Goal: Task Accomplishment & Management: Manage account settings

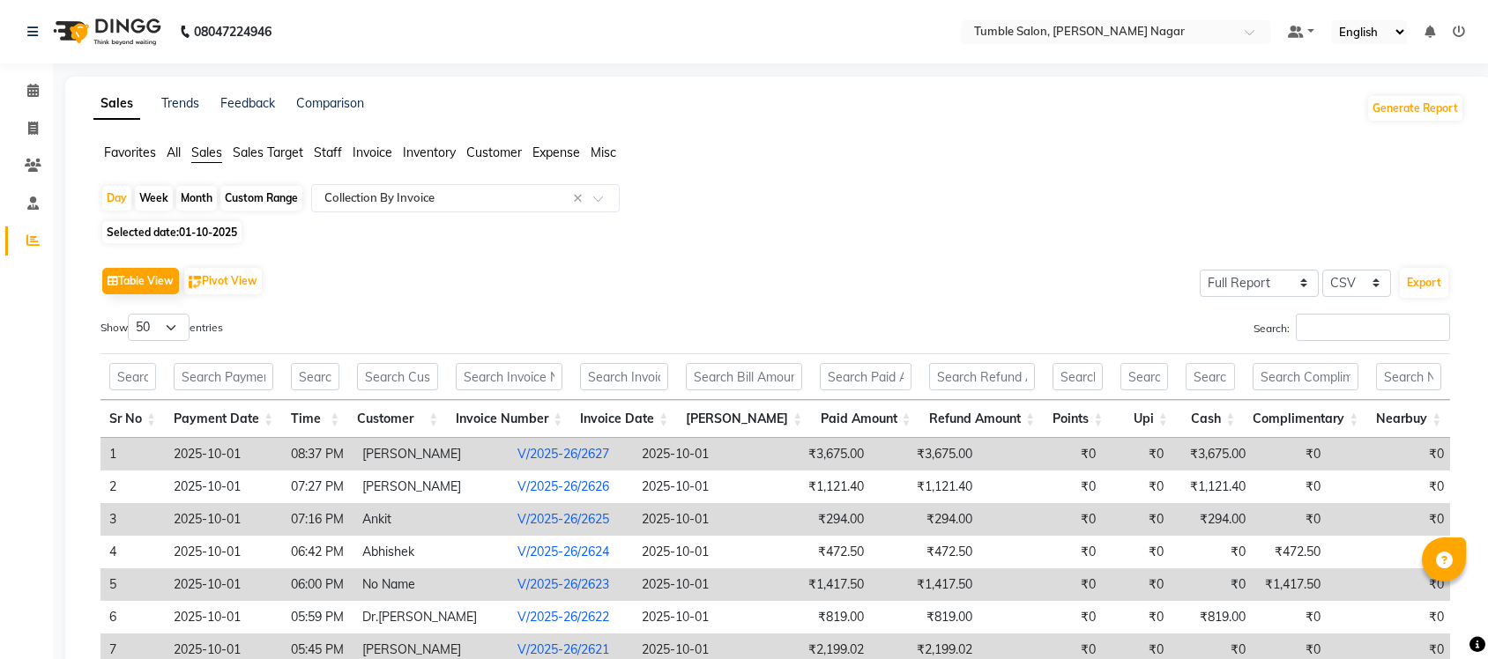
select select "full_report"
select select "csv"
select select "50"
click at [323, 151] on span "Staff" at bounding box center [328, 153] width 28 height 16
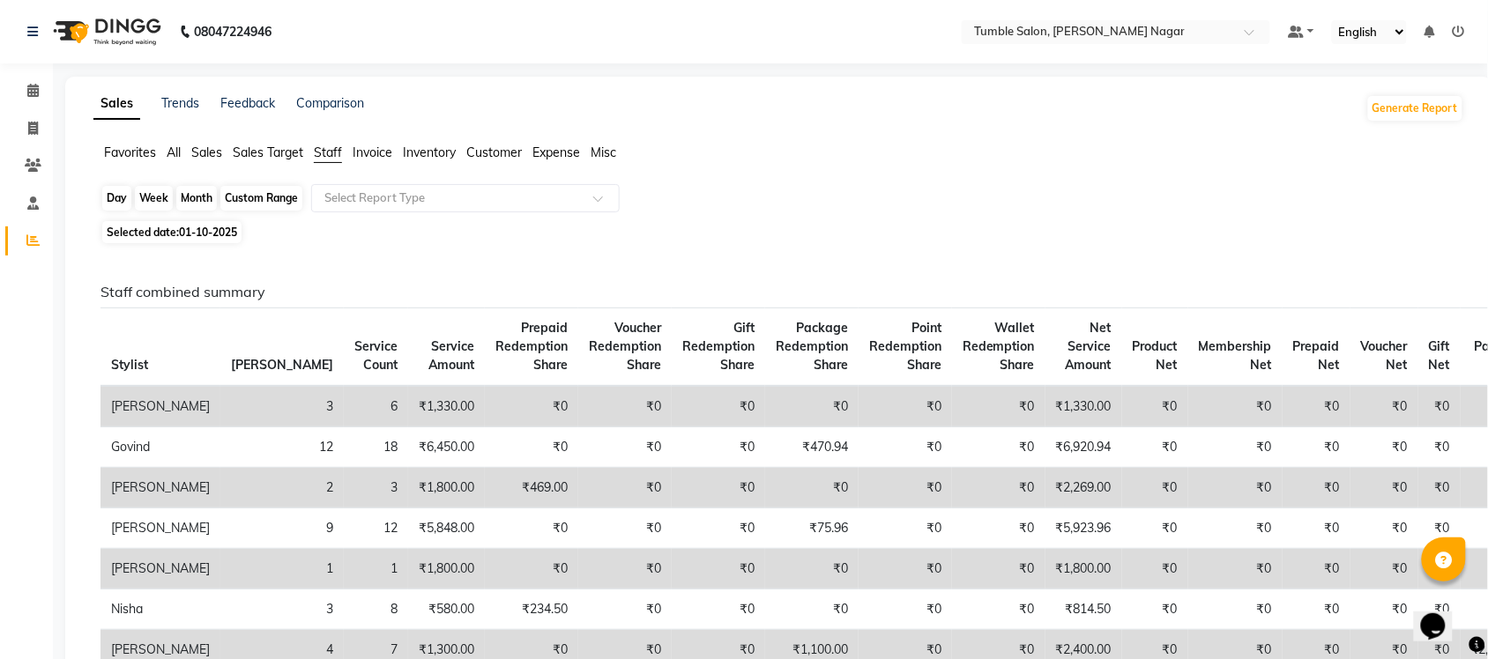
click at [117, 196] on div "Day" at bounding box center [116, 198] width 29 height 25
select select "10"
select select "2025"
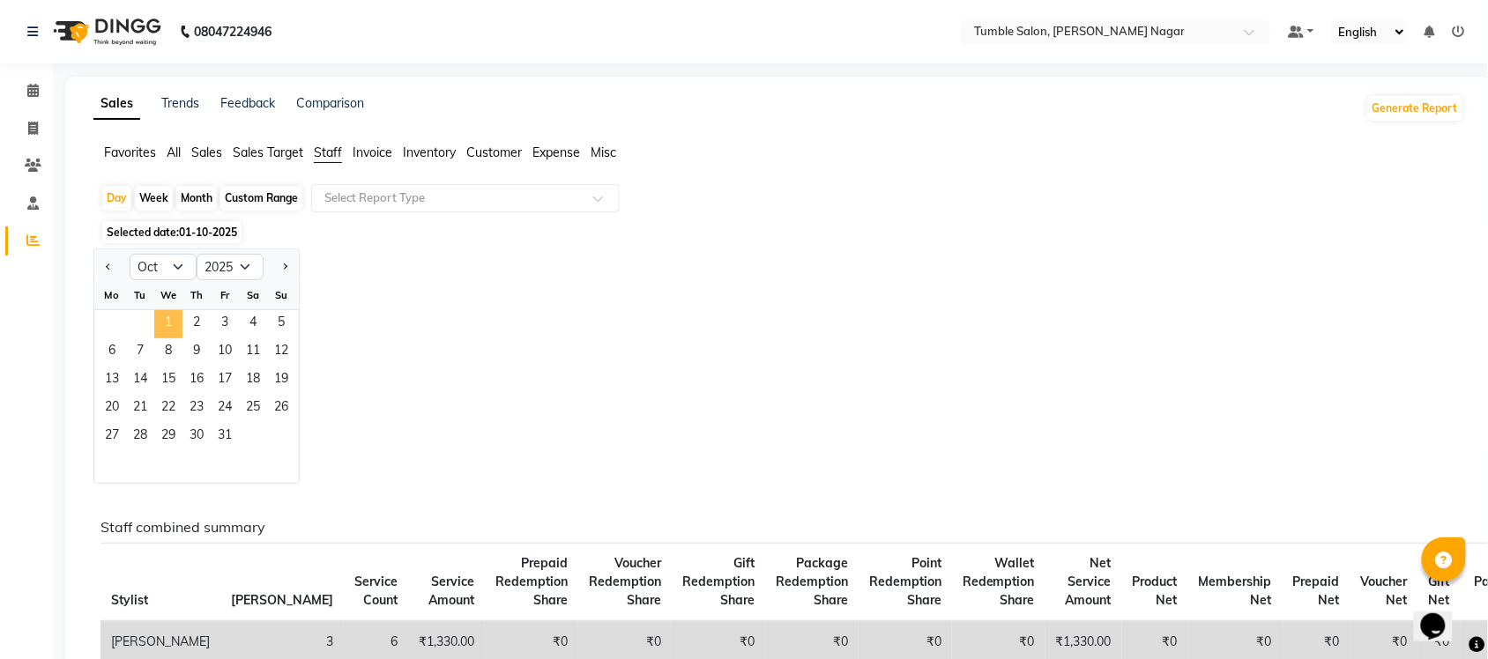
click at [160, 322] on span "1" at bounding box center [168, 324] width 28 height 28
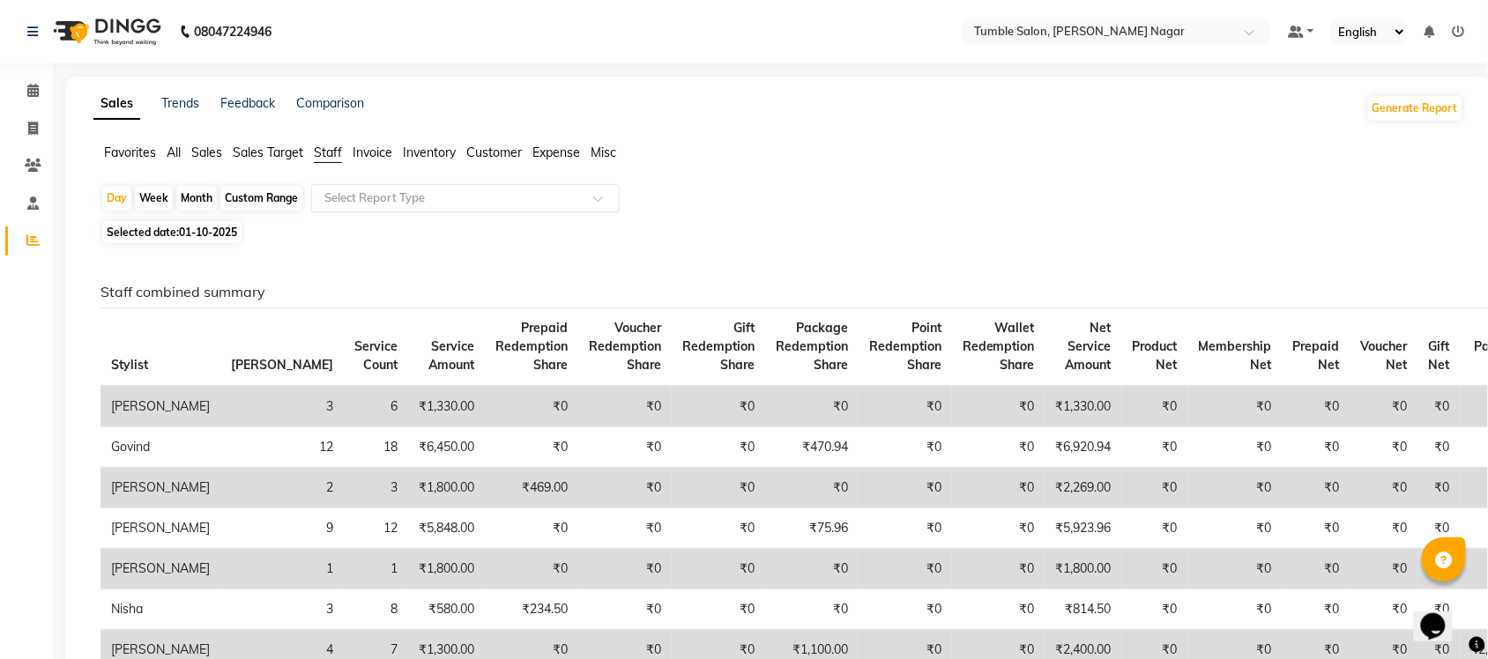
click at [602, 196] on span at bounding box center [604, 204] width 22 height 18
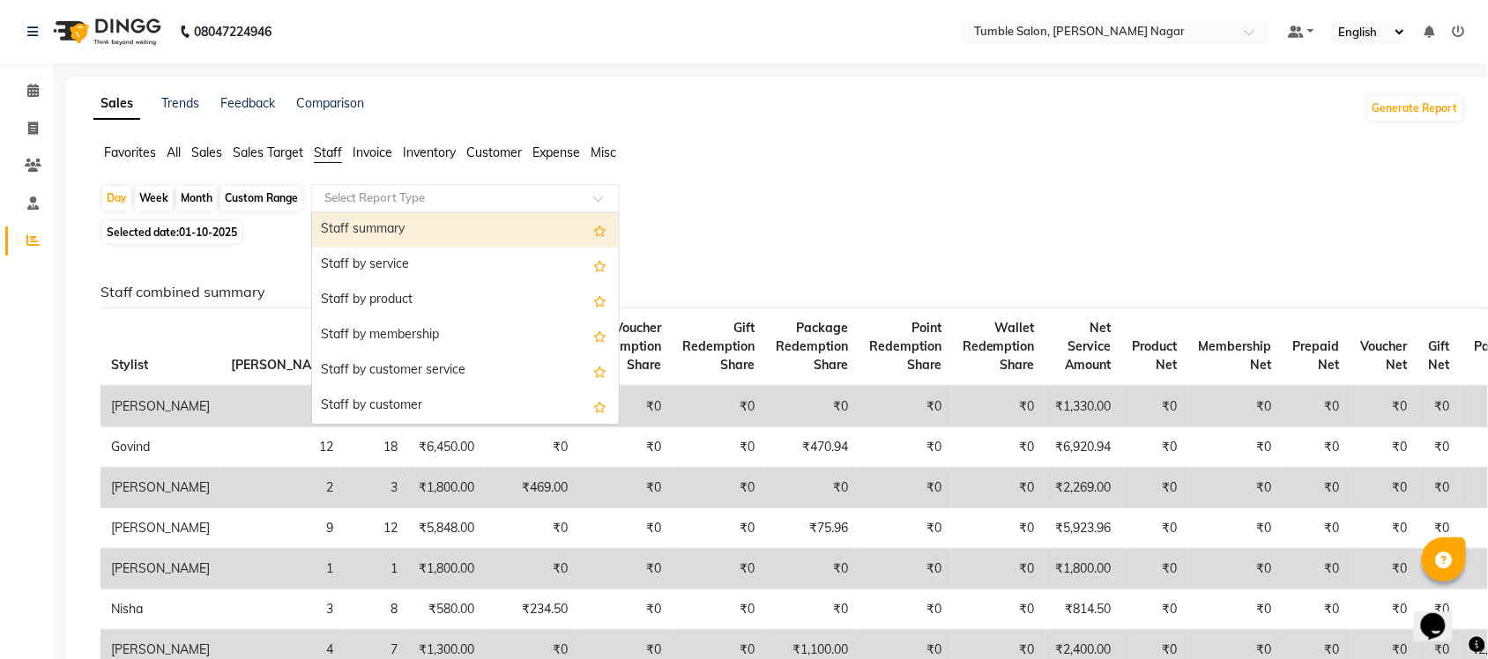
click at [469, 234] on div "Staff summary" at bounding box center [465, 229] width 307 height 35
select select "full_report"
select select "csv"
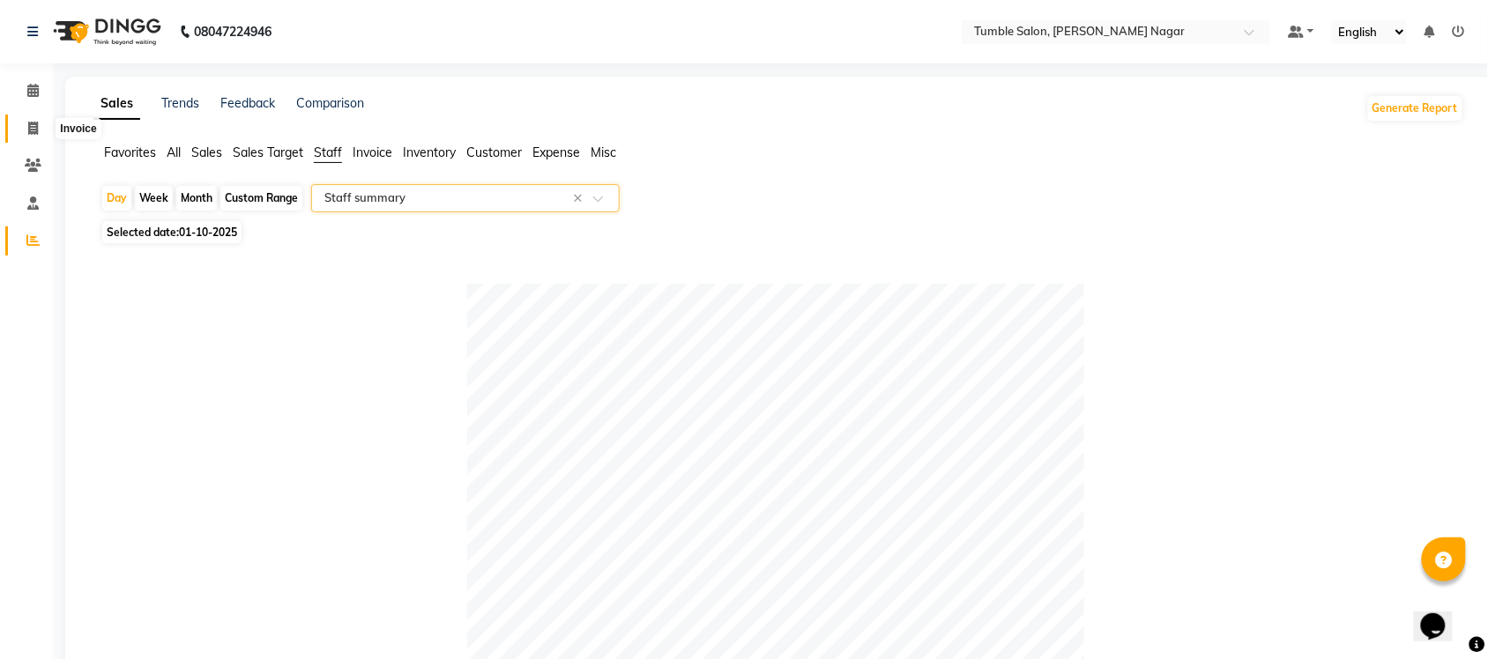
click at [26, 130] on span at bounding box center [33, 129] width 31 height 20
select select "service"
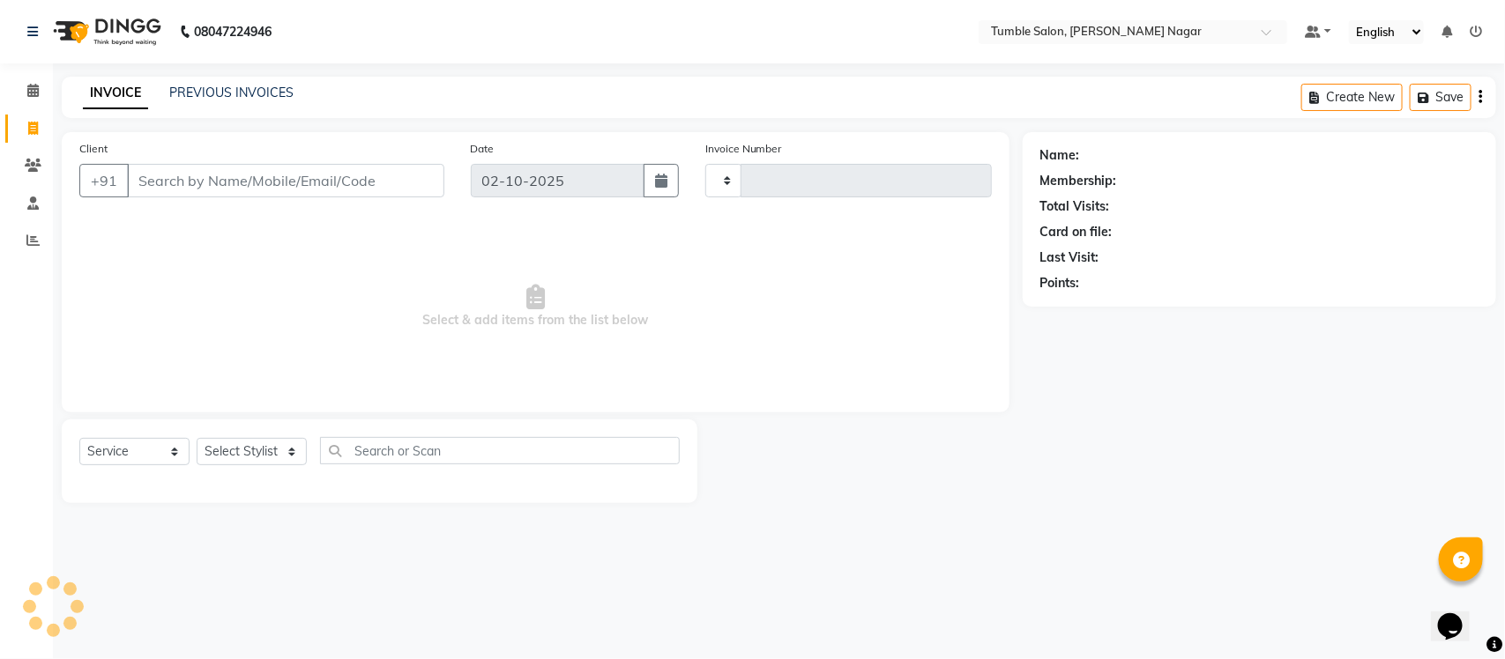
type input "2630"
select select "8207"
click at [238, 91] on link "PREVIOUS INVOICES" at bounding box center [231, 93] width 124 height 16
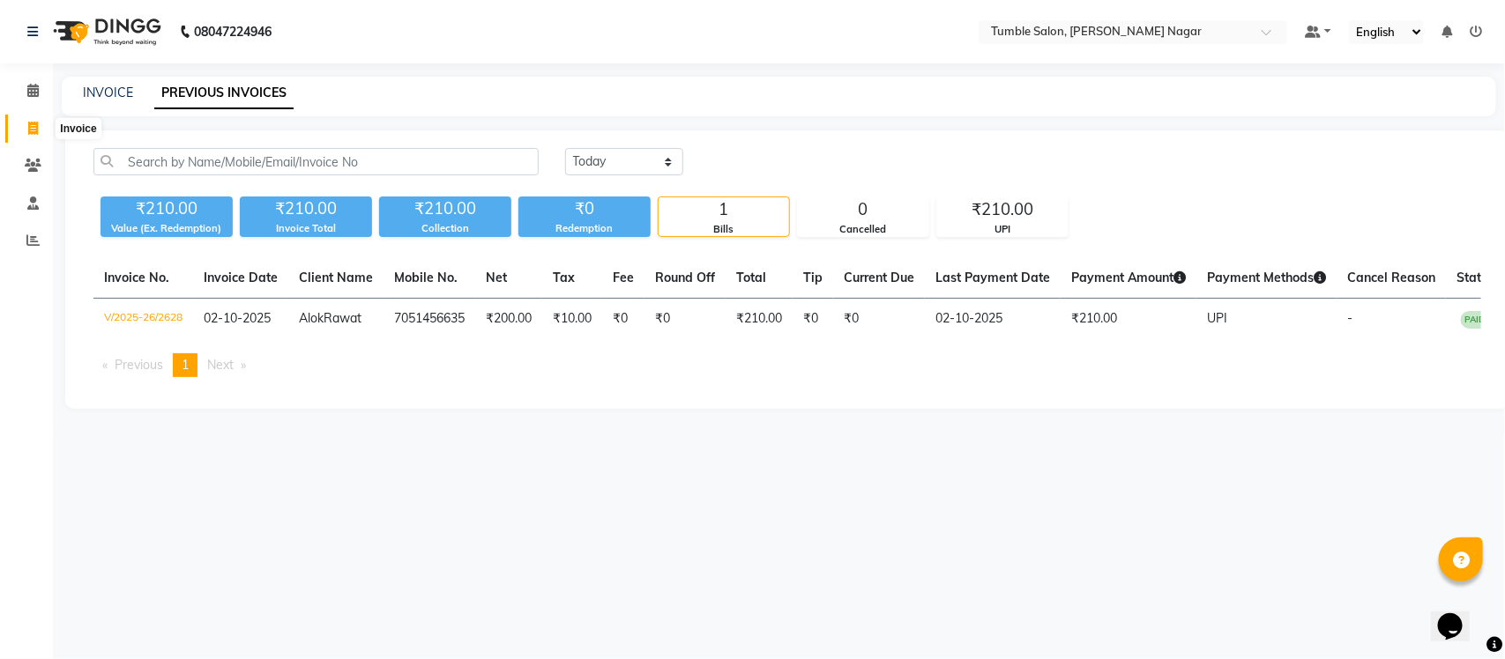
click at [28, 129] on icon at bounding box center [33, 128] width 10 height 13
select select "service"
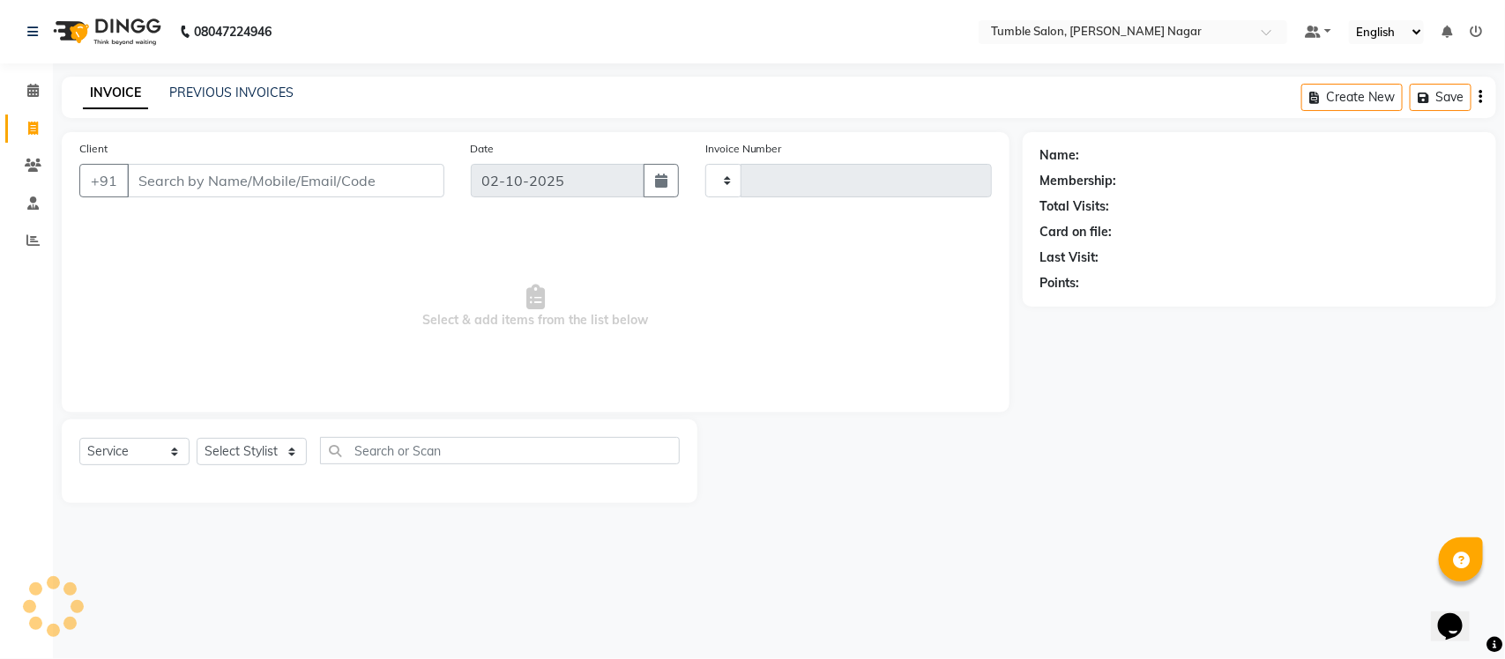
type input "2629"
select select "8207"
click at [244, 181] on input "Client" at bounding box center [285, 180] width 317 height 33
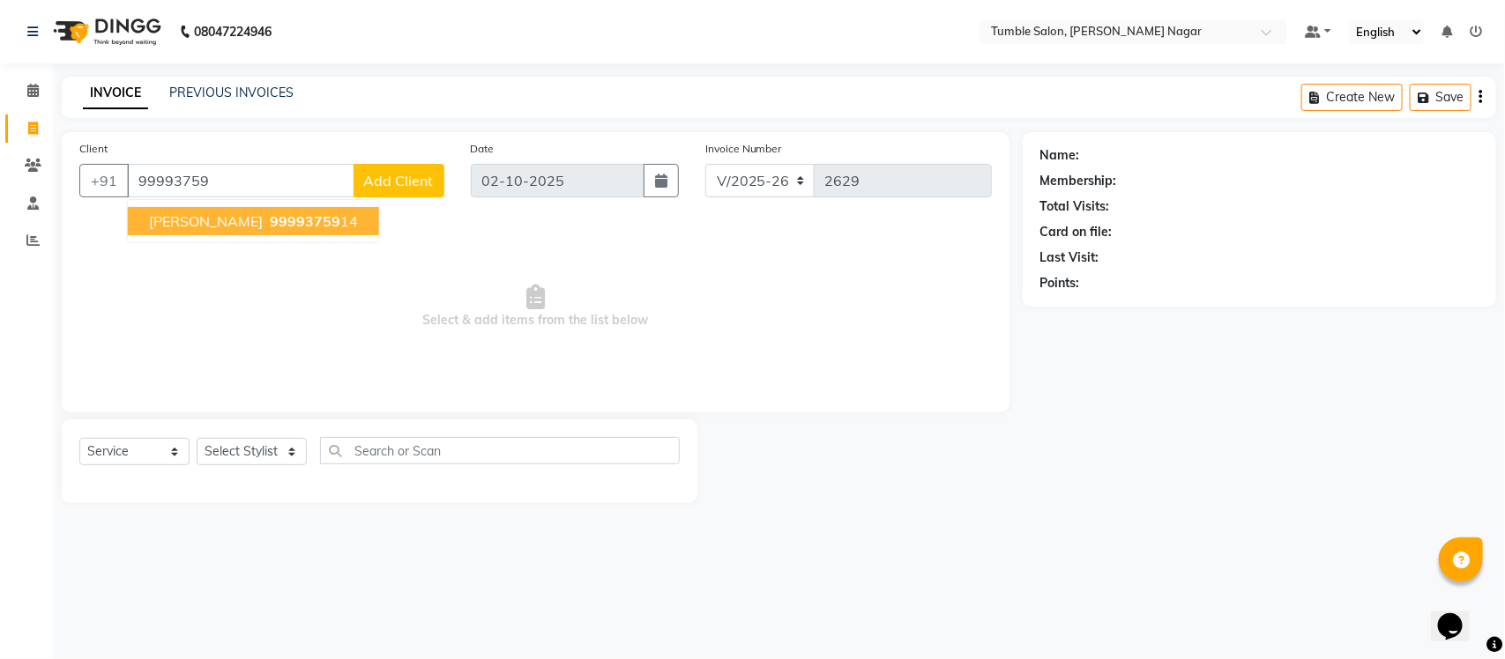
click at [166, 229] on span "[PERSON_NAME]" at bounding box center [206, 221] width 114 height 18
type input "9999375914"
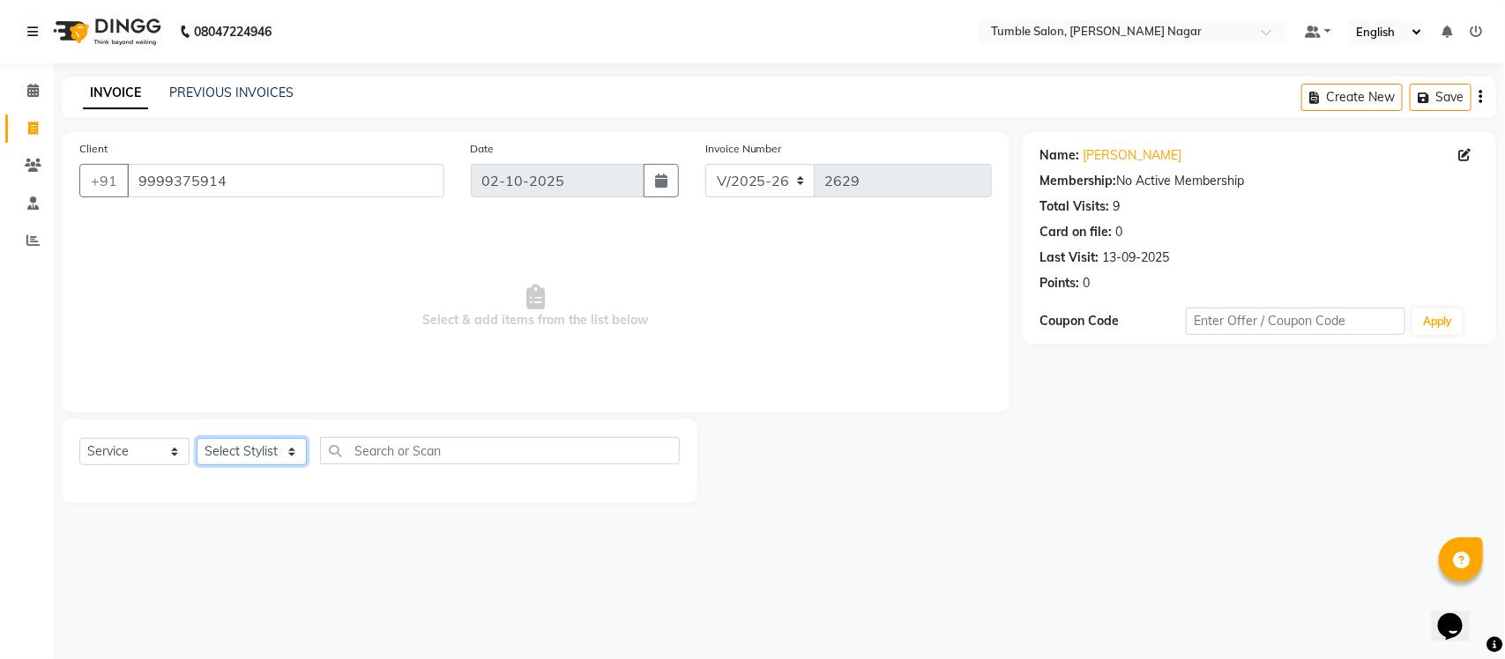
click at [289, 451] on select "Select Stylist Finance id [PERSON_NAME] [PERSON_NAME] [PERSON_NAME] [PERSON_NAM…" at bounding box center [252, 451] width 110 height 27
select select "77846"
click at [197, 438] on select "Select Stylist Finance id [PERSON_NAME] [PERSON_NAME] [PERSON_NAME] [PERSON_NAM…" at bounding box center [252, 451] width 110 height 27
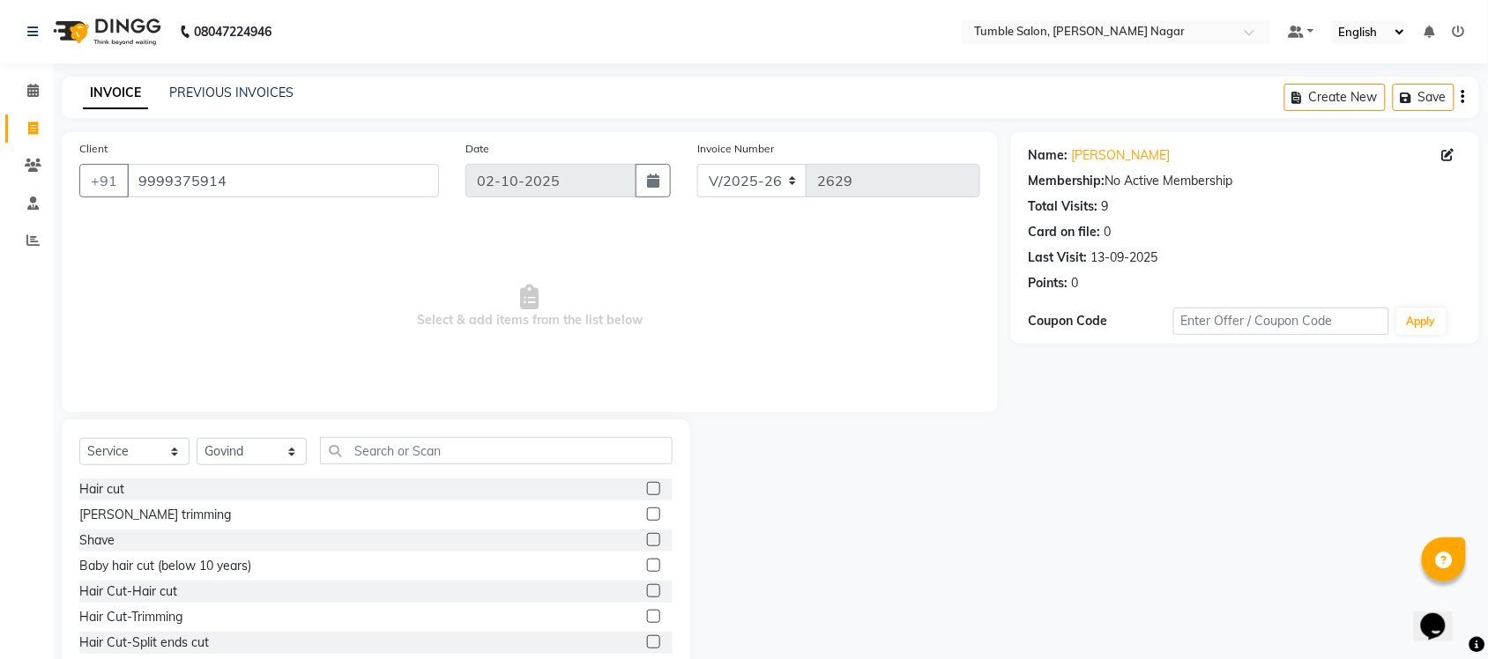
click at [647, 514] on label at bounding box center [653, 514] width 13 height 13
click at [647, 514] on input "checkbox" at bounding box center [652, 514] width 11 height 11
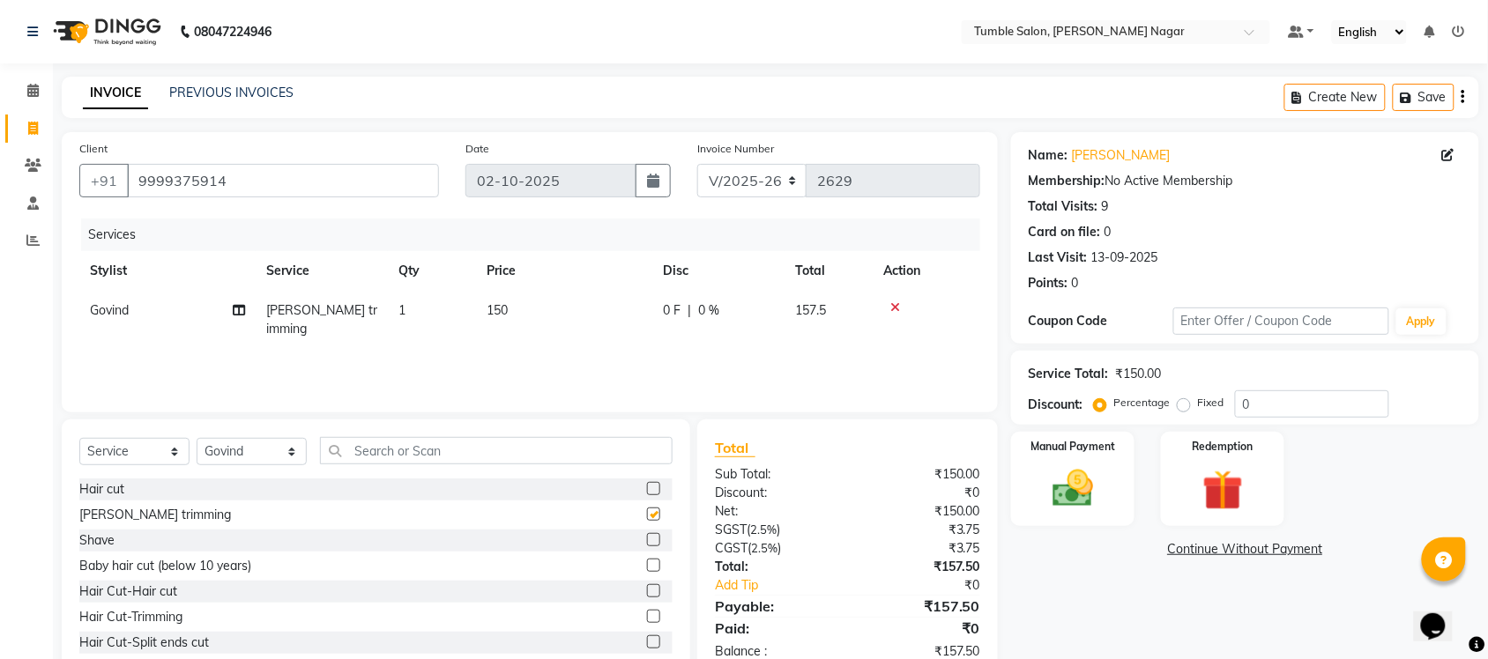
checkbox input "false"
click at [413, 448] on input "text" at bounding box center [496, 450] width 353 height 27
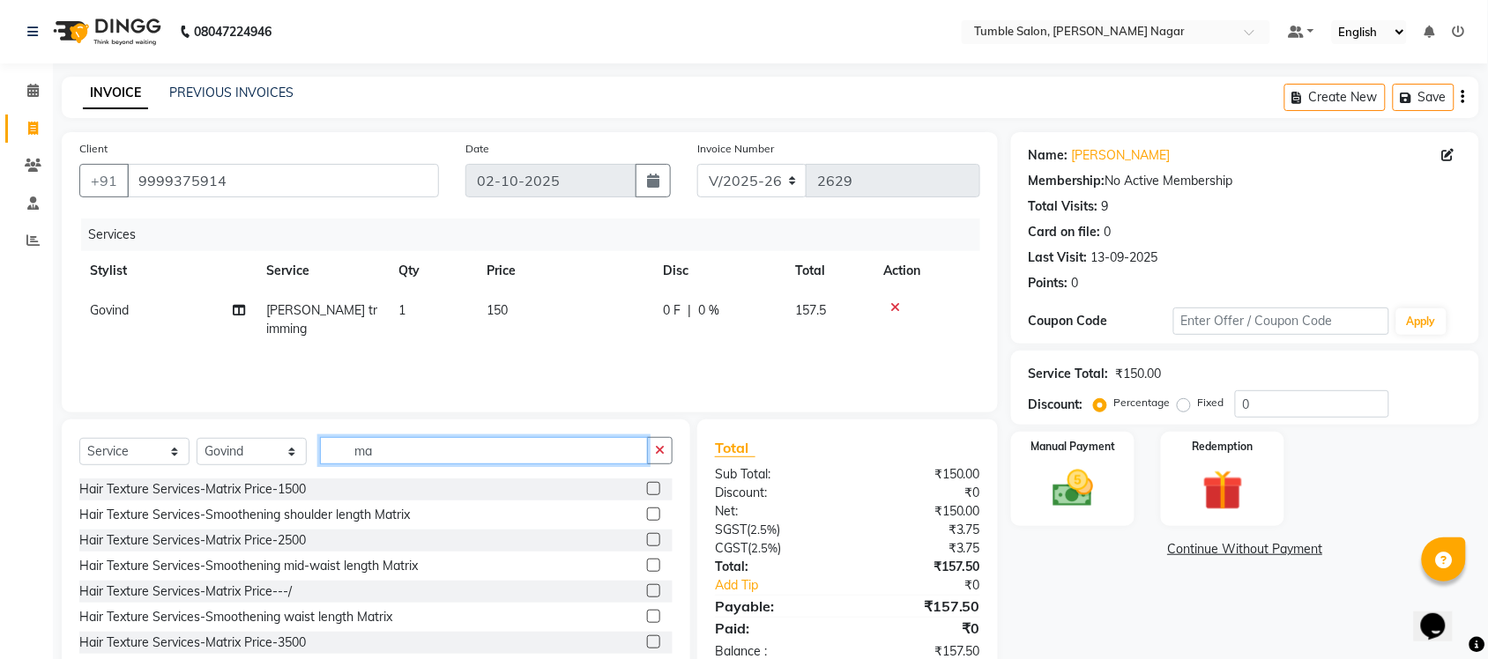
type input "m"
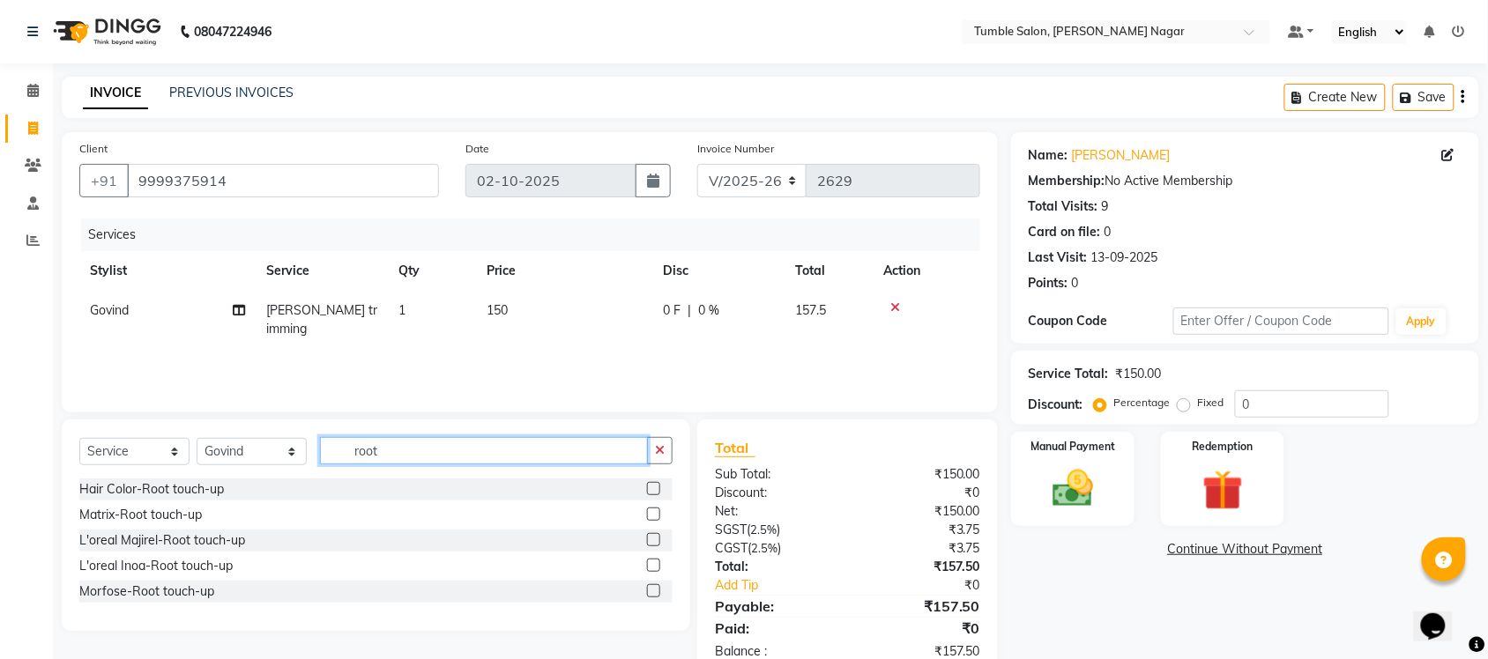
type input "root"
click at [654, 505] on div at bounding box center [660, 515] width 26 height 22
click at [655, 517] on label at bounding box center [653, 514] width 13 height 13
click at [655, 517] on input "checkbox" at bounding box center [652, 514] width 11 height 11
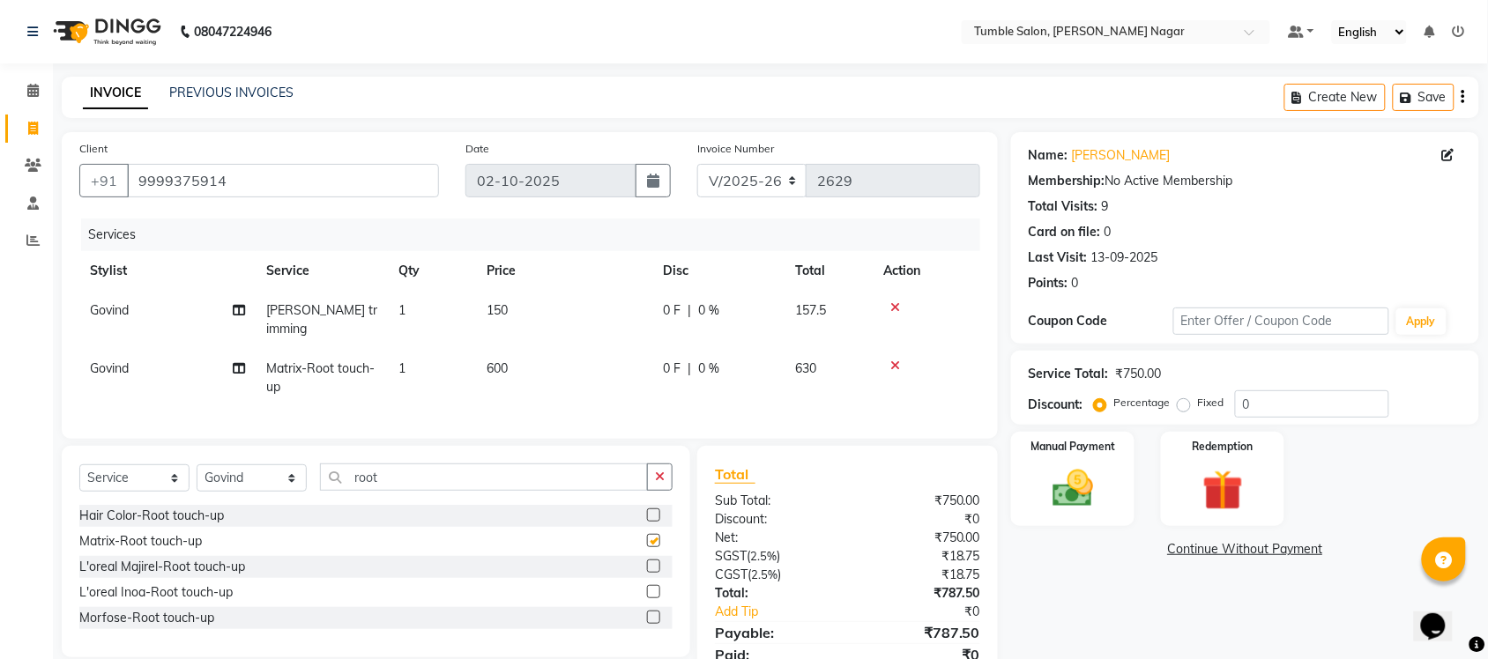
checkbox input "false"
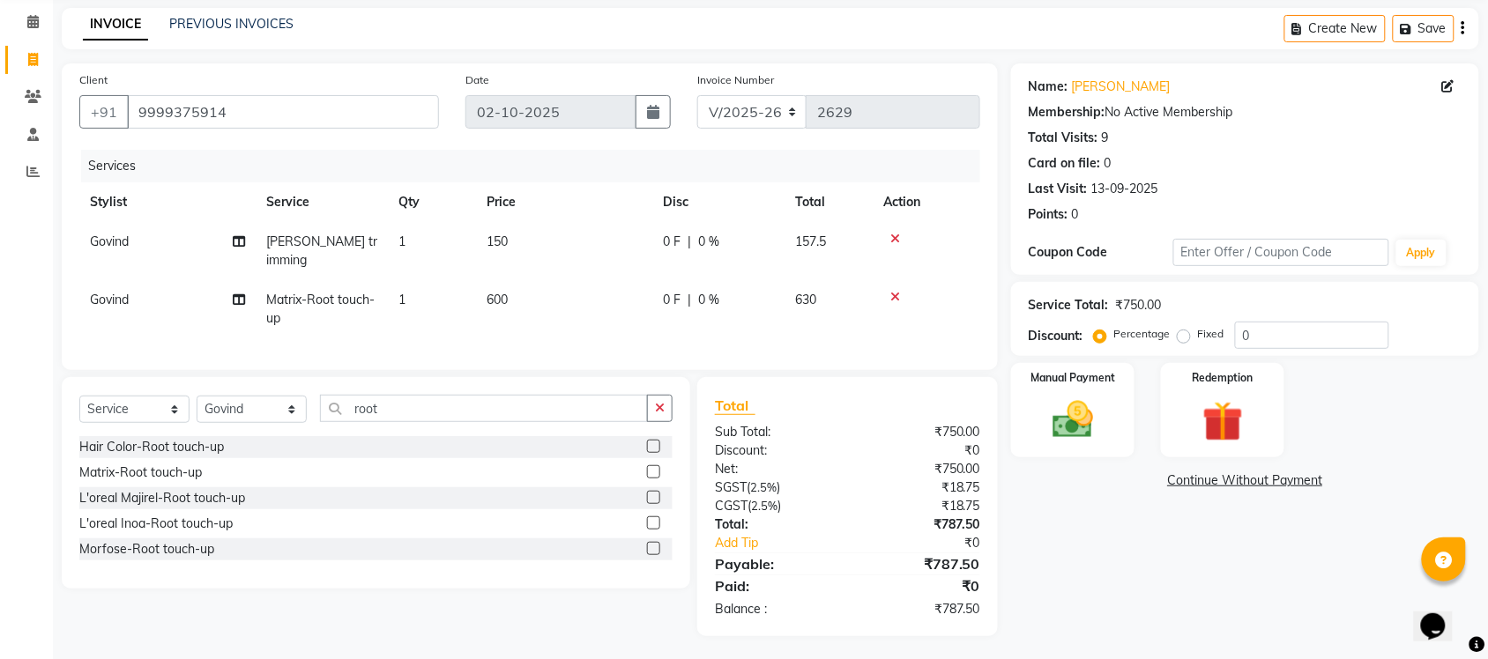
click at [503, 292] on span "600" at bounding box center [497, 300] width 21 height 16
select select "77846"
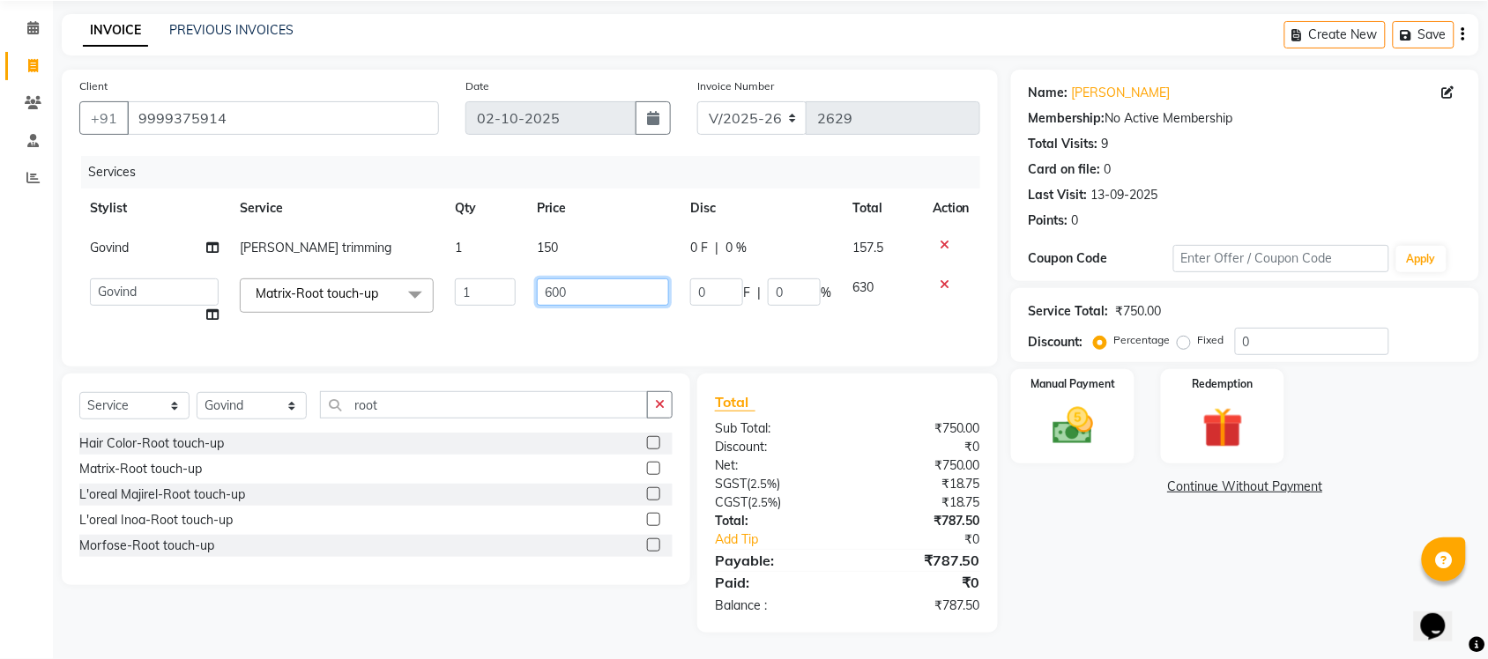
click at [560, 284] on input "600" at bounding box center [603, 292] width 132 height 27
type input "610"
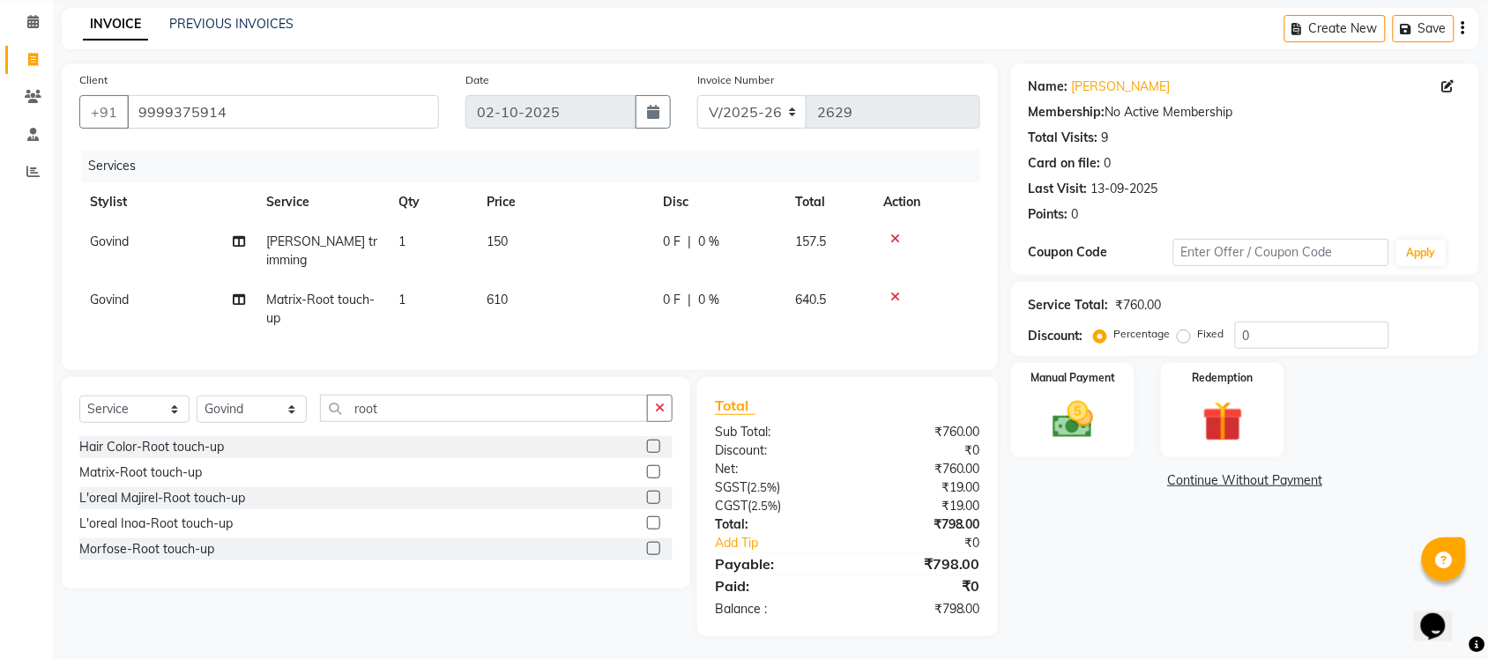
click at [1155, 592] on div "Name: [PERSON_NAME] Membership: No Active Membership Total Visits: 9 Card on fi…" at bounding box center [1251, 349] width 481 height 573
click at [507, 292] on span "610" at bounding box center [497, 300] width 21 height 16
select select "77846"
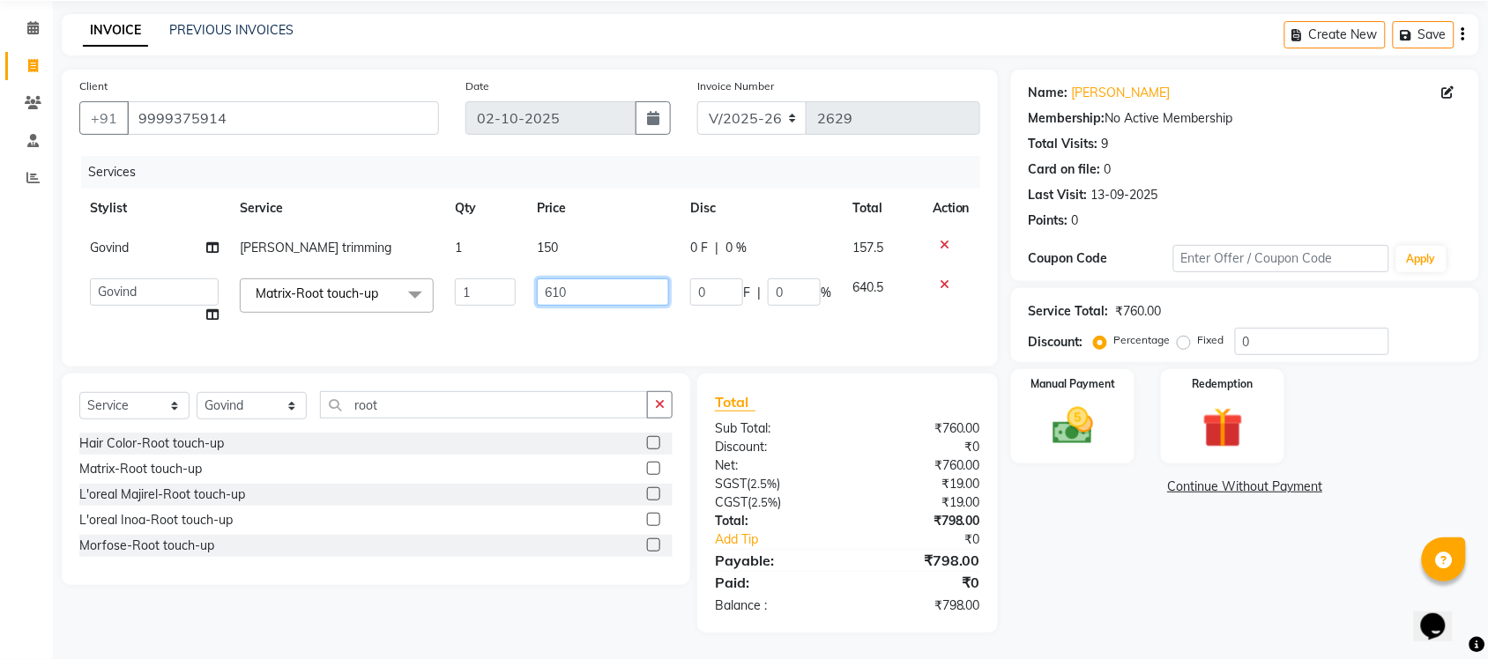
click at [584, 288] on input "610" at bounding box center [603, 292] width 132 height 27
type input "612"
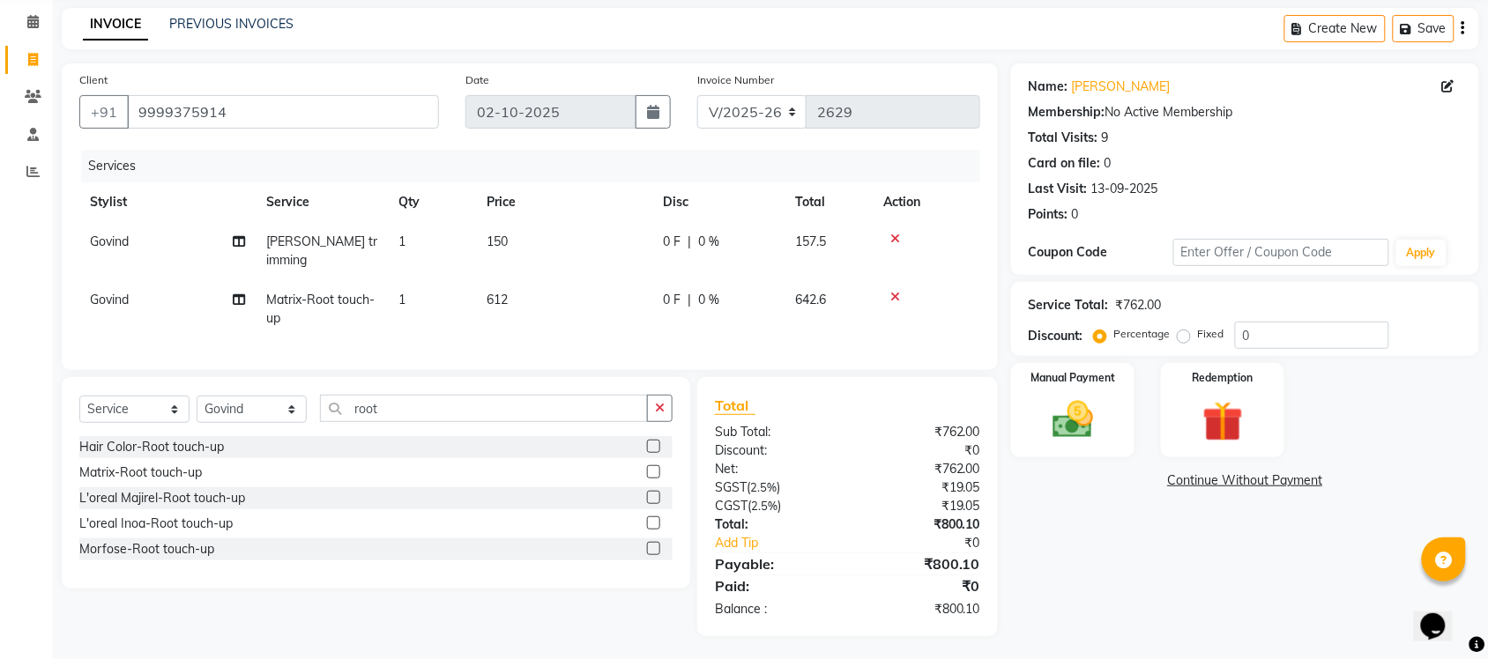
click at [1159, 557] on div "Name: [PERSON_NAME] Membership: No Active Membership Total Visits: 9 Card on fi…" at bounding box center [1251, 349] width 481 height 573
click at [1094, 423] on img at bounding box center [1072, 420] width 69 height 48
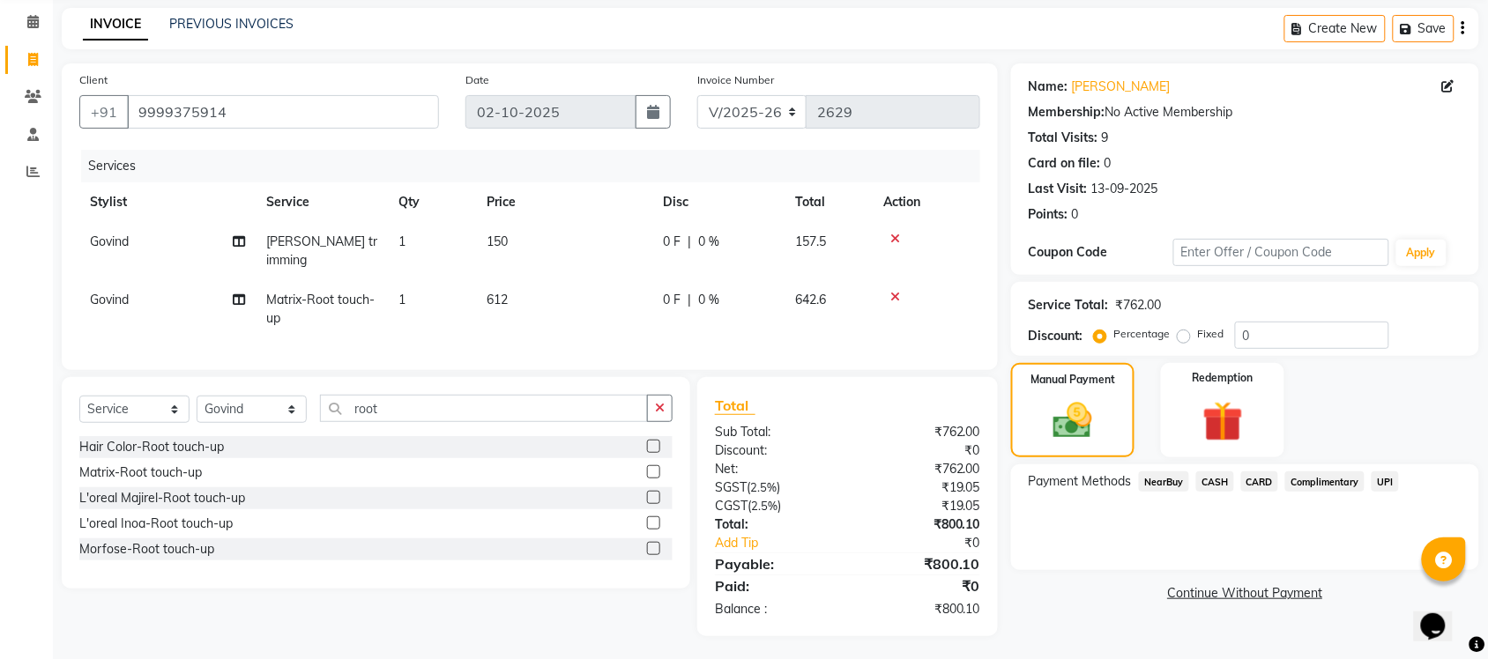
click at [1209, 481] on span "CASH" at bounding box center [1215, 482] width 38 height 20
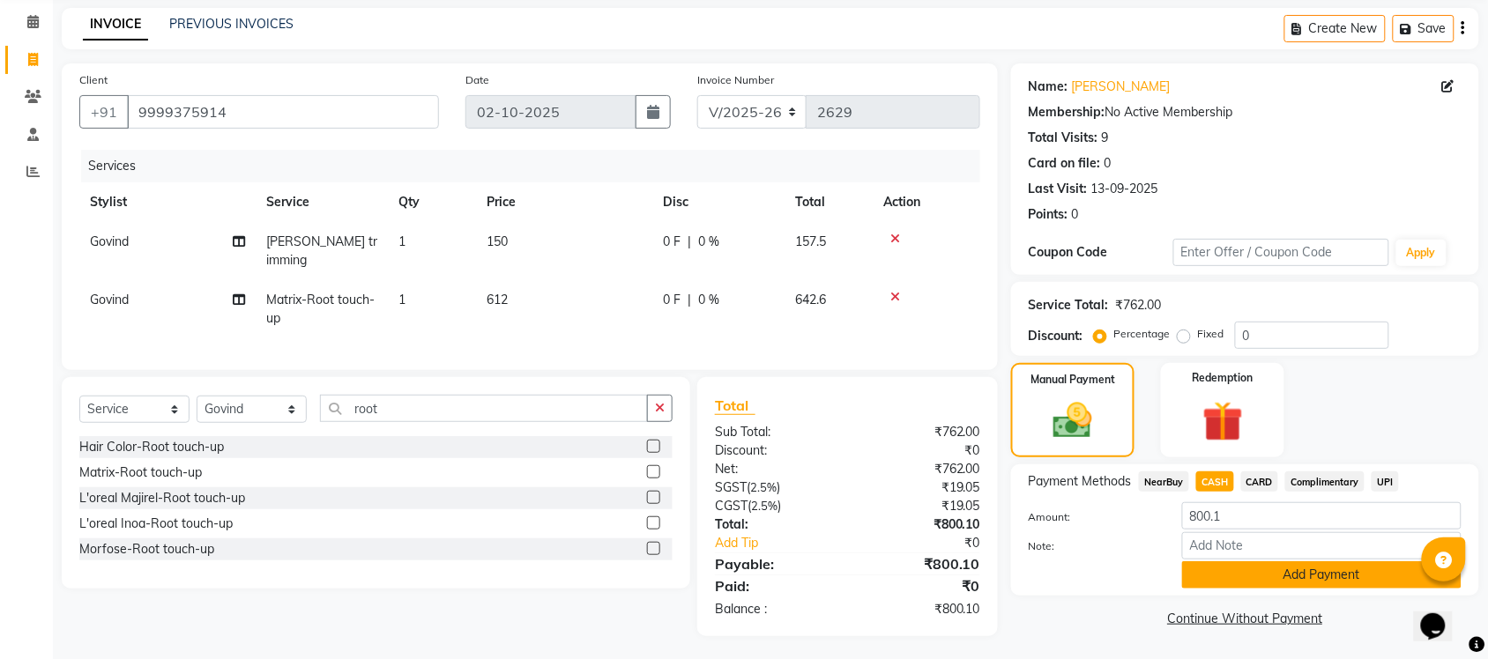
click at [1288, 570] on button "Add Payment" at bounding box center [1321, 574] width 279 height 27
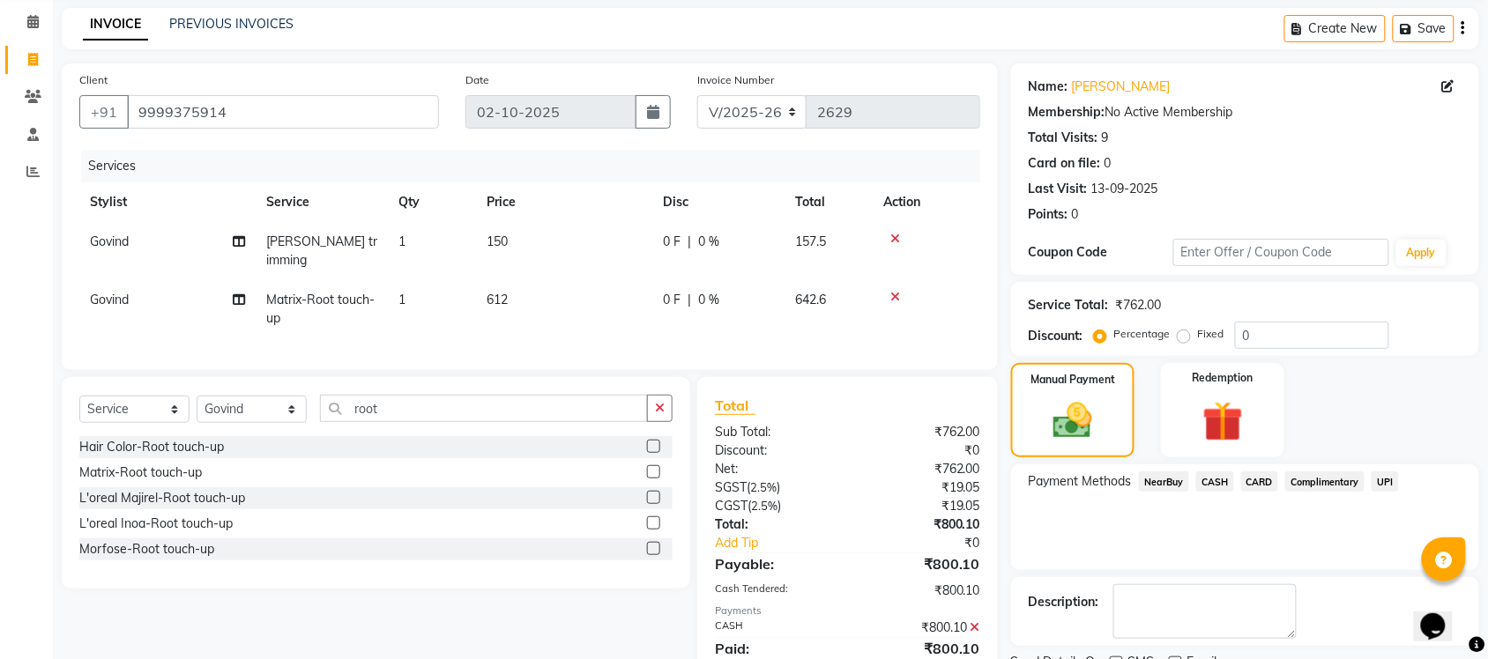
scroll to position [142, 0]
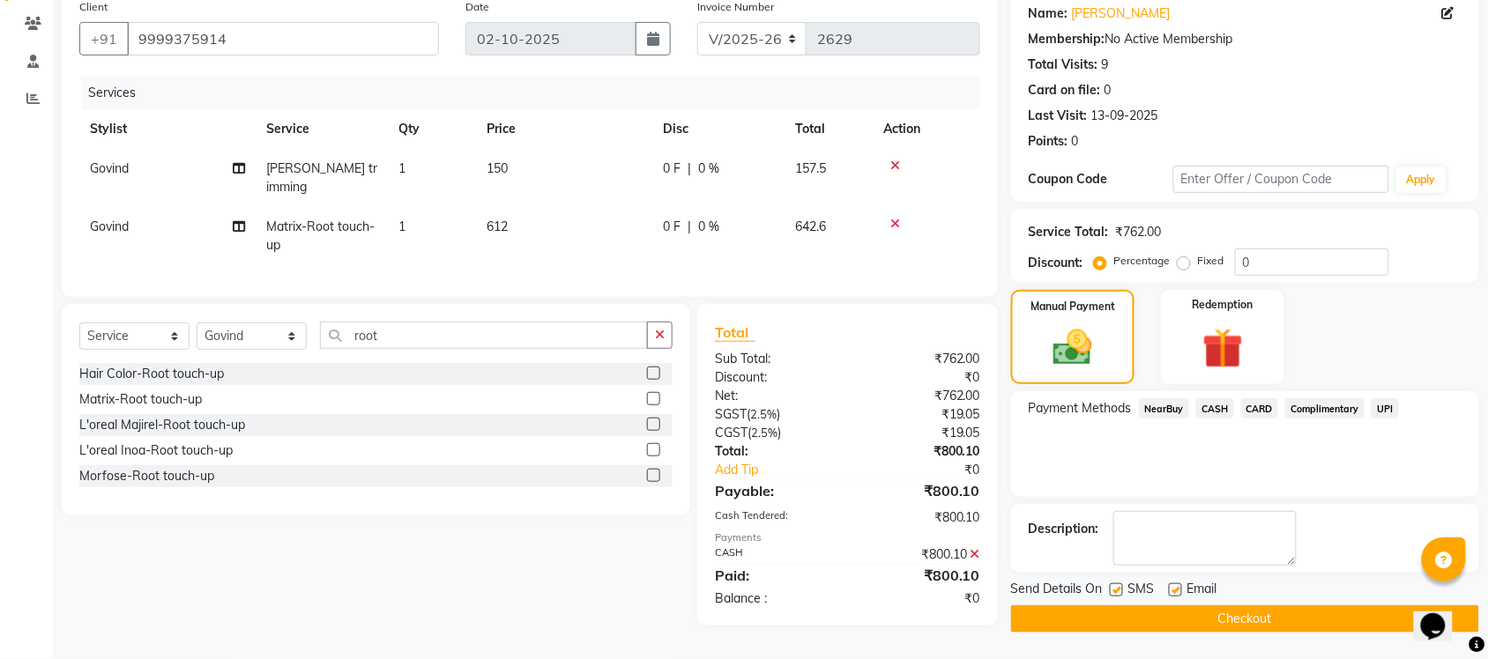
click at [1209, 622] on button "Checkout" at bounding box center [1245, 619] width 468 height 27
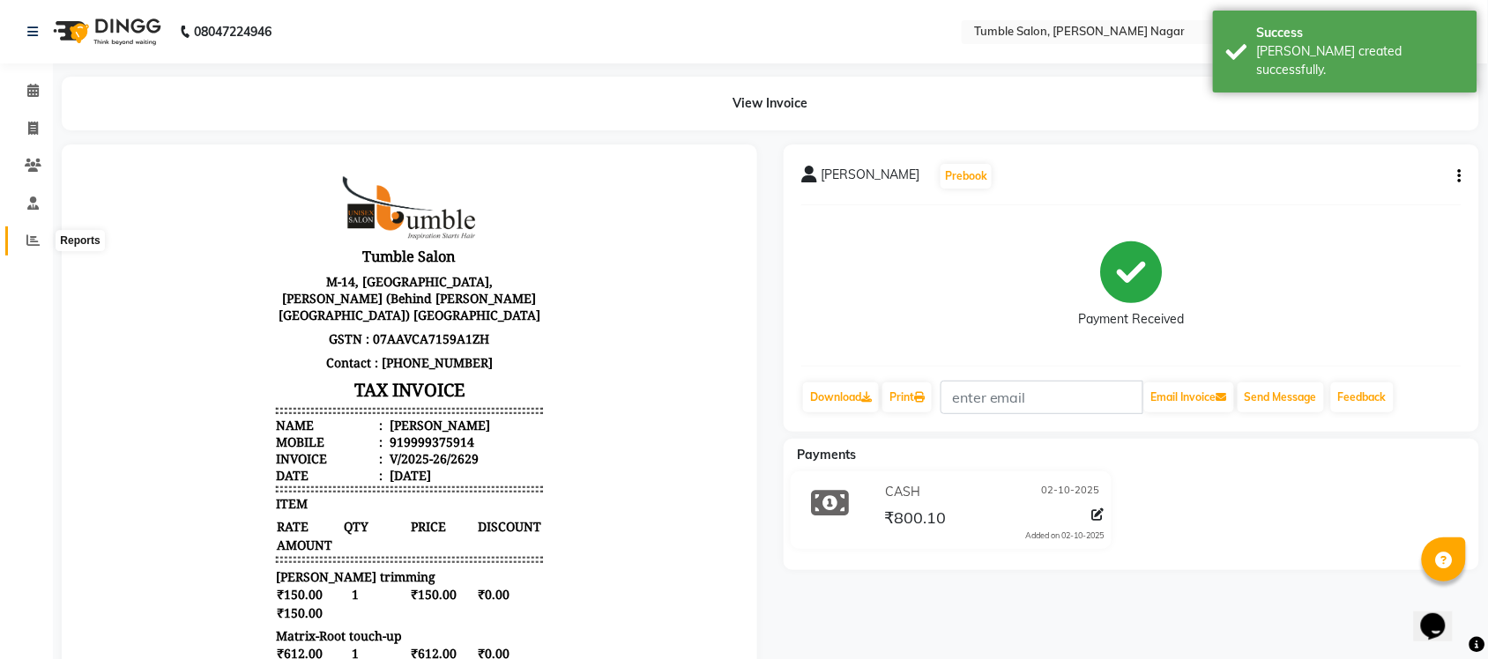
click at [27, 243] on icon at bounding box center [32, 240] width 13 height 13
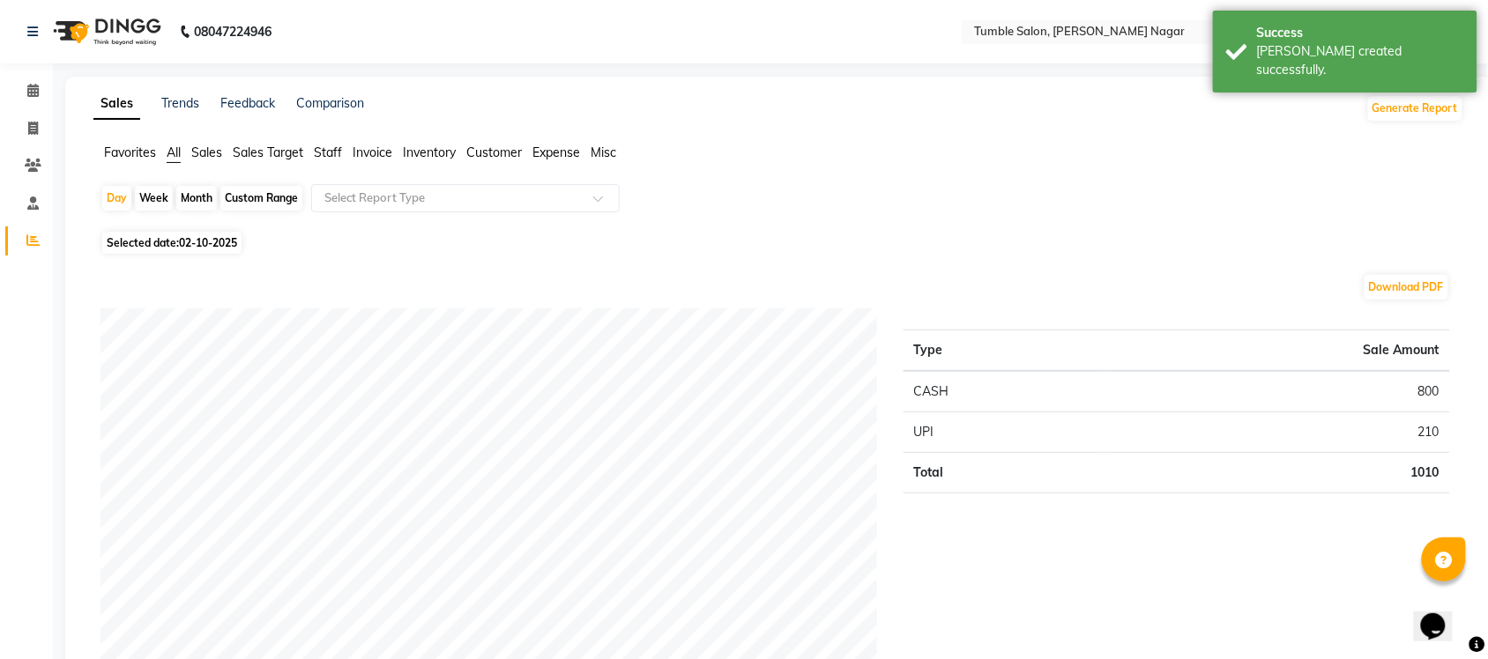
click at [198, 147] on span "Sales" at bounding box center [206, 153] width 31 height 16
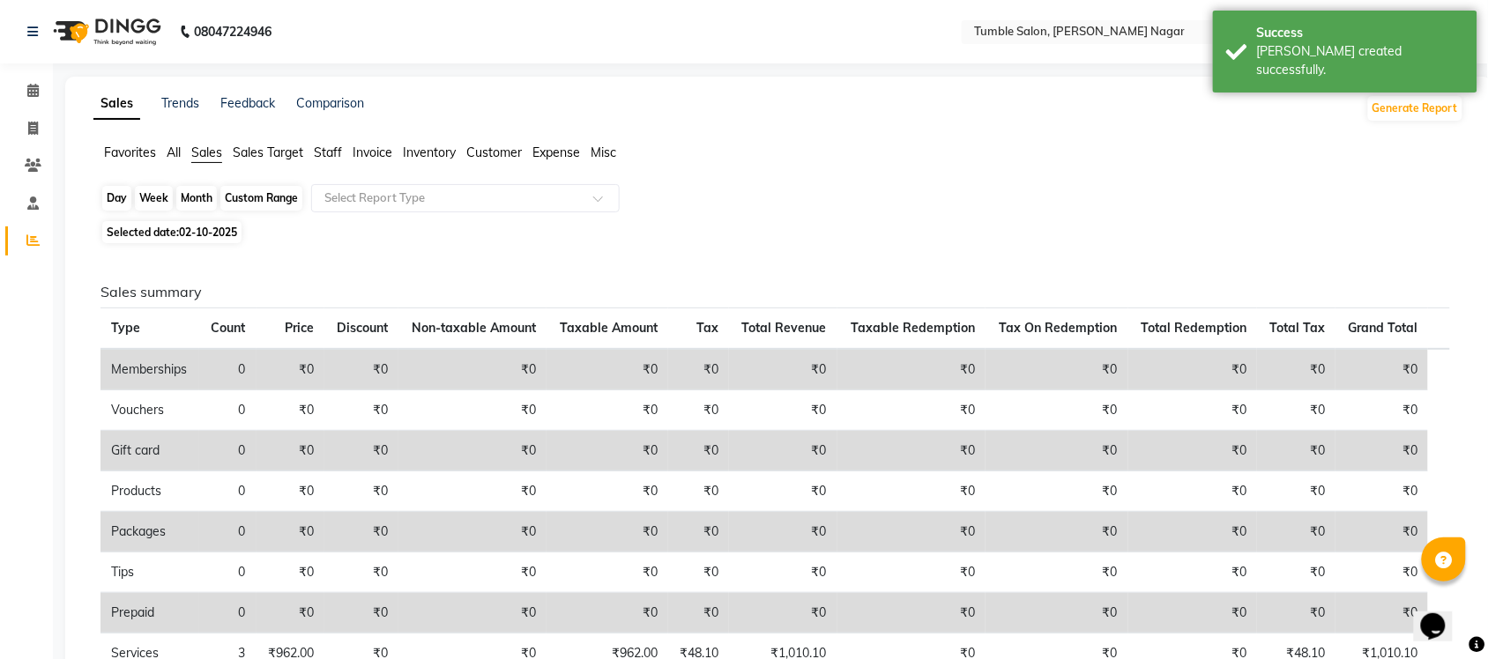
click at [115, 197] on div "Day" at bounding box center [116, 198] width 29 height 25
select select "10"
select select "2025"
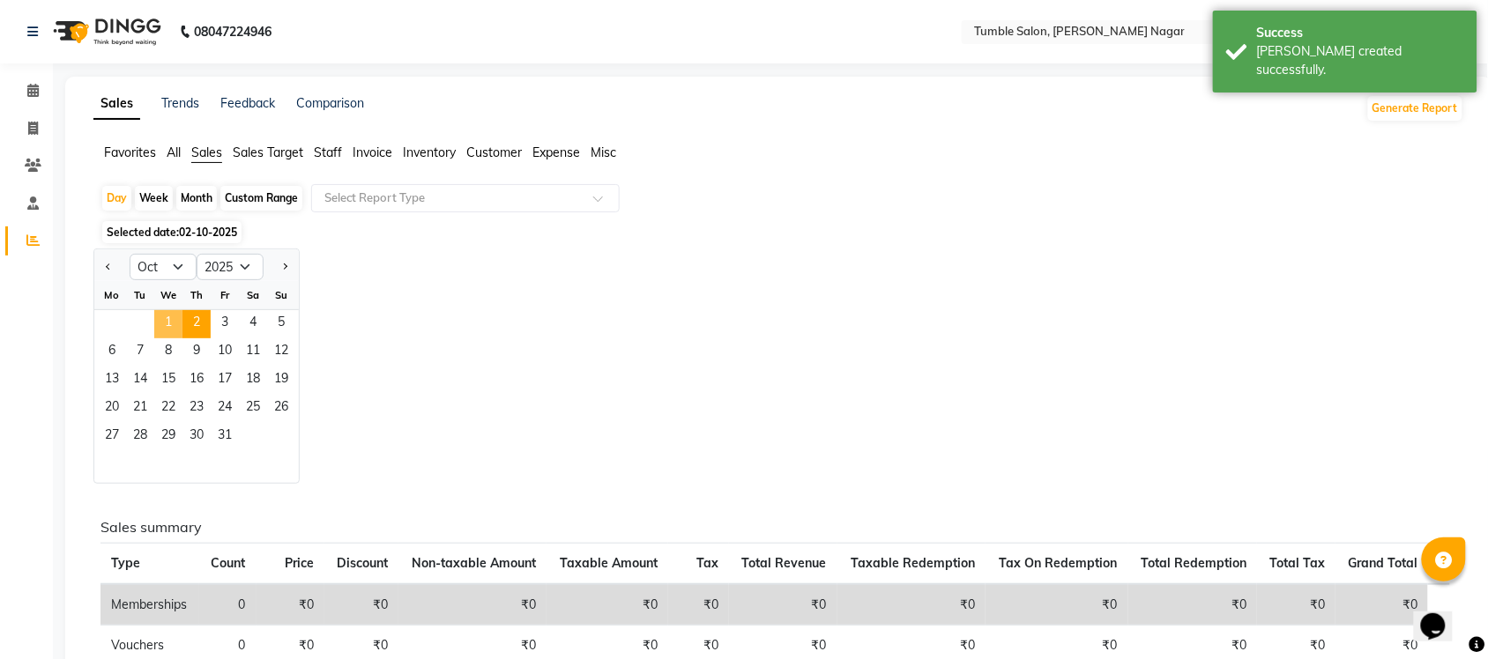
click at [170, 323] on span "1" at bounding box center [168, 324] width 28 height 28
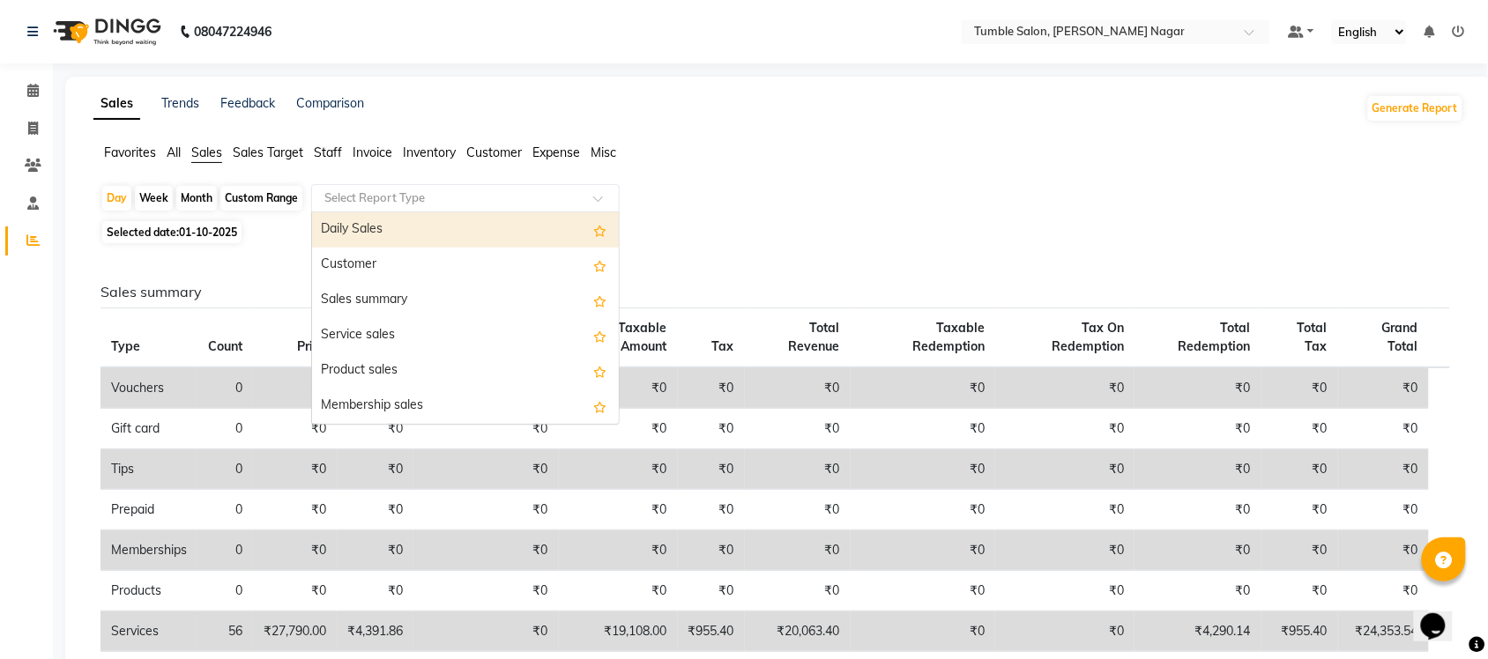
click at [615, 196] on div at bounding box center [465, 199] width 307 height 18
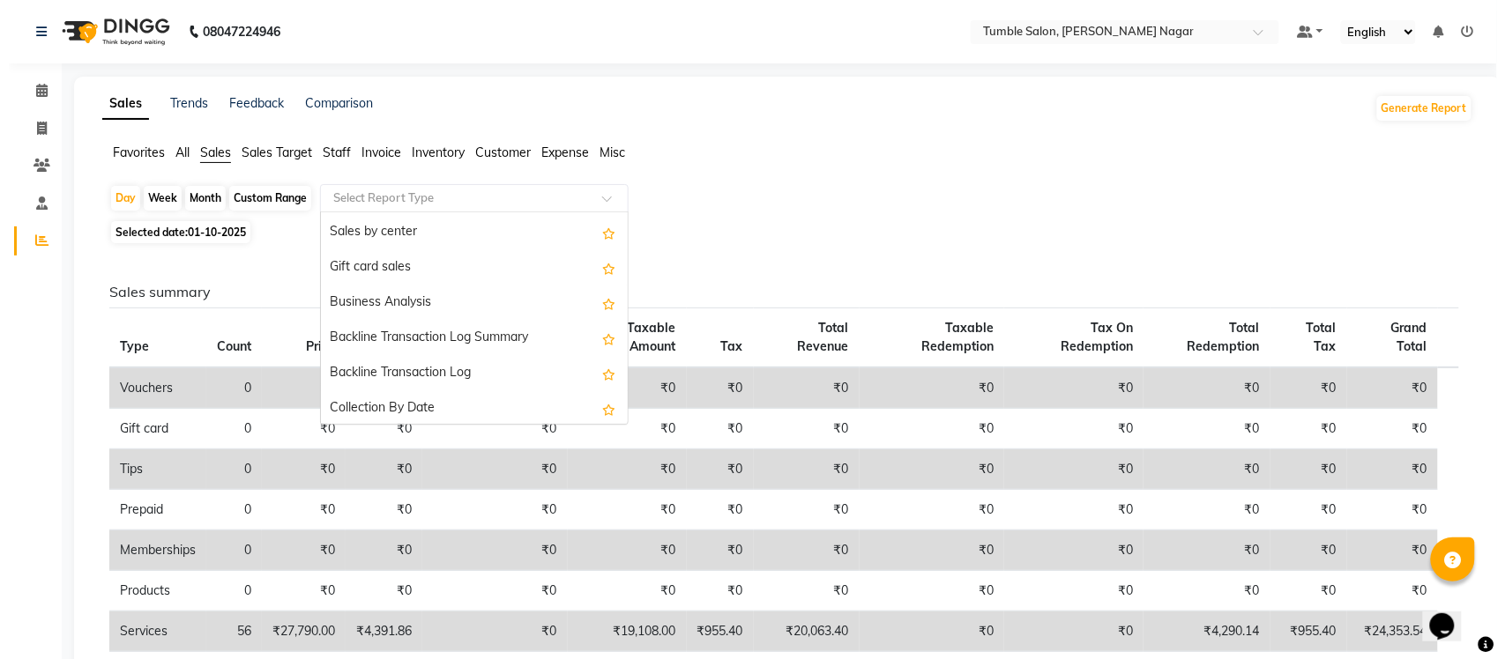
scroll to position [421, 0]
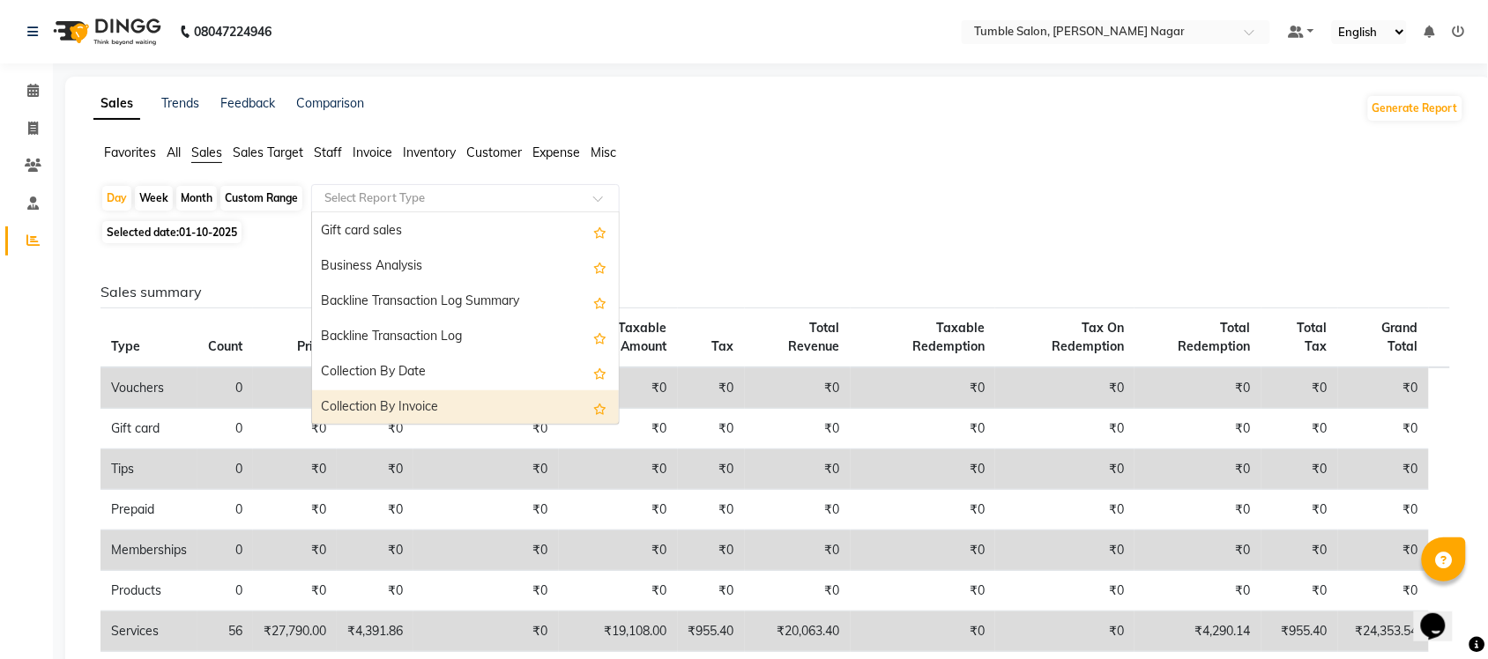
click at [494, 413] on div "Collection By Invoice" at bounding box center [465, 407] width 307 height 35
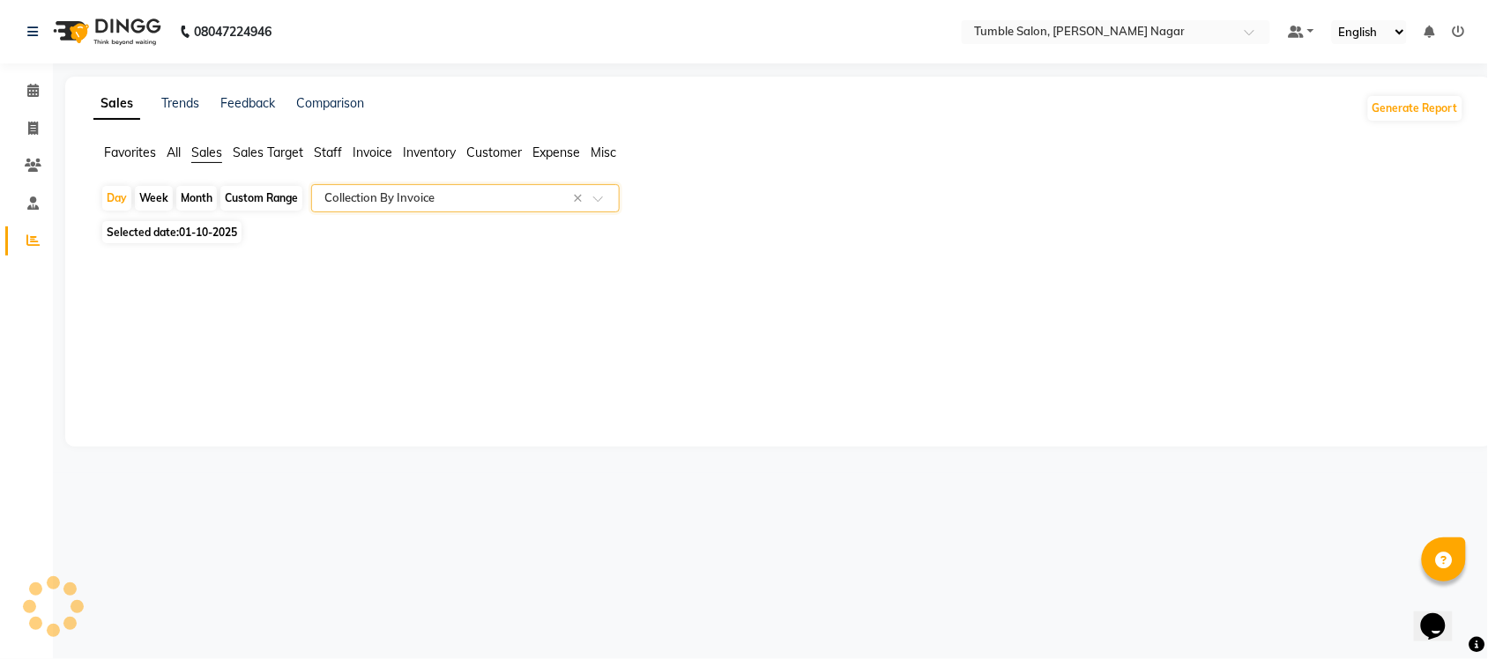
select select "full_report"
select select "csv"
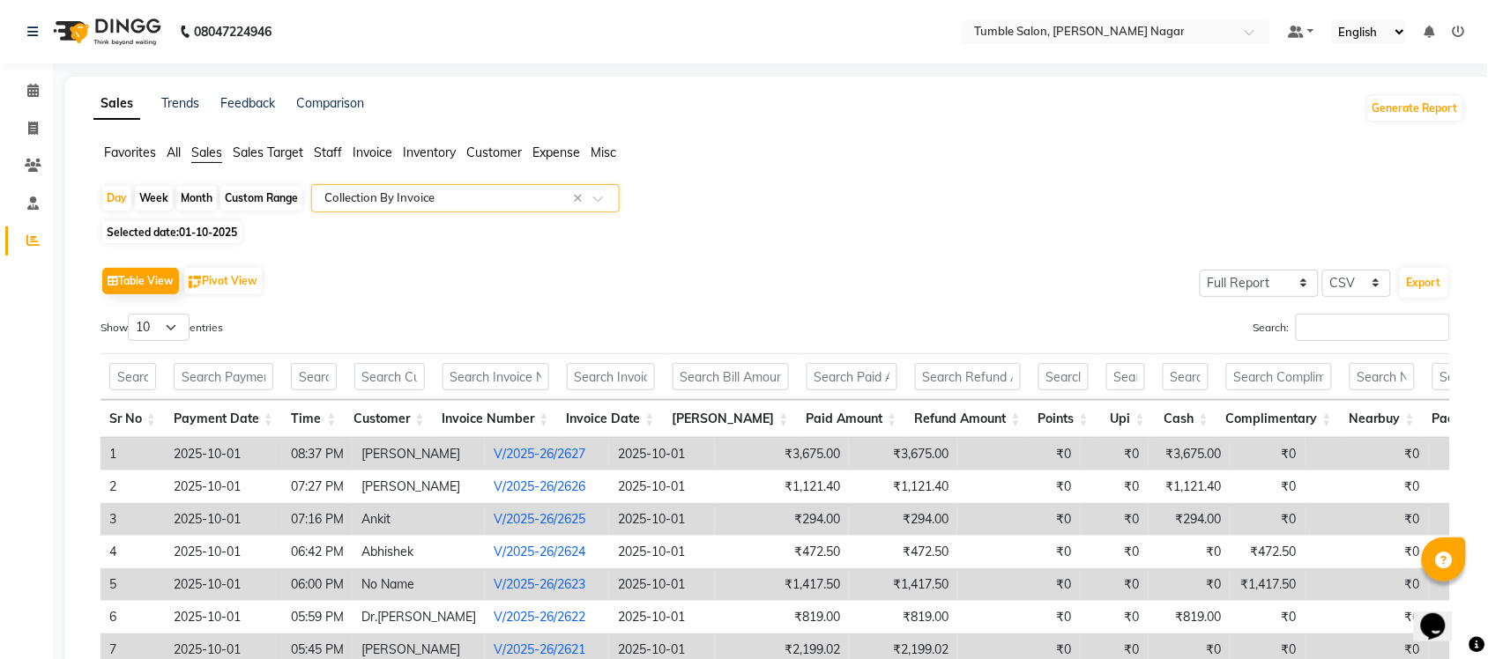
click at [494, 454] on link "V/2025-26/2627" at bounding box center [540, 454] width 92 height 16
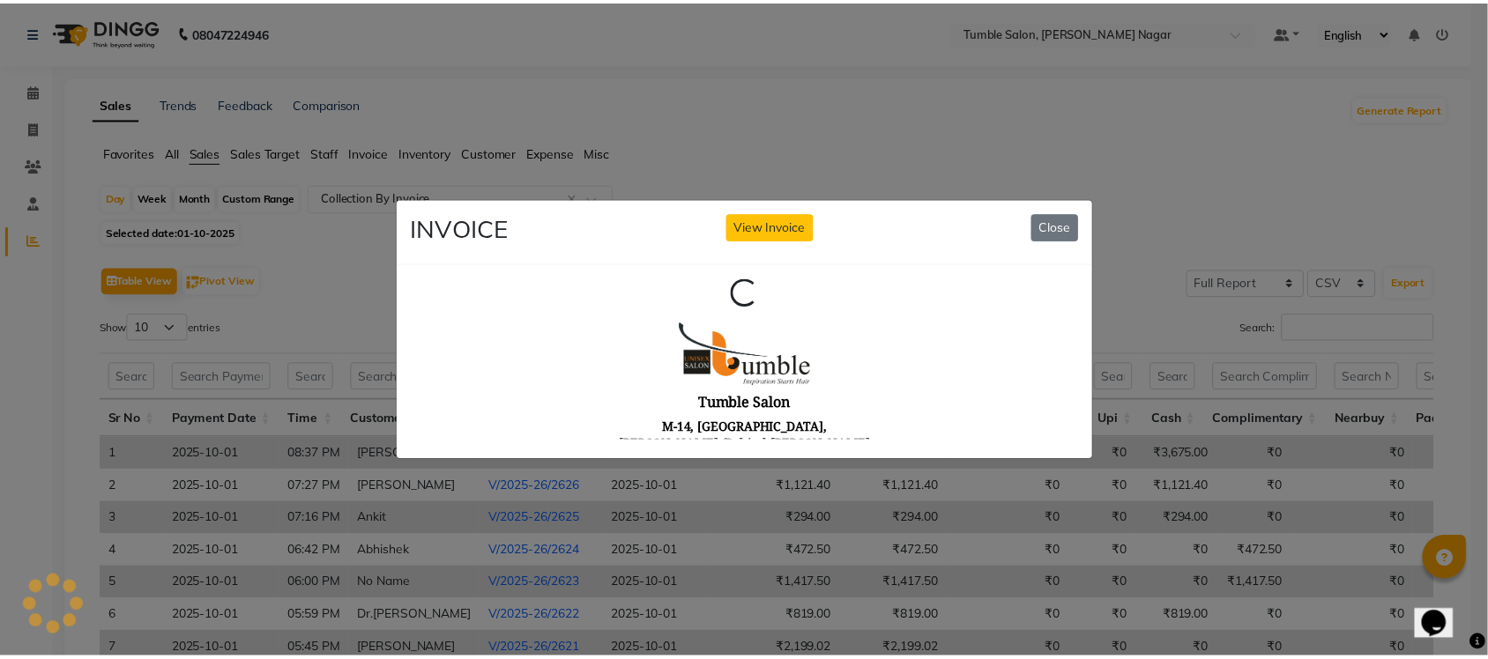
scroll to position [0, 0]
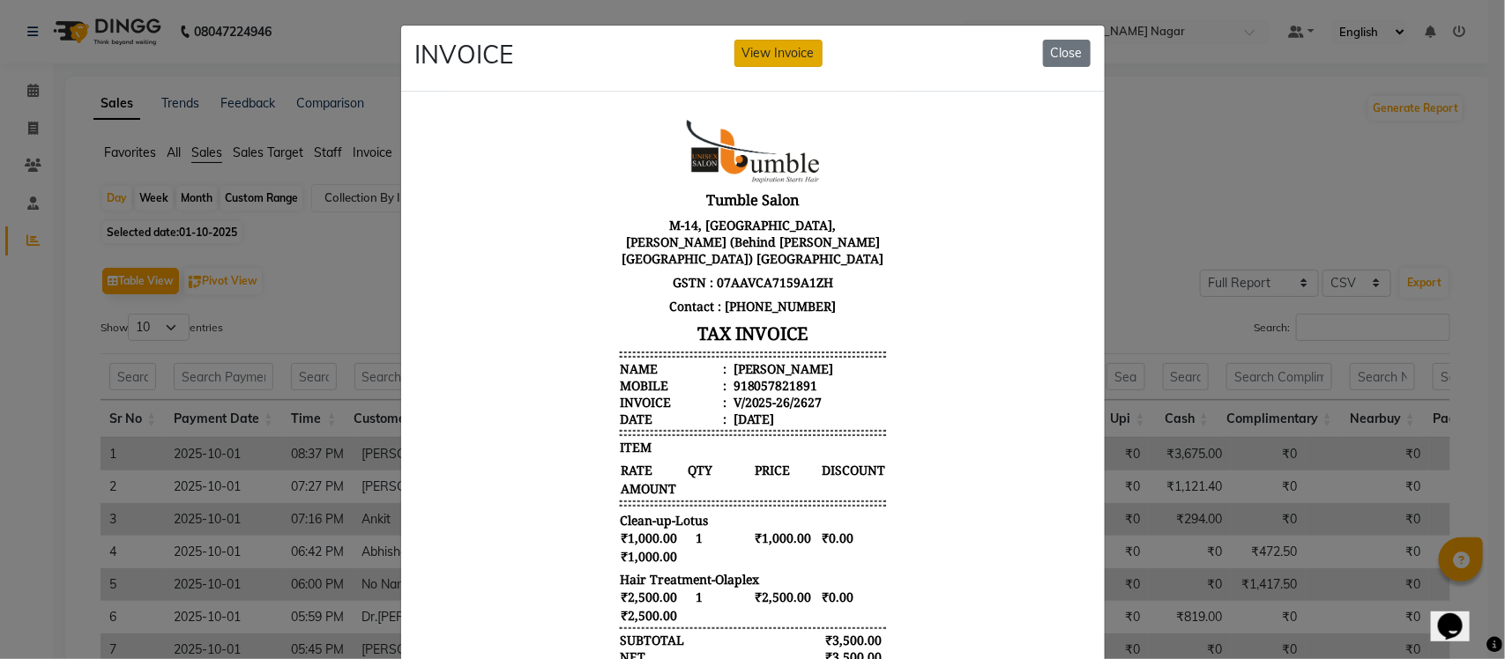
click at [774, 51] on button "View Invoice" at bounding box center [778, 53] width 88 height 27
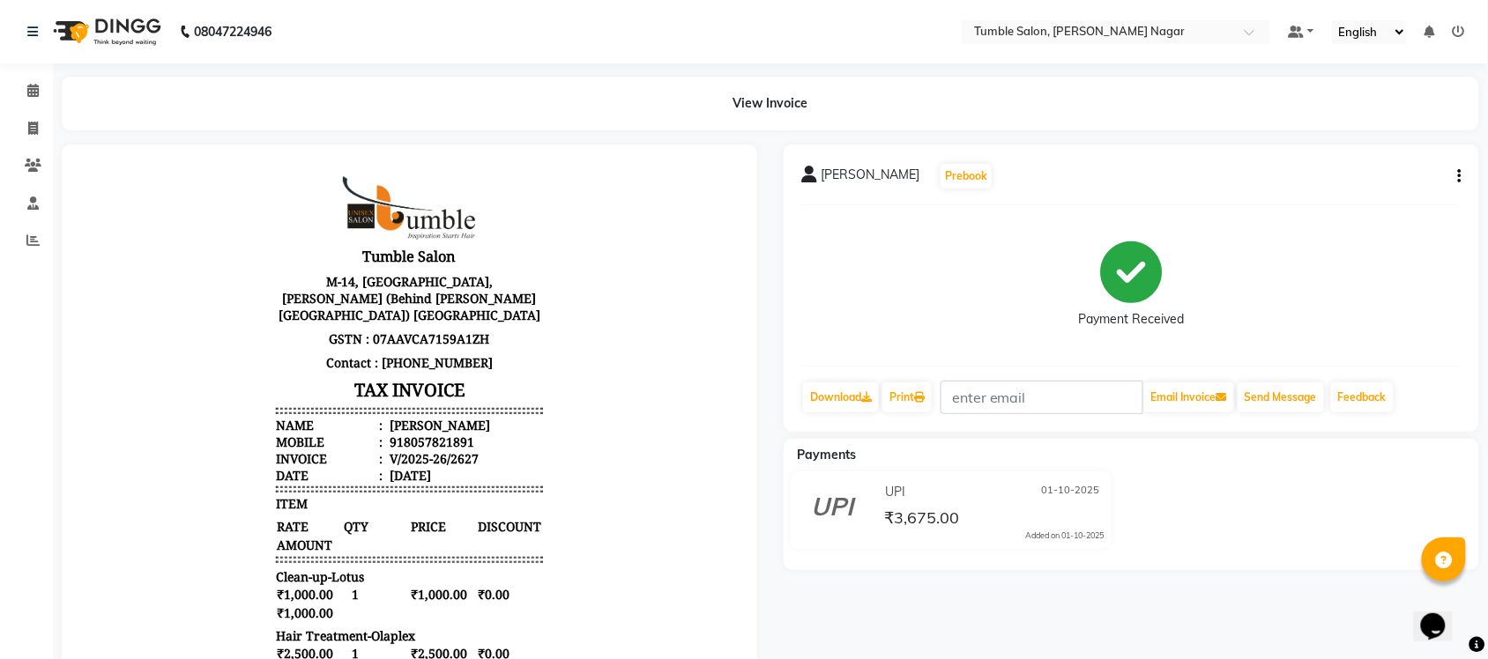
click at [1456, 173] on button "button" at bounding box center [1456, 176] width 11 height 19
click at [1413, 181] on div "Split Service Amount" at bounding box center [1372, 177] width 121 height 22
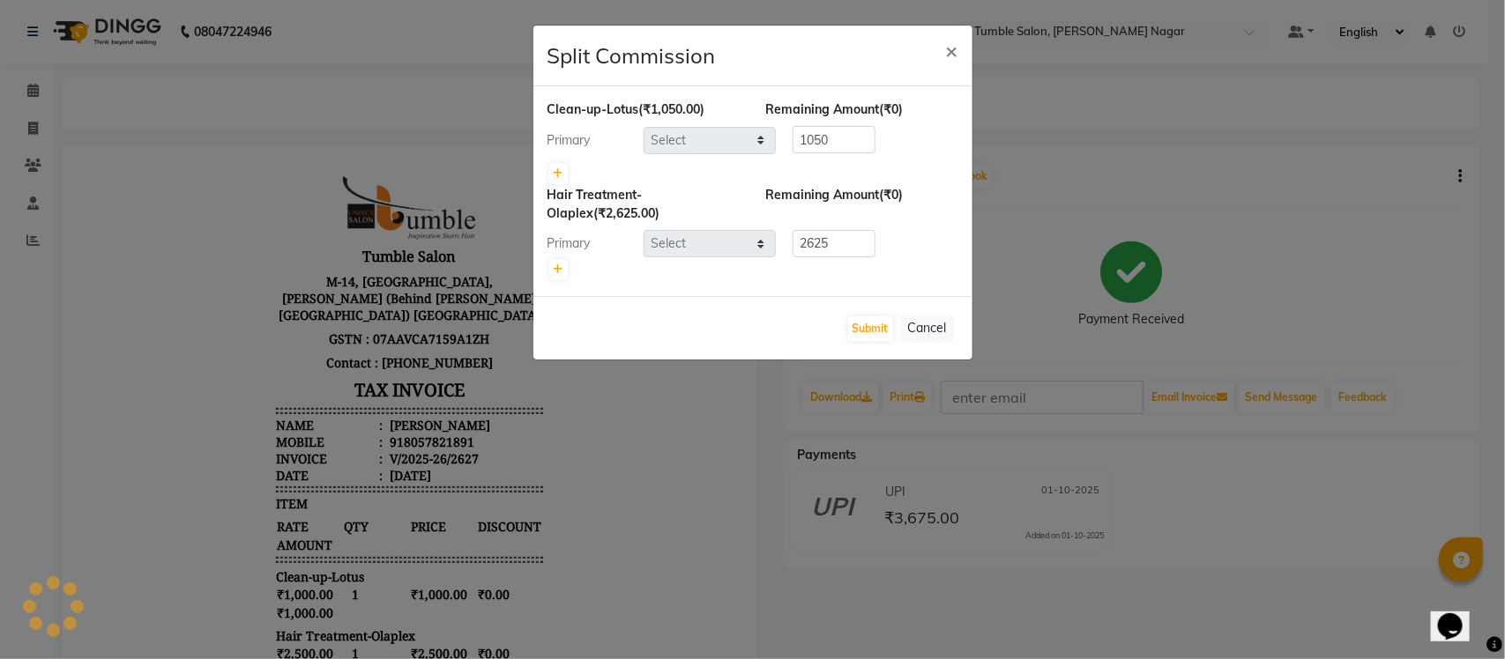
select select "77847"
click at [555, 266] on icon at bounding box center [559, 269] width 10 height 11
type input "1312.5"
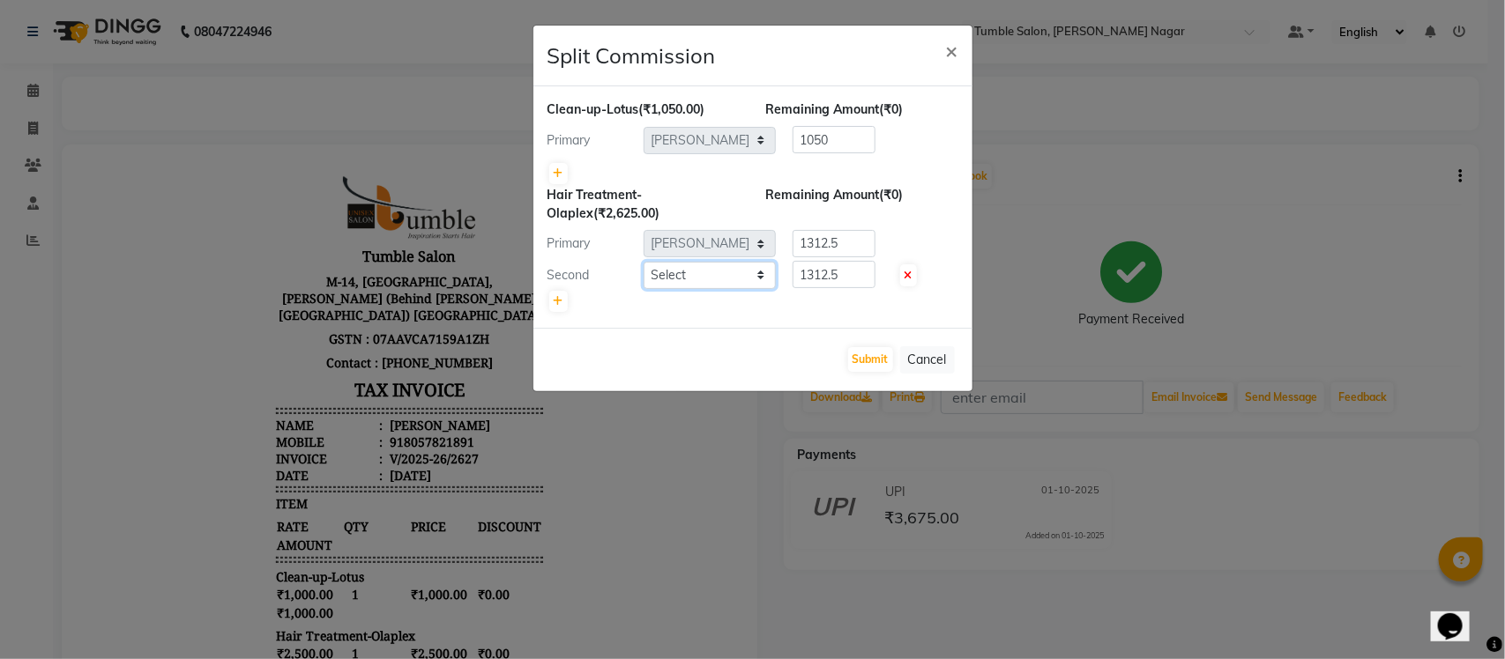
click at [763, 275] on select "Select Finance id [PERSON_NAME] Govind [PERSON_NAME] Krishna [PERSON_NAME] [PER…" at bounding box center [709, 275] width 132 height 27
select select "77846"
click at [643, 262] on select "Select Finance id [PERSON_NAME] Govind [PERSON_NAME] Krishna [PERSON_NAME] [PER…" at bounding box center [709, 275] width 132 height 27
click at [860, 245] on input "1312.5" at bounding box center [833, 243] width 83 height 27
type input "1"
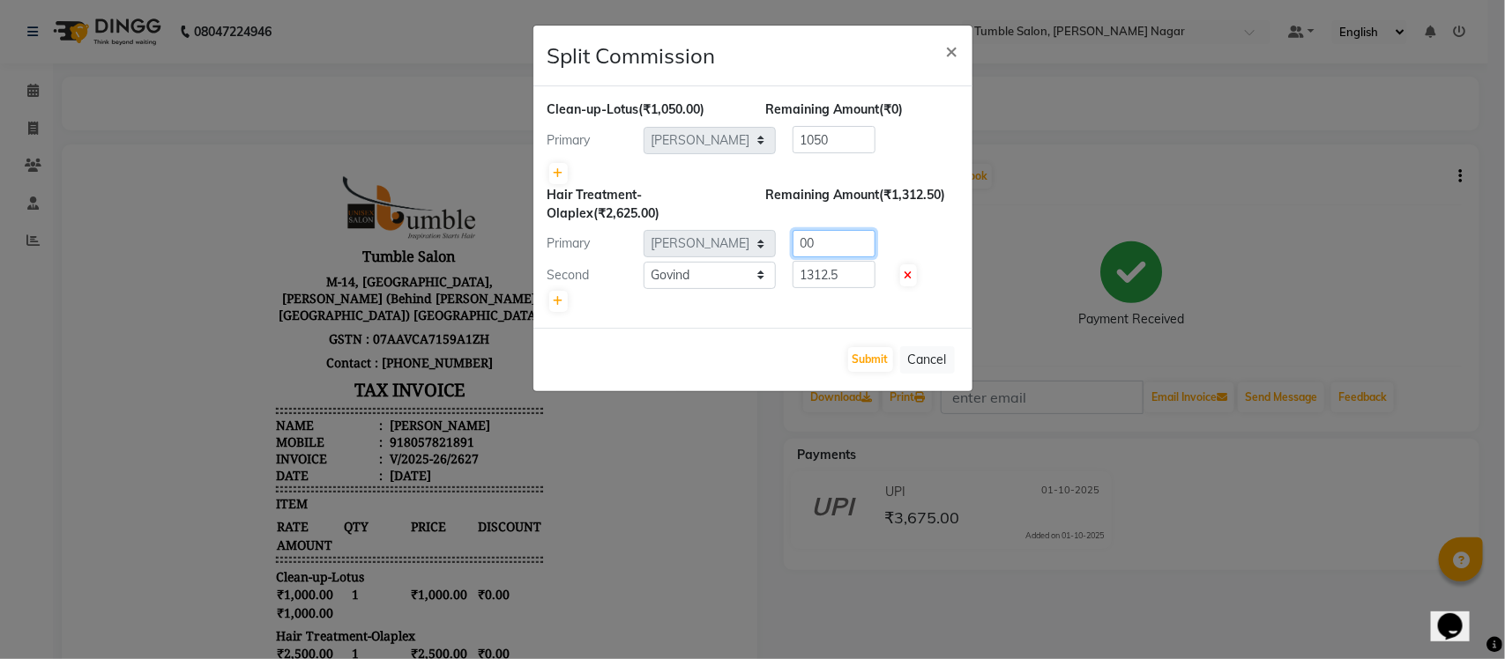
type input "00"
click at [852, 275] on input "1312.5" at bounding box center [833, 274] width 83 height 27
type input "1"
type input "2625"
click at [874, 357] on button "Submit" at bounding box center [870, 359] width 45 height 25
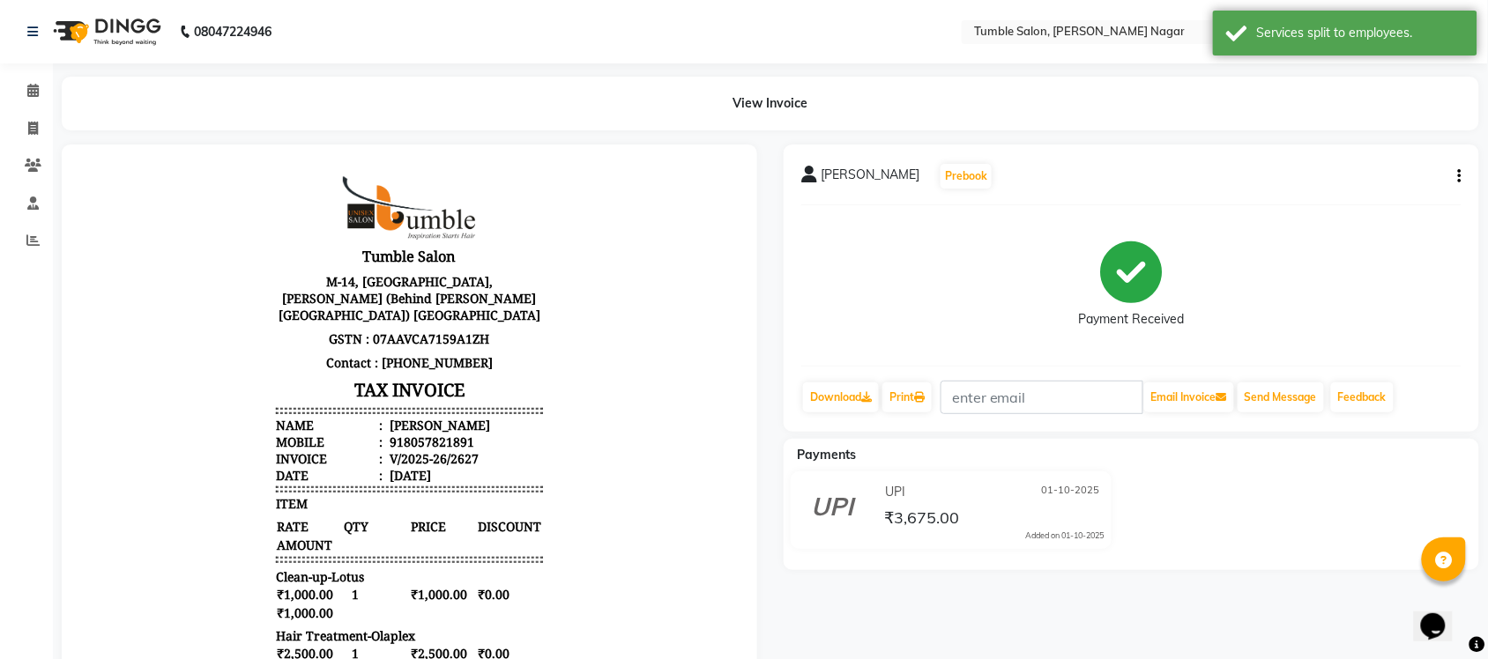
click at [1460, 176] on icon "button" at bounding box center [1460, 176] width 4 height 1
click at [1382, 179] on div "Split Service Amount" at bounding box center [1372, 177] width 121 height 22
select select "77847"
select select "77846"
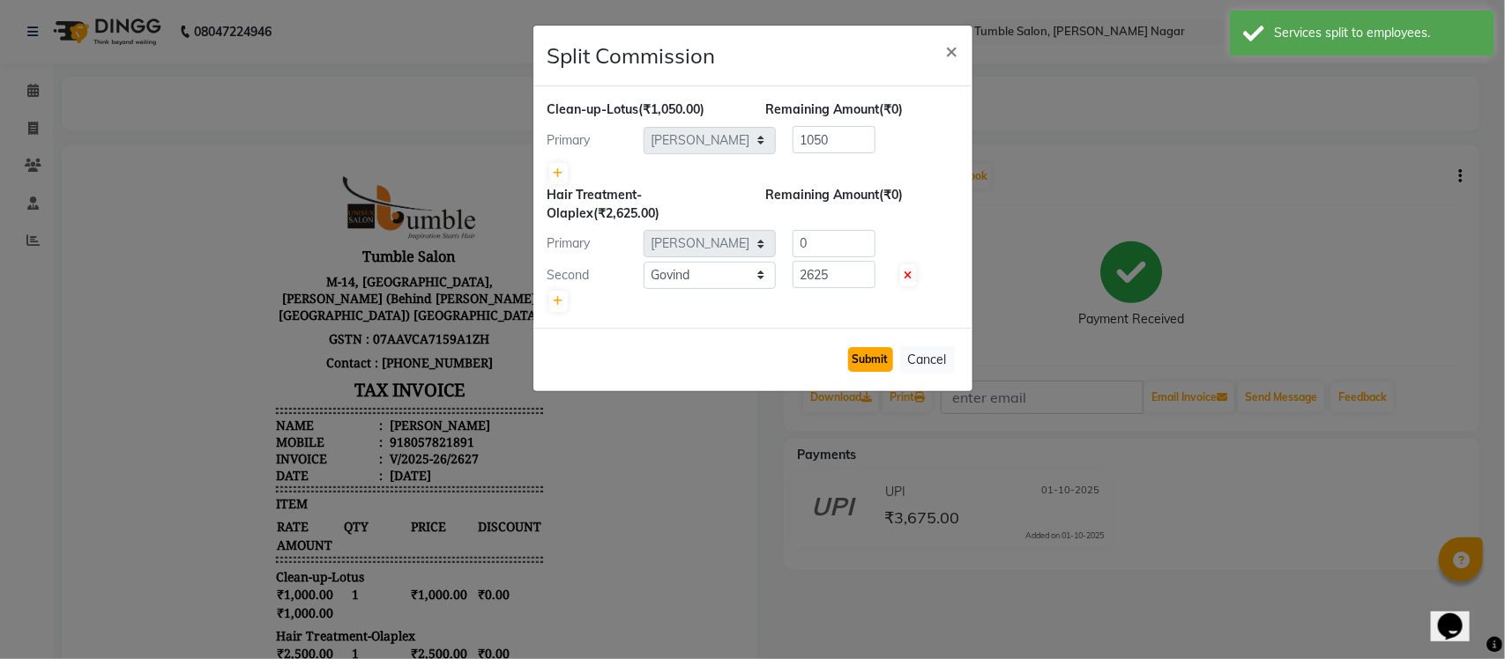
click at [868, 361] on button "Submit" at bounding box center [870, 359] width 45 height 25
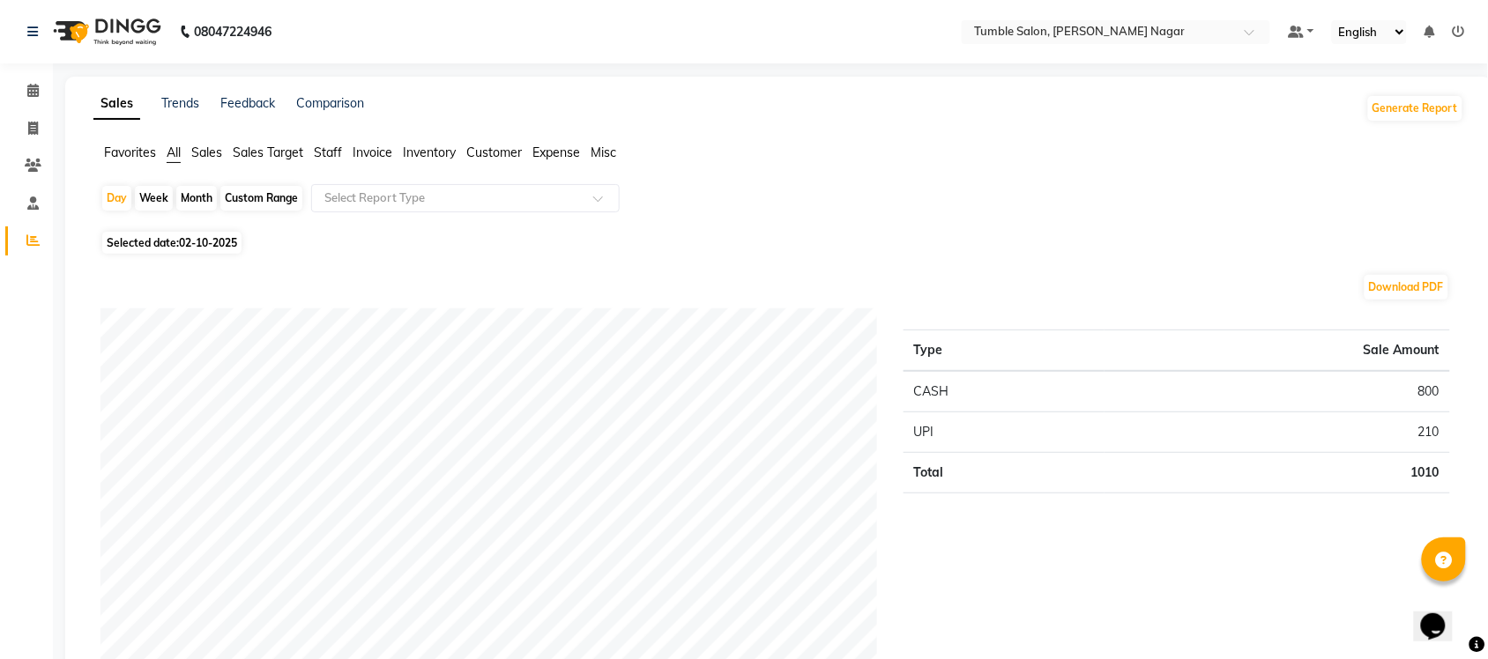
click at [327, 147] on span "Staff" at bounding box center [328, 153] width 28 height 16
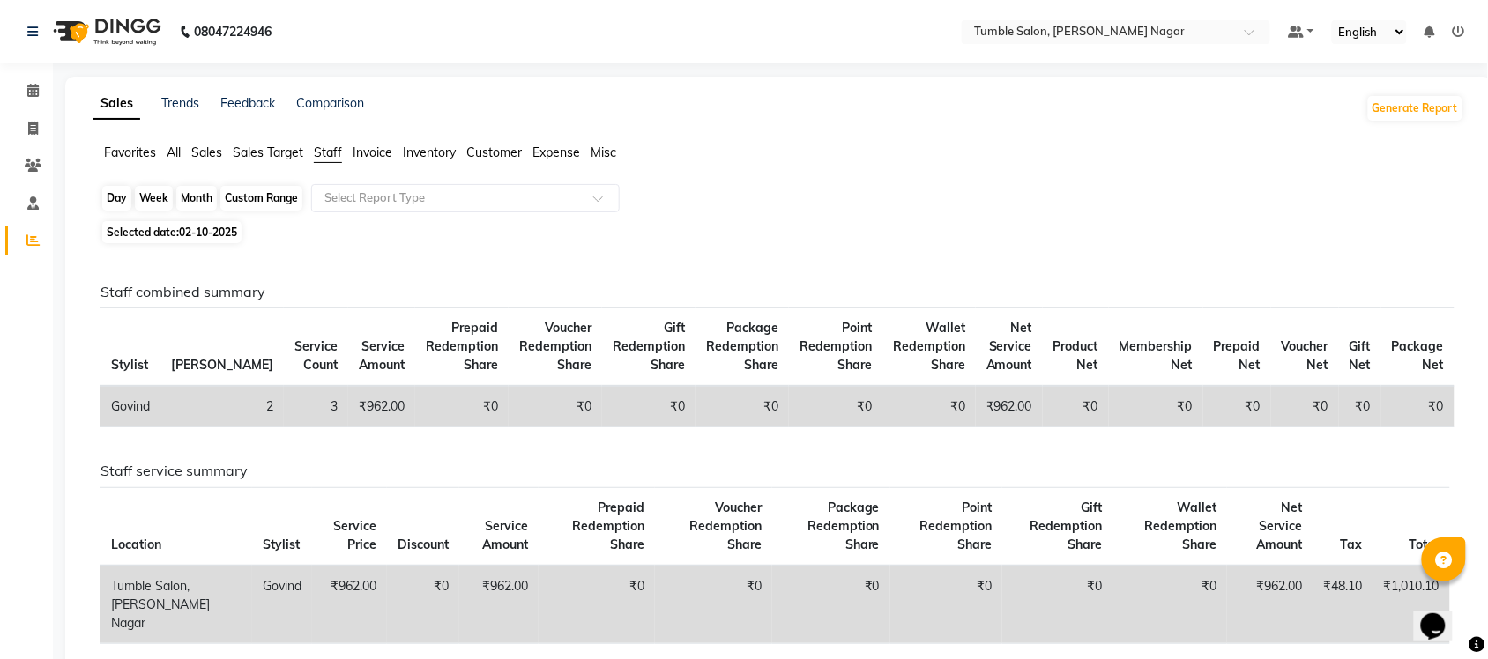
click at [117, 204] on div "Day" at bounding box center [116, 198] width 29 height 25
select select "10"
select select "2025"
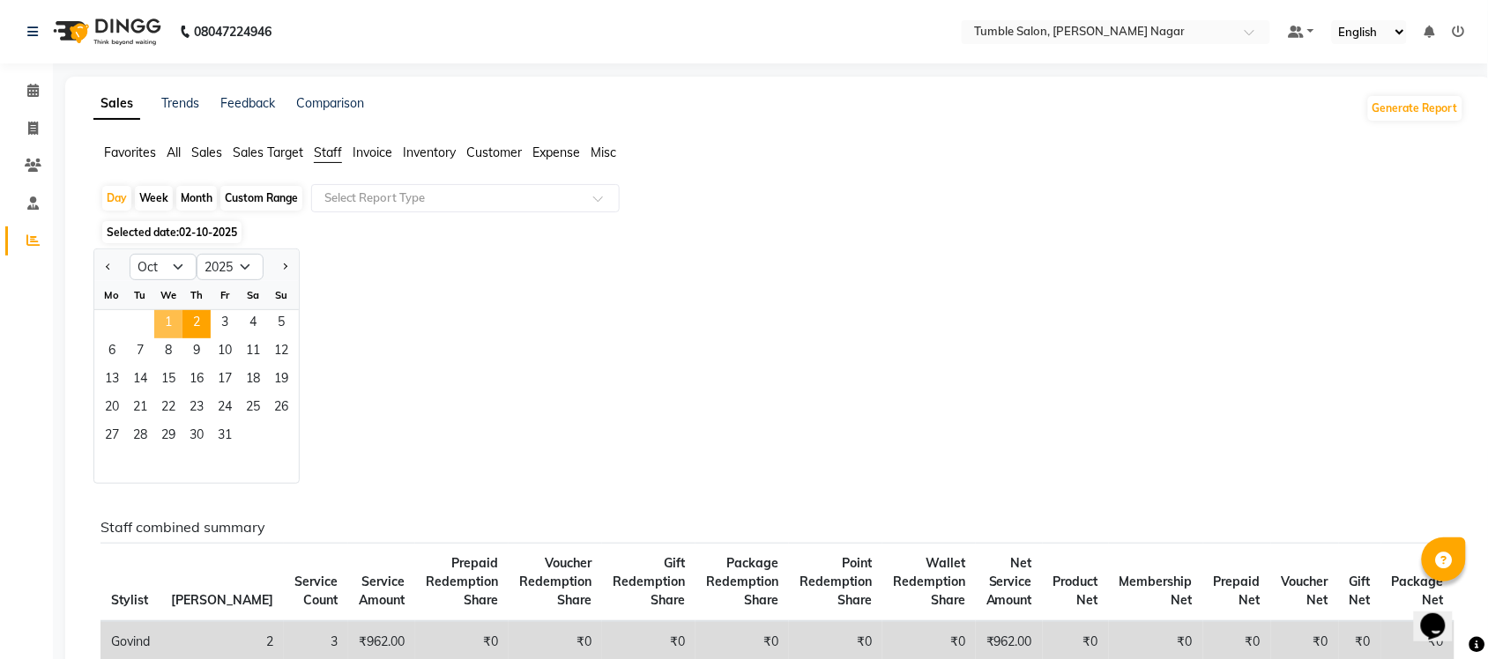
click at [175, 320] on span "1" at bounding box center [168, 324] width 28 height 28
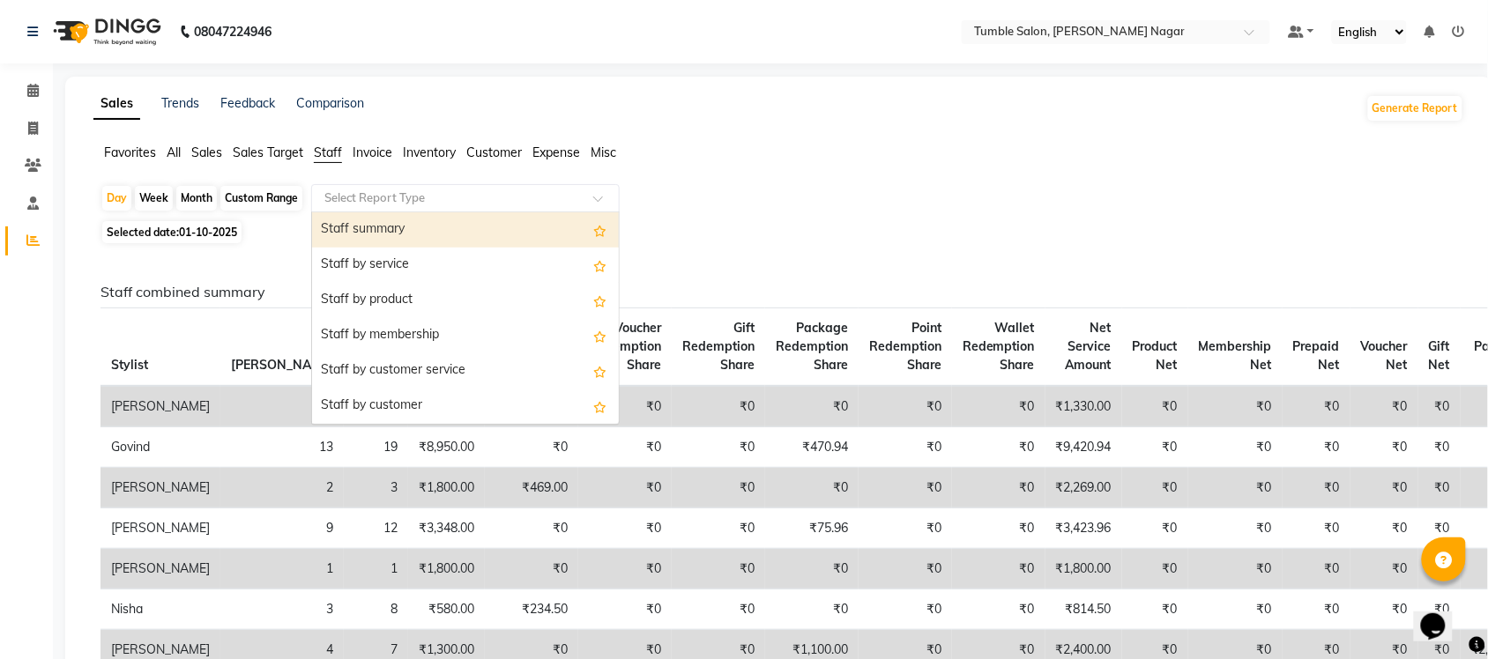
click at [602, 198] on span at bounding box center [604, 204] width 22 height 18
click at [502, 227] on div "Staff summary" at bounding box center [465, 229] width 307 height 35
select select "full_report"
select select "csv"
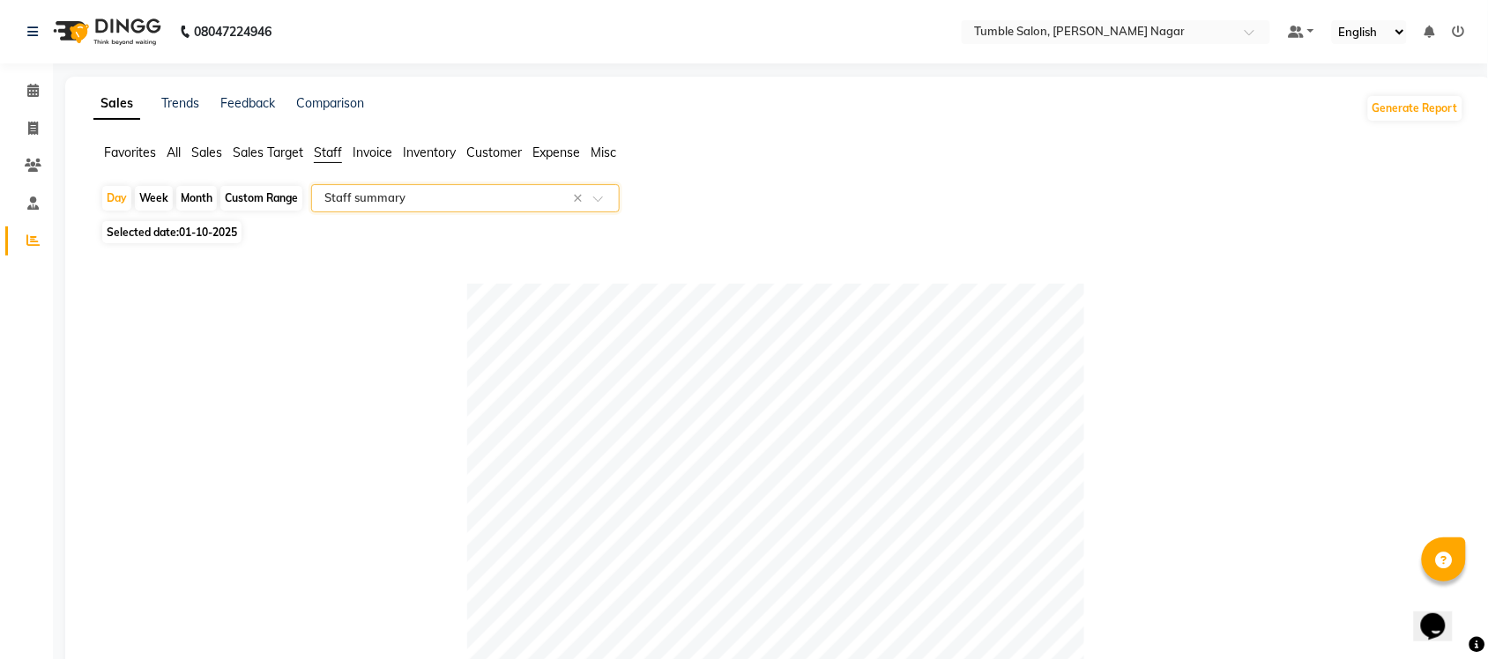
click at [152, 234] on span "Selected date: [DATE]" at bounding box center [171, 232] width 139 height 22
select select "10"
select select "2025"
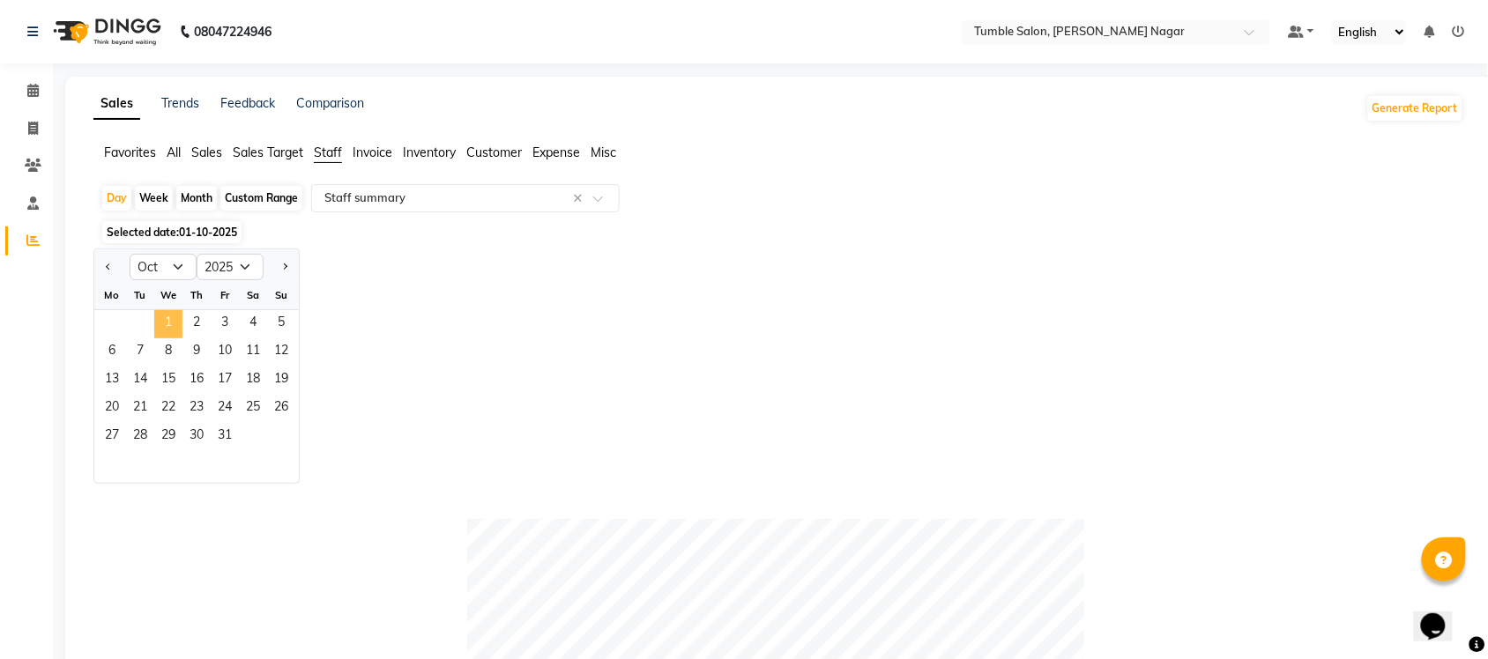
click at [161, 319] on span "1" at bounding box center [168, 324] width 28 height 28
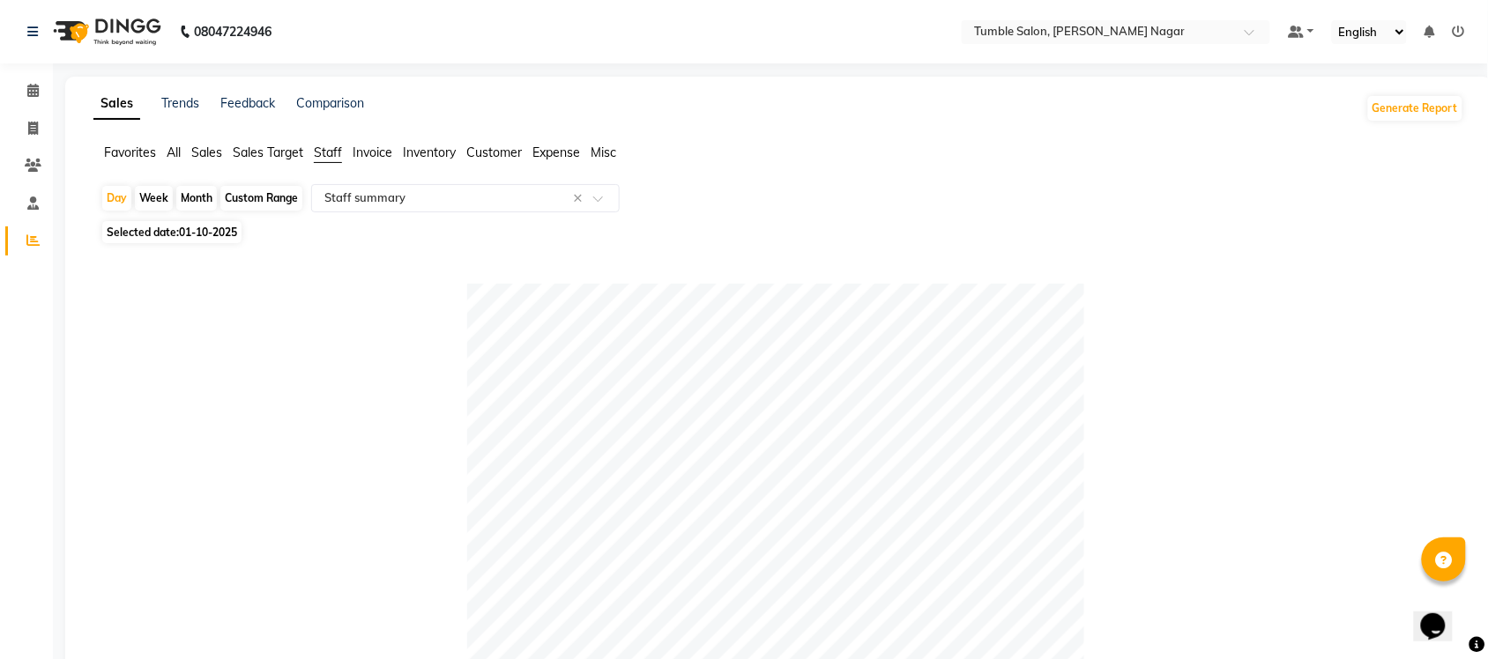
click at [200, 157] on span "Sales" at bounding box center [206, 153] width 31 height 16
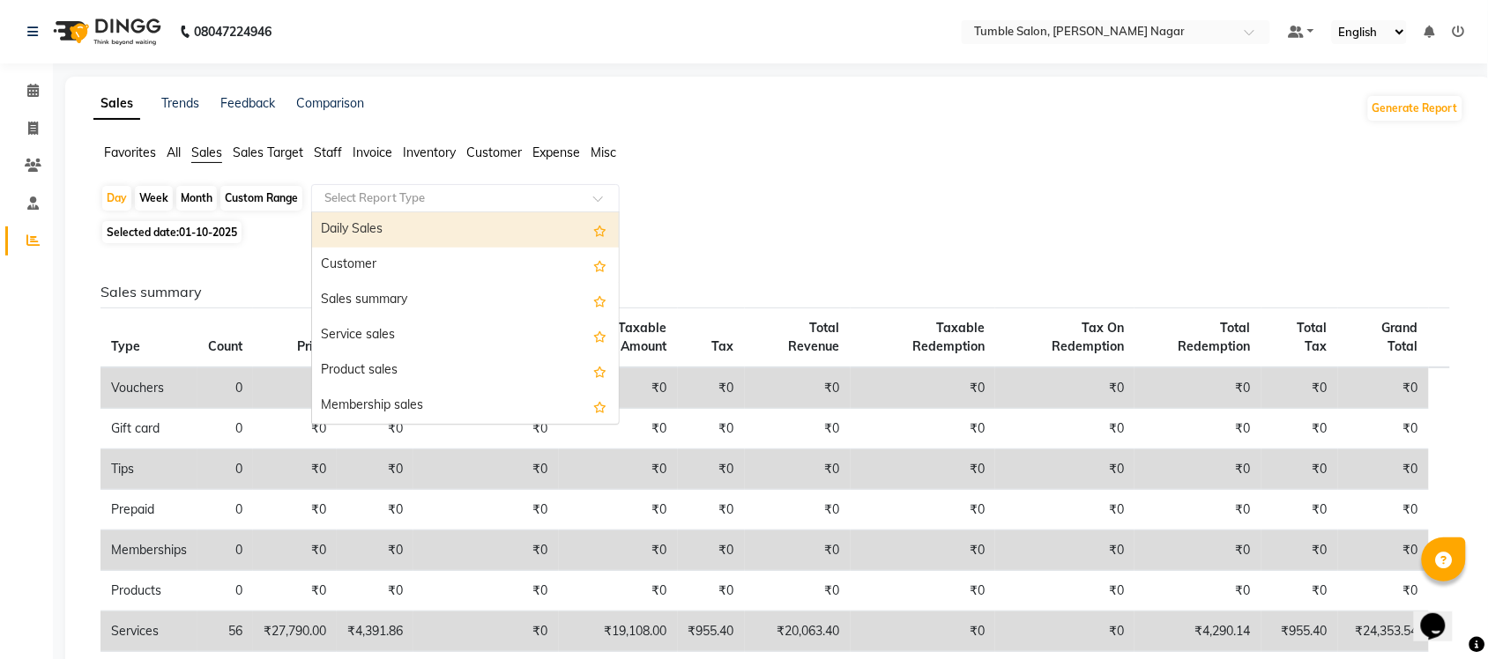
click at [606, 201] on span at bounding box center [604, 204] width 22 height 18
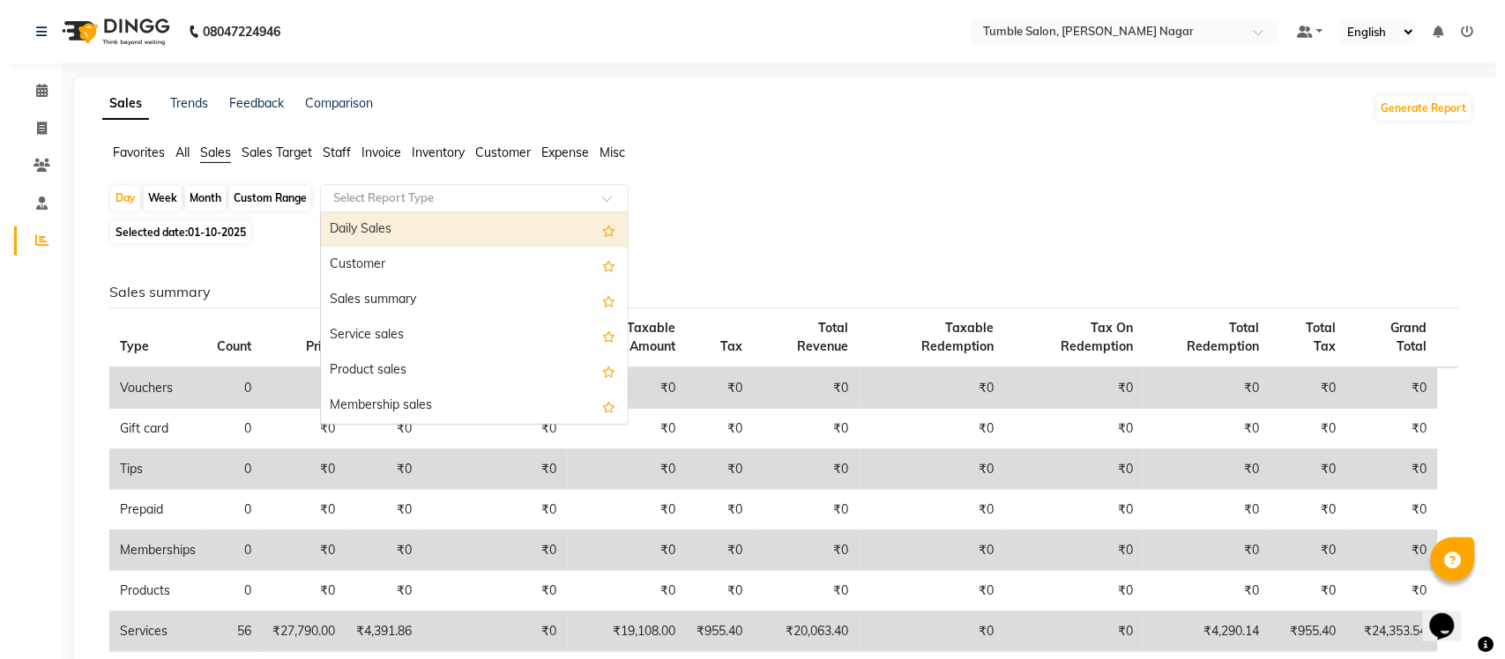
scroll to position [421, 0]
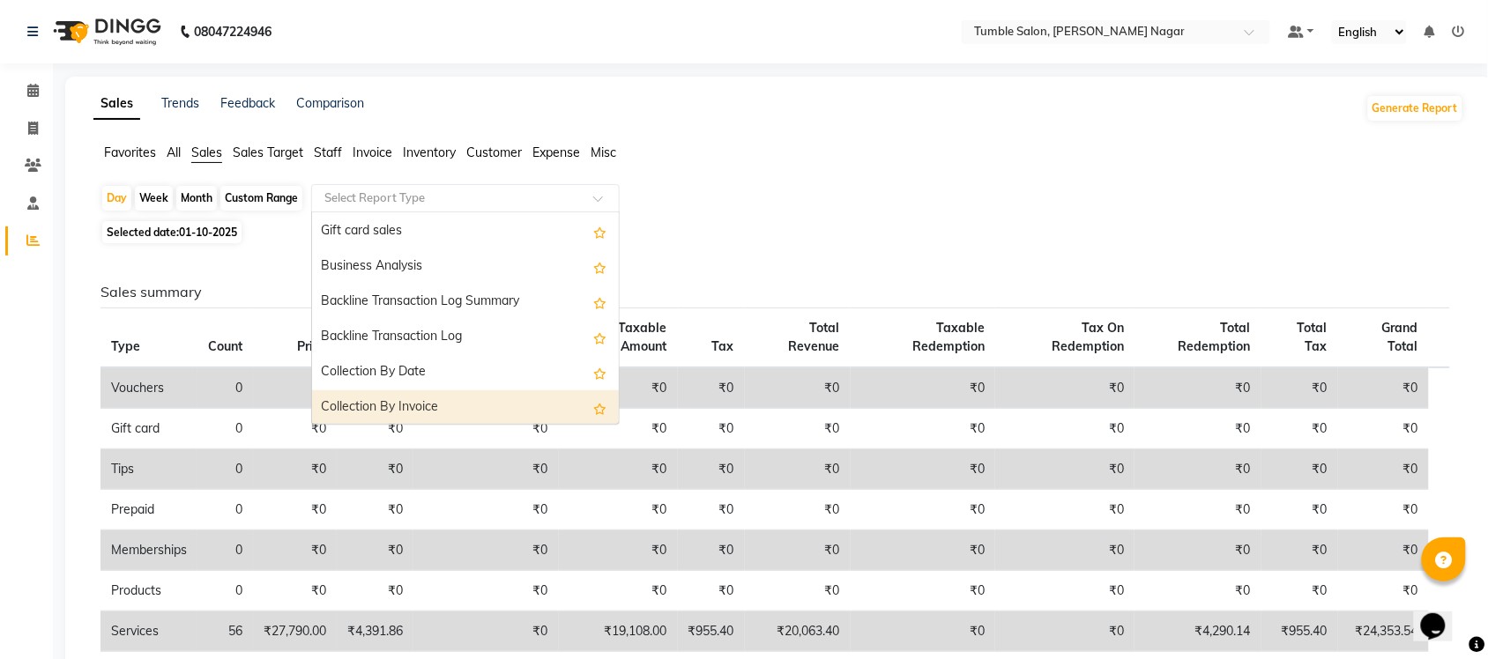
click at [461, 406] on div "Collection By Invoice" at bounding box center [465, 407] width 307 height 35
select select "full_report"
select select "csv"
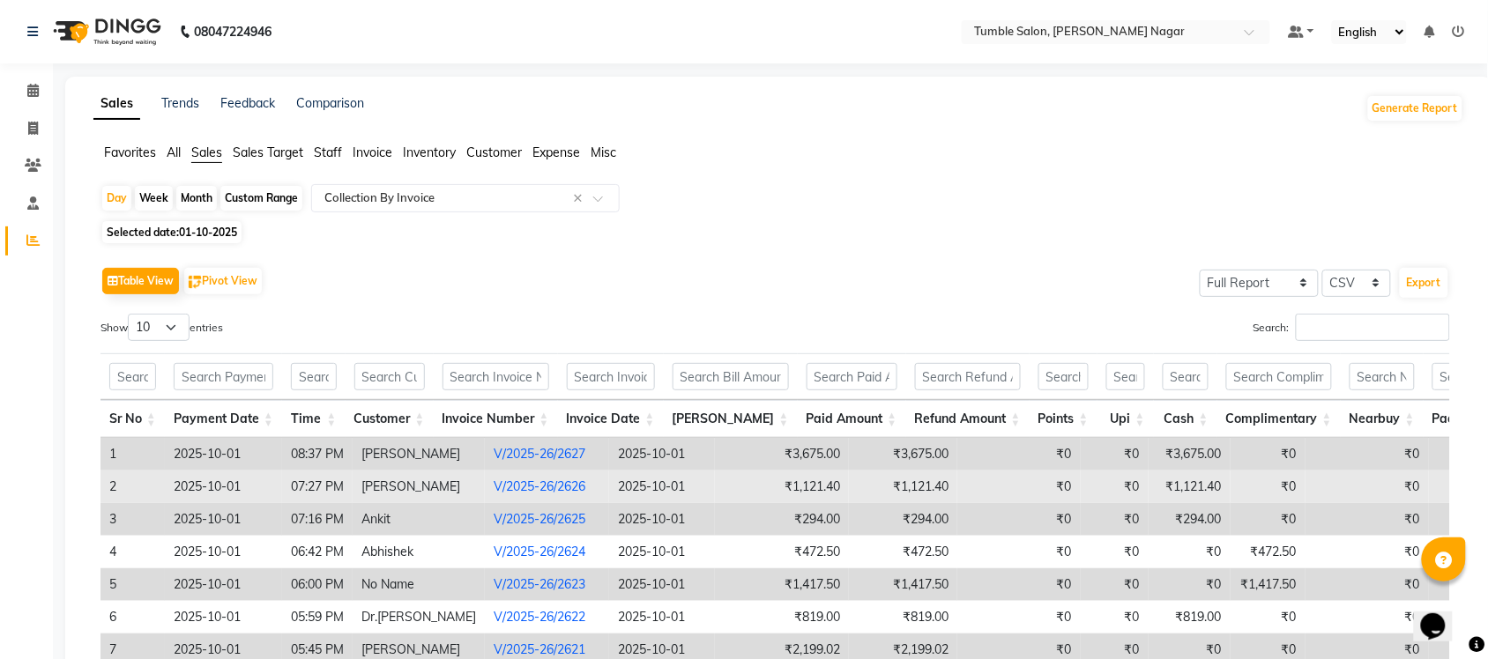
click at [494, 490] on link "V/2025-26/2626" at bounding box center [540, 487] width 92 height 16
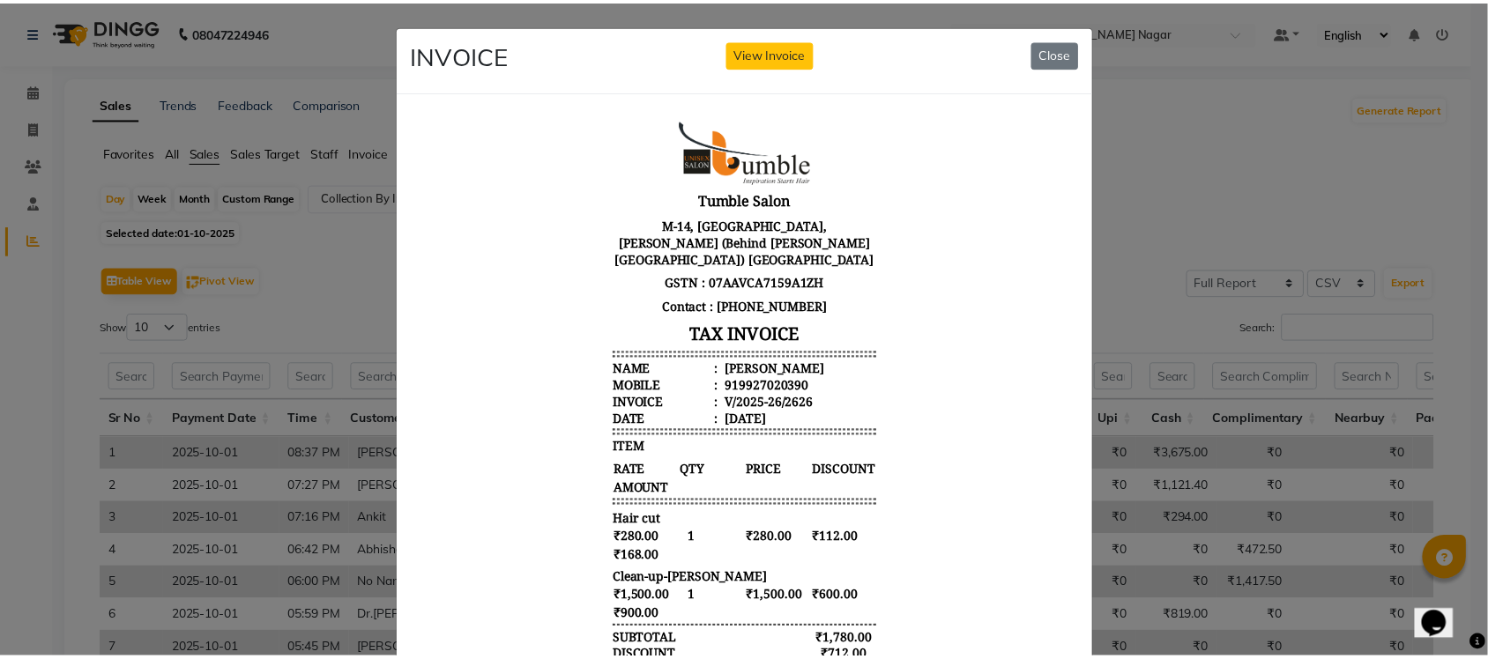
scroll to position [0, 0]
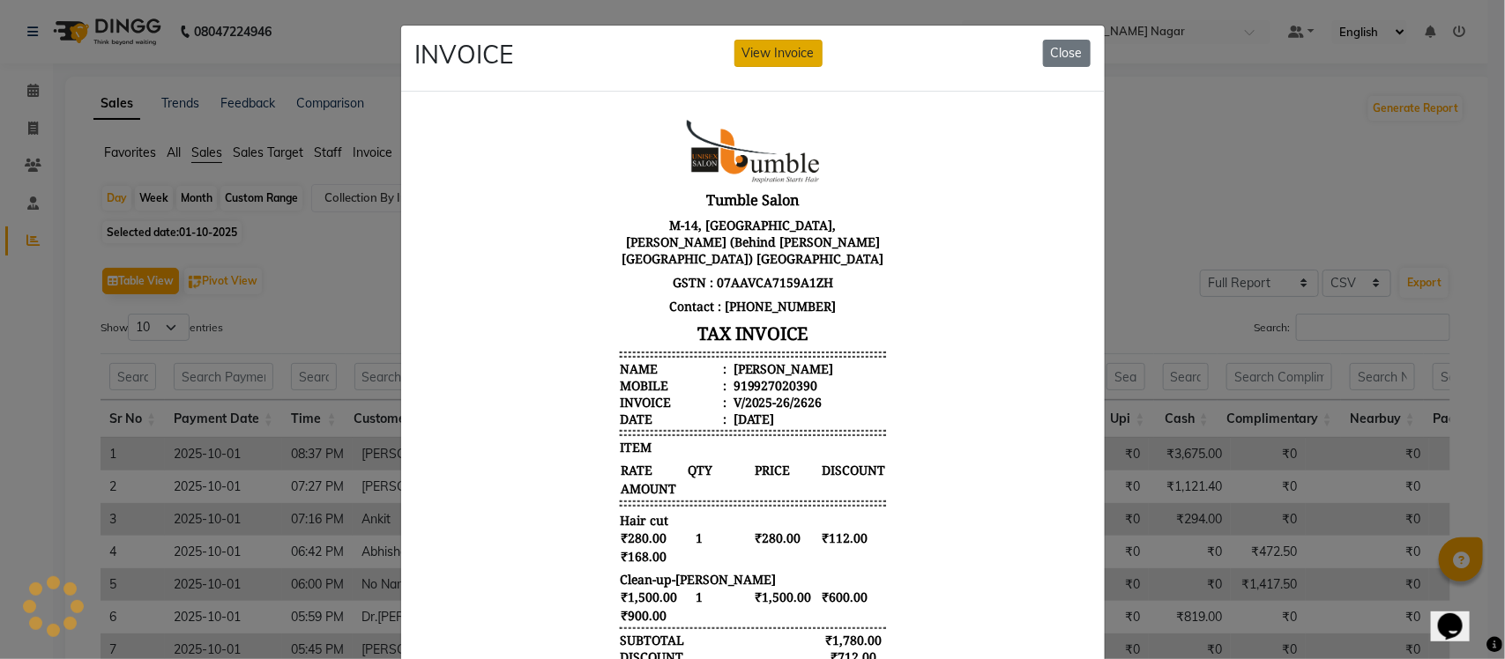
click at [754, 51] on button "View Invoice" at bounding box center [778, 53] width 88 height 27
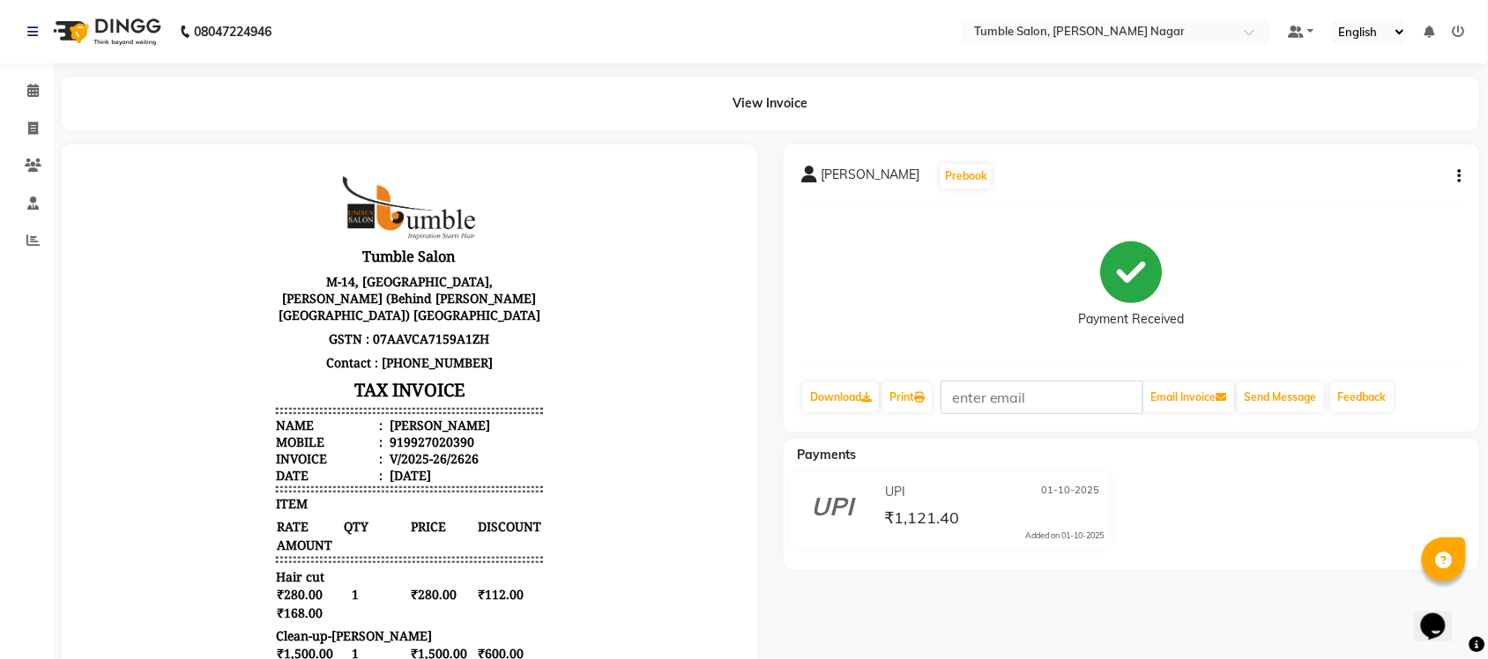
click at [1459, 177] on icon "button" at bounding box center [1460, 176] width 4 height 1
click at [1403, 175] on div "Split Service Amount" at bounding box center [1372, 177] width 121 height 22
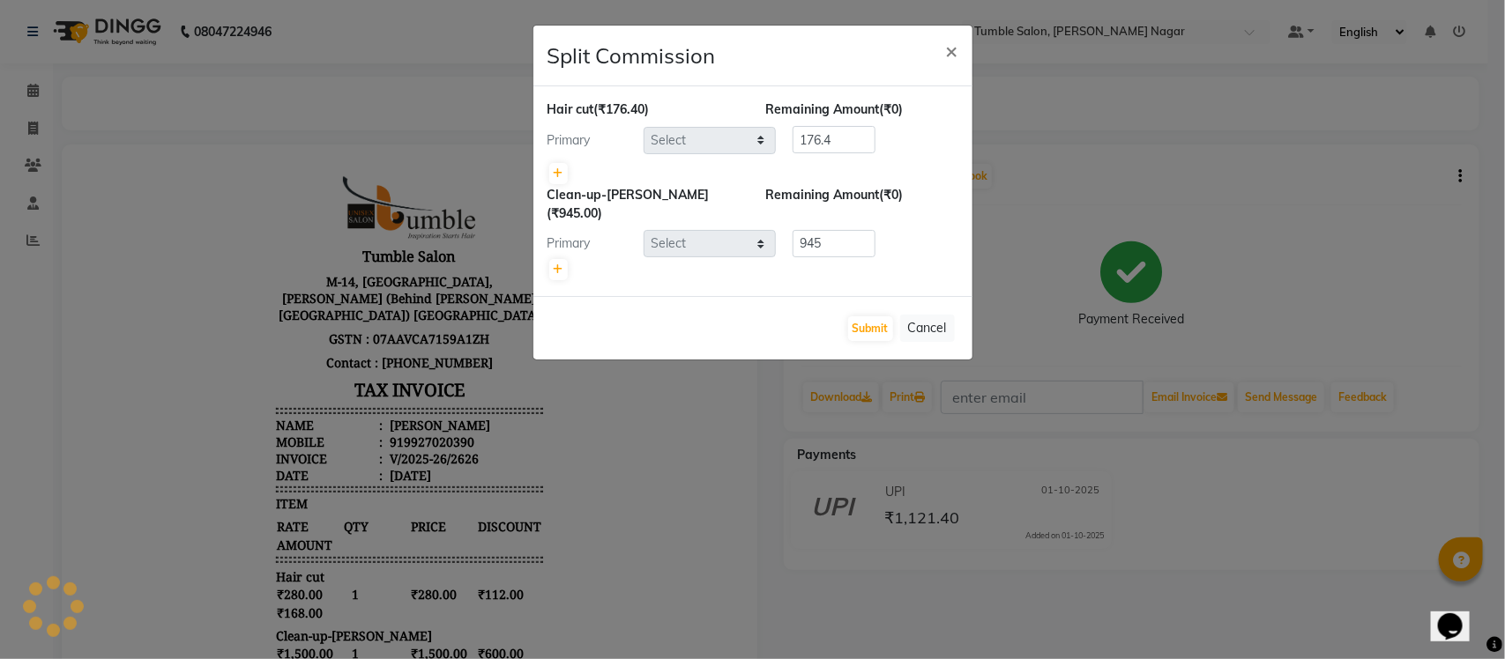
select select "77847"
select select "77844"
click at [878, 316] on button "Submit" at bounding box center [870, 328] width 45 height 25
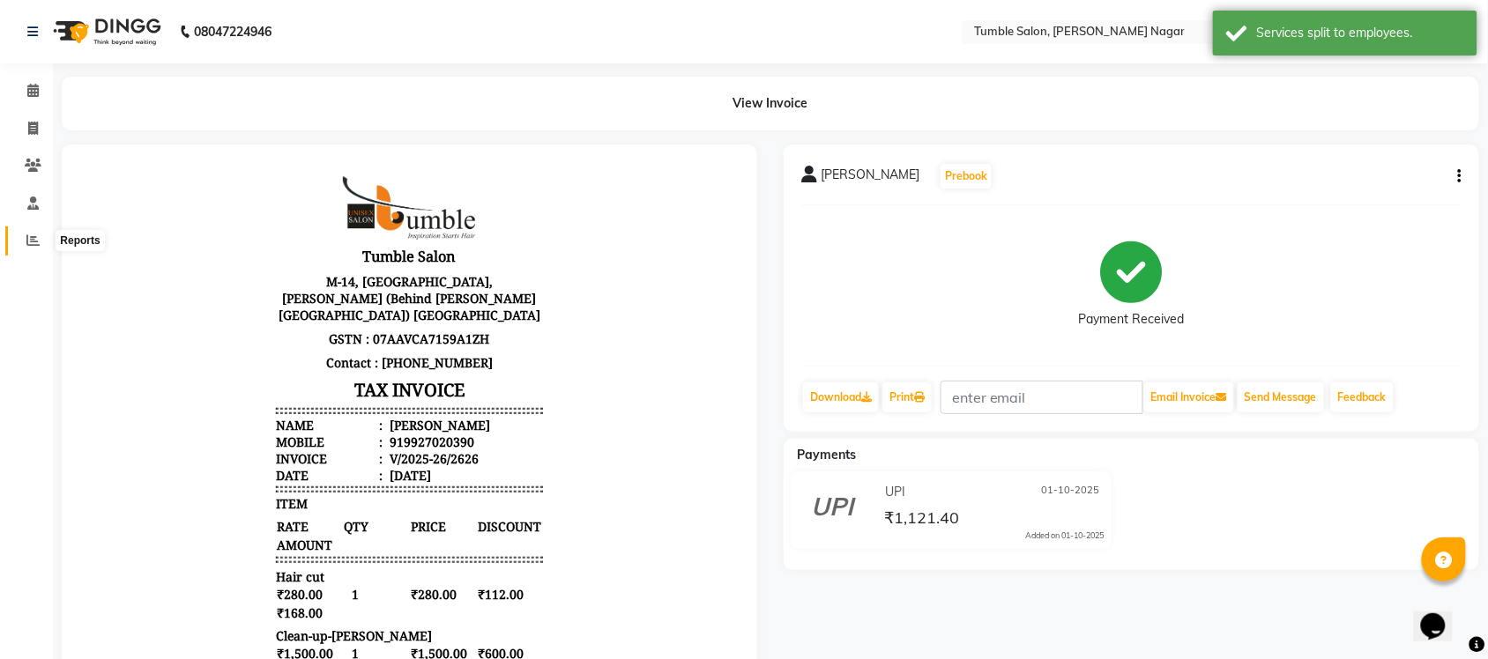
click at [40, 234] on span at bounding box center [33, 241] width 31 height 20
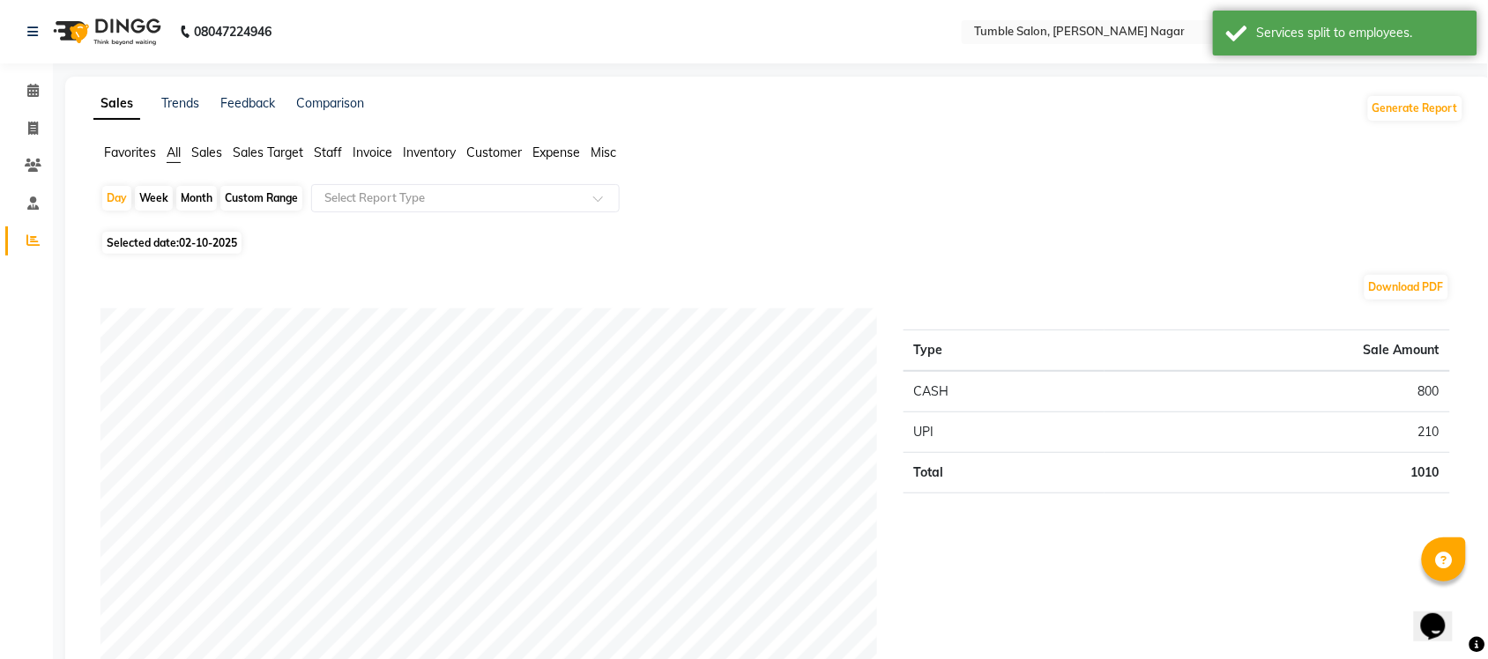
click at [219, 152] on span "Sales" at bounding box center [206, 153] width 31 height 16
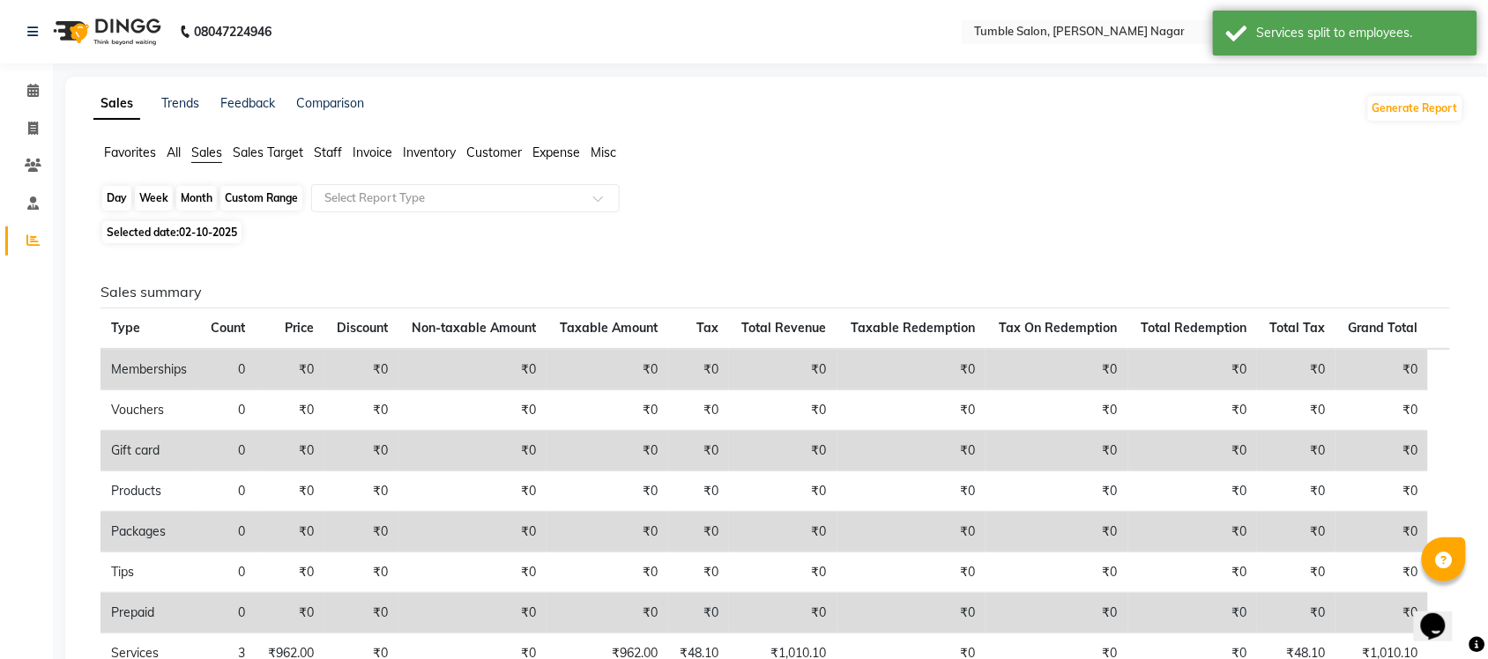
click at [125, 198] on div "Day" at bounding box center [116, 198] width 29 height 25
select select "10"
select select "2025"
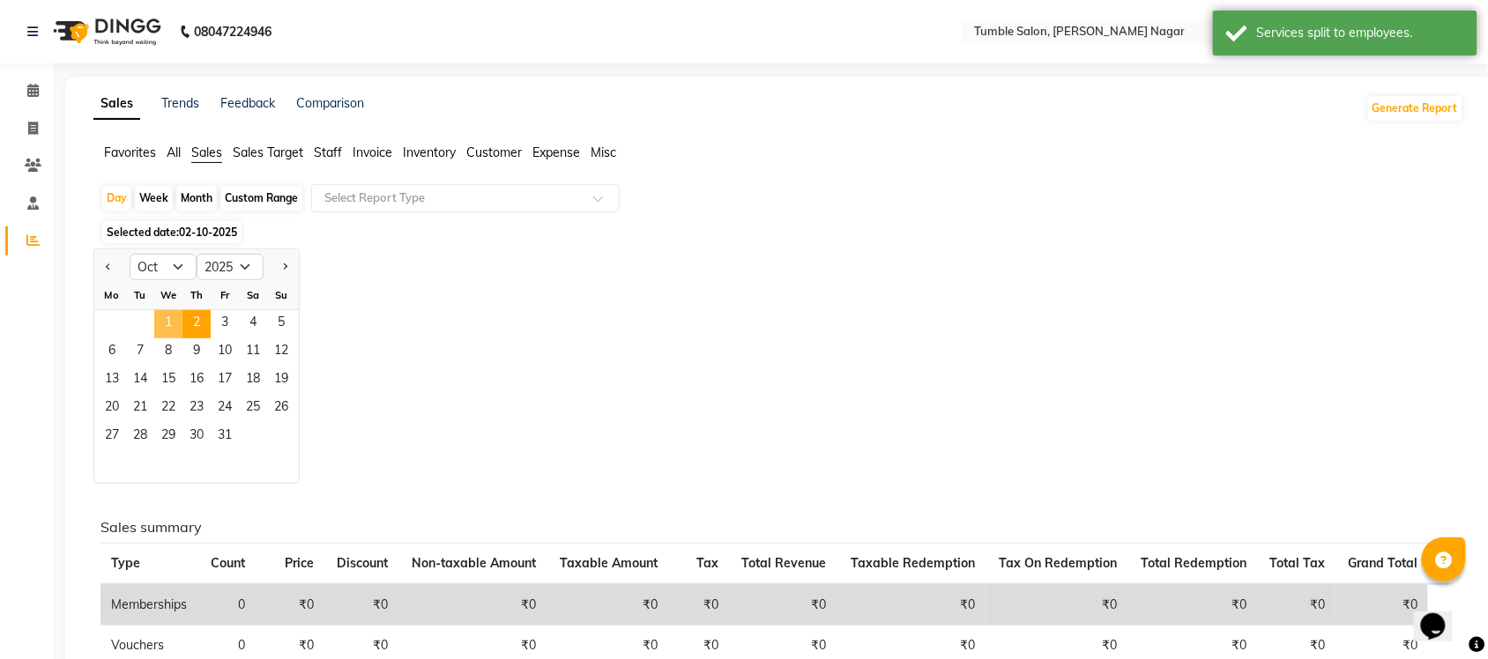
click at [160, 320] on span "1" at bounding box center [168, 324] width 28 height 28
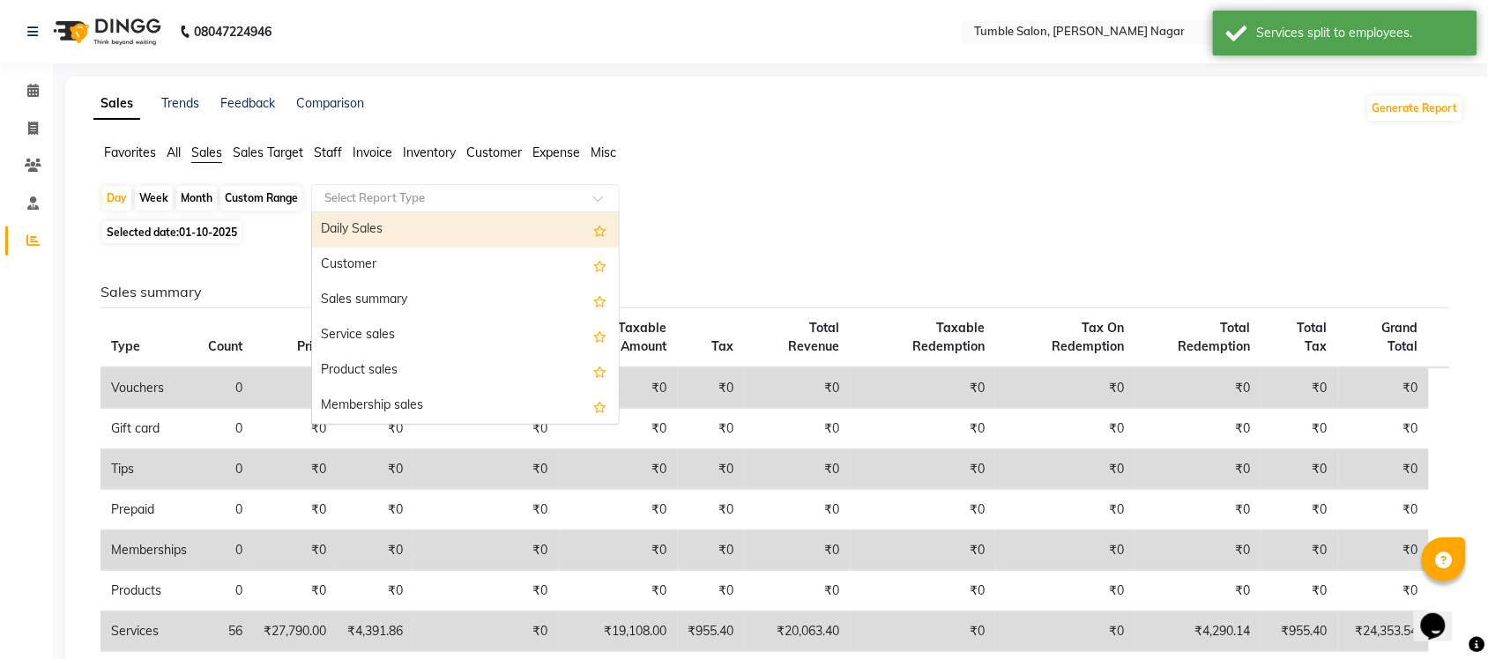
click at [601, 198] on span at bounding box center [604, 204] width 22 height 18
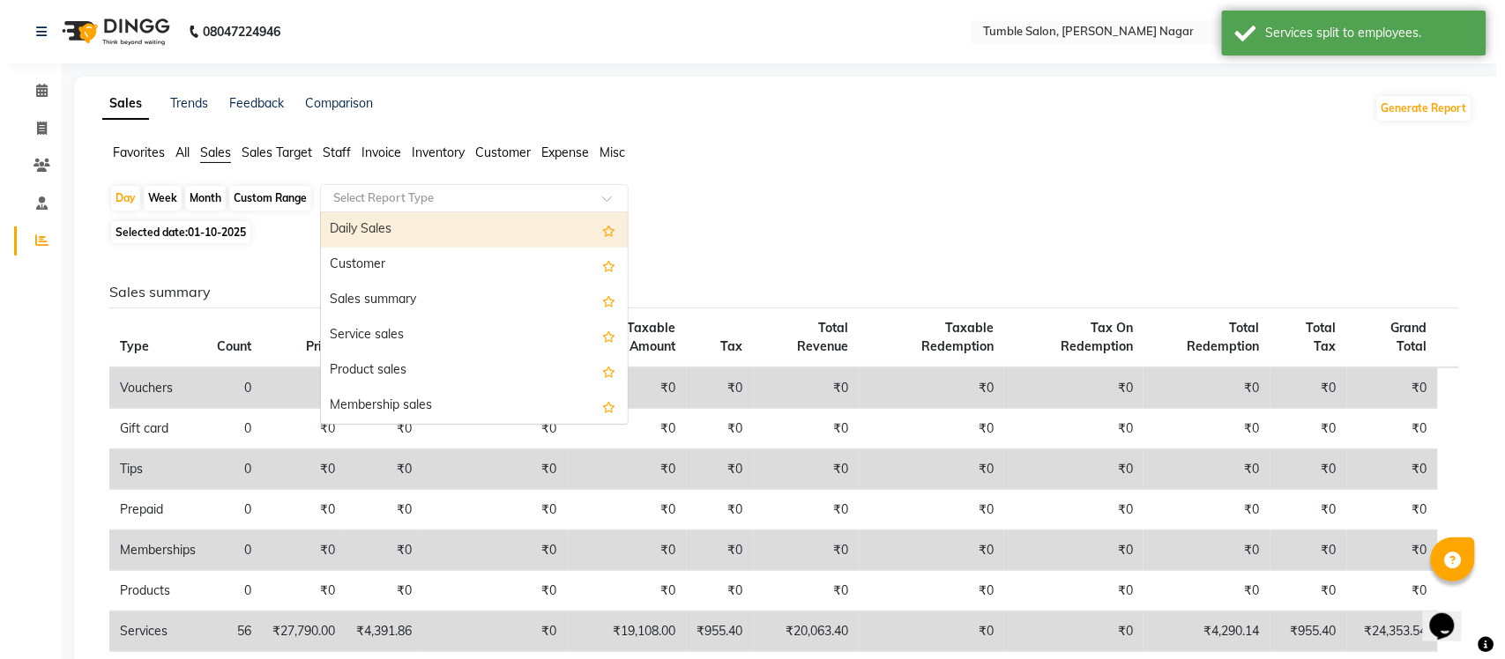
scroll to position [421, 0]
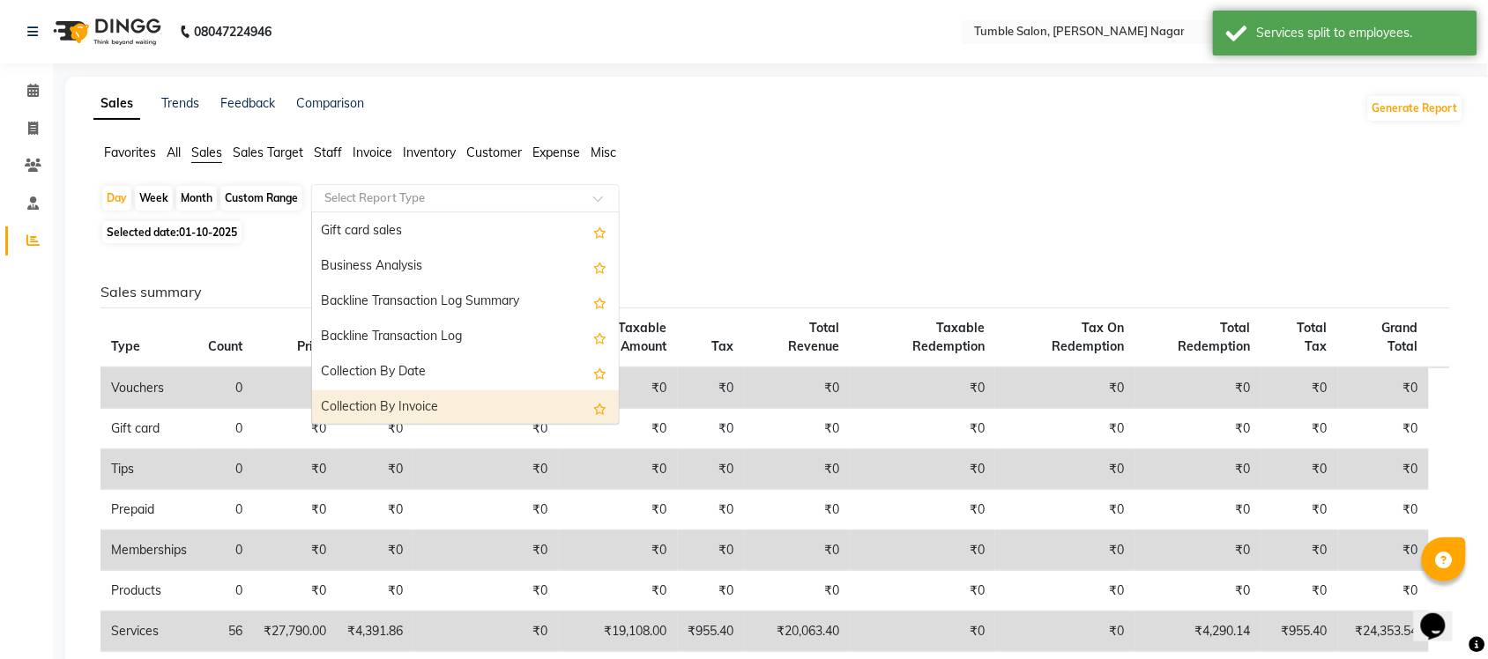
click at [500, 399] on div "Collection By Invoice" at bounding box center [465, 407] width 307 height 35
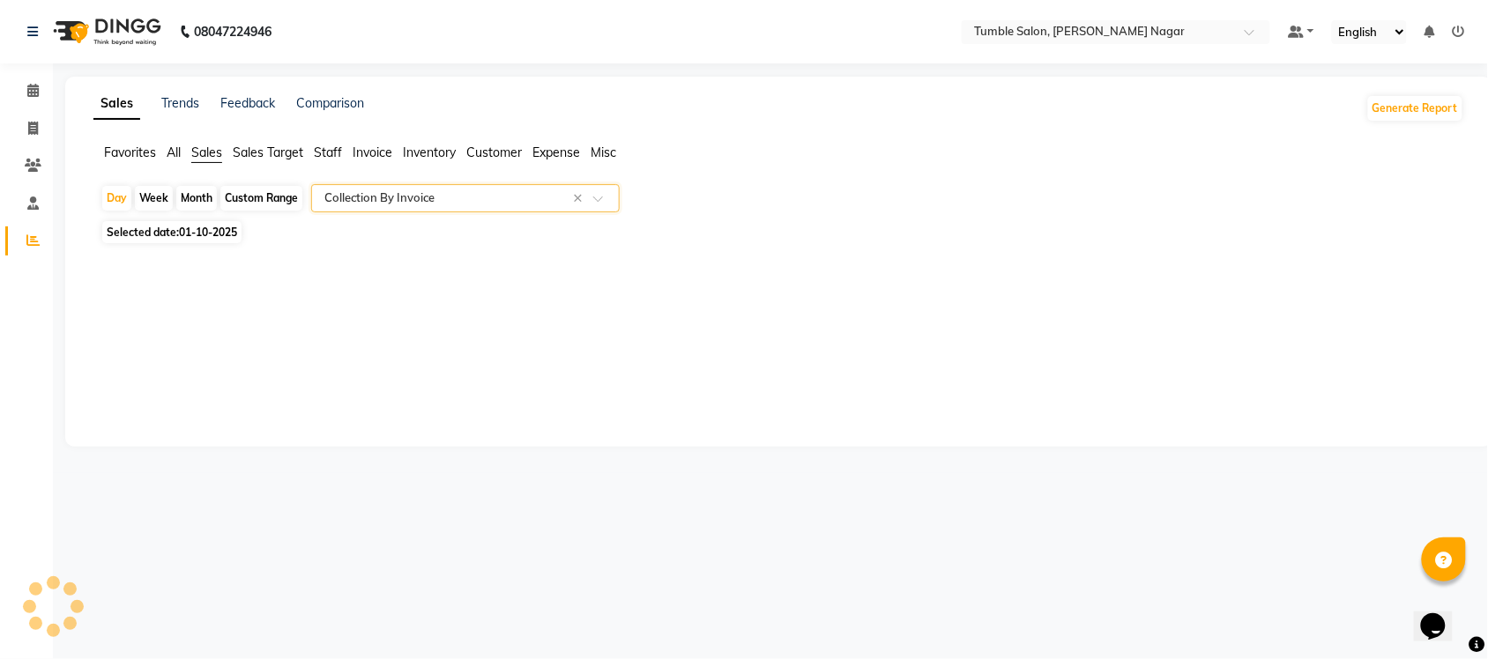
select select "full_report"
select select "csv"
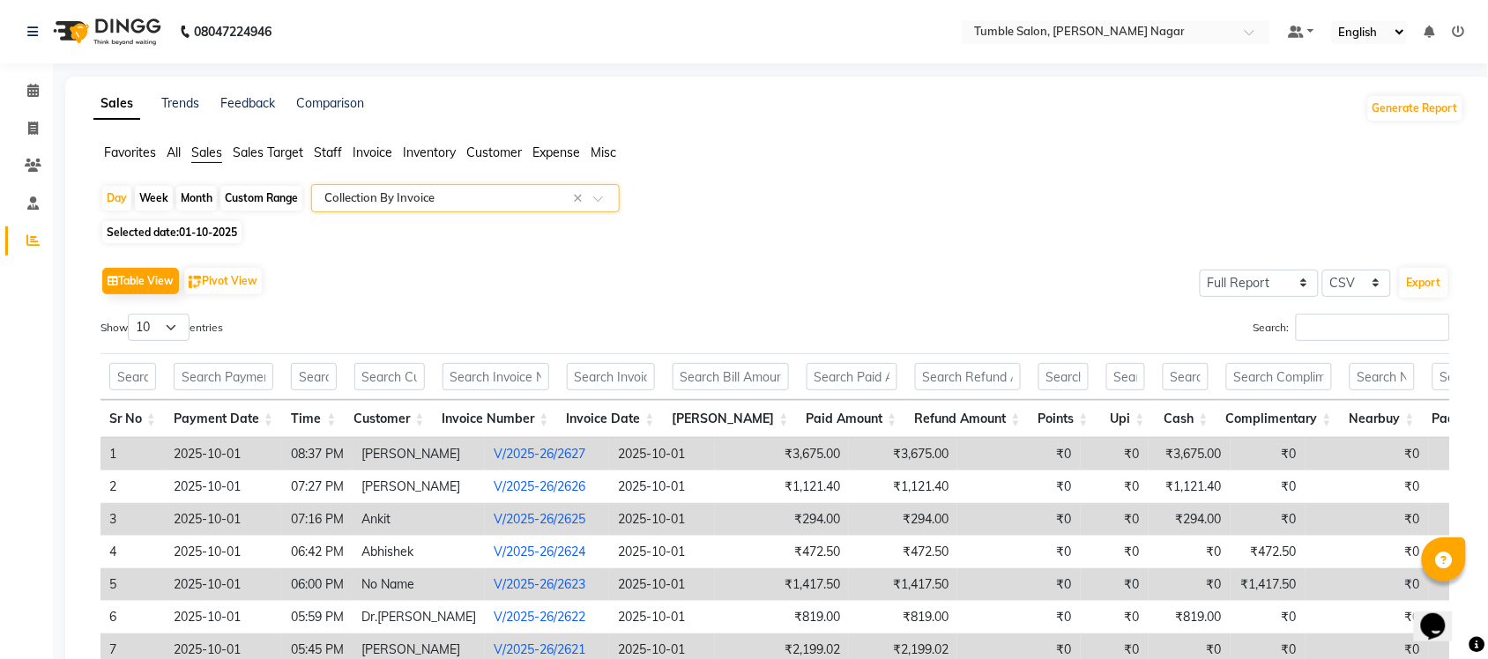
click at [494, 518] on link "V/2025-26/2625" at bounding box center [540, 519] width 92 height 16
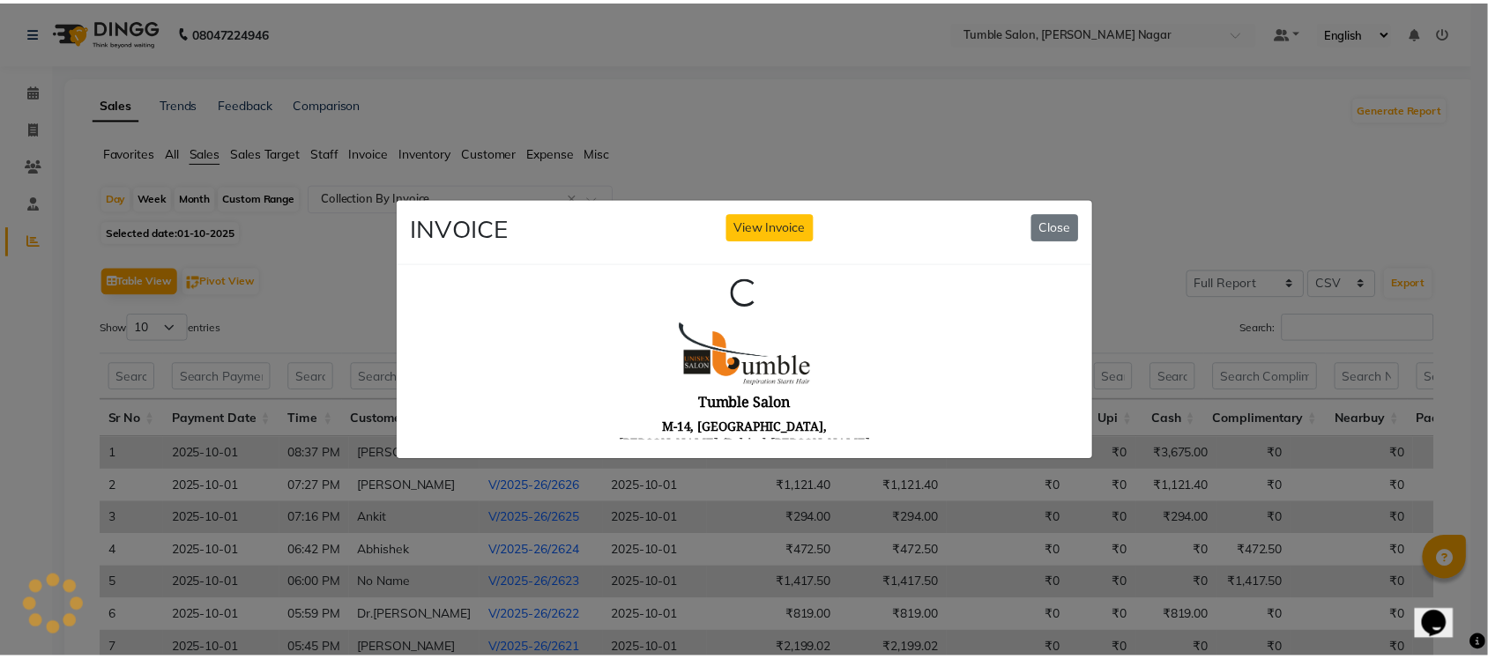
scroll to position [0, 0]
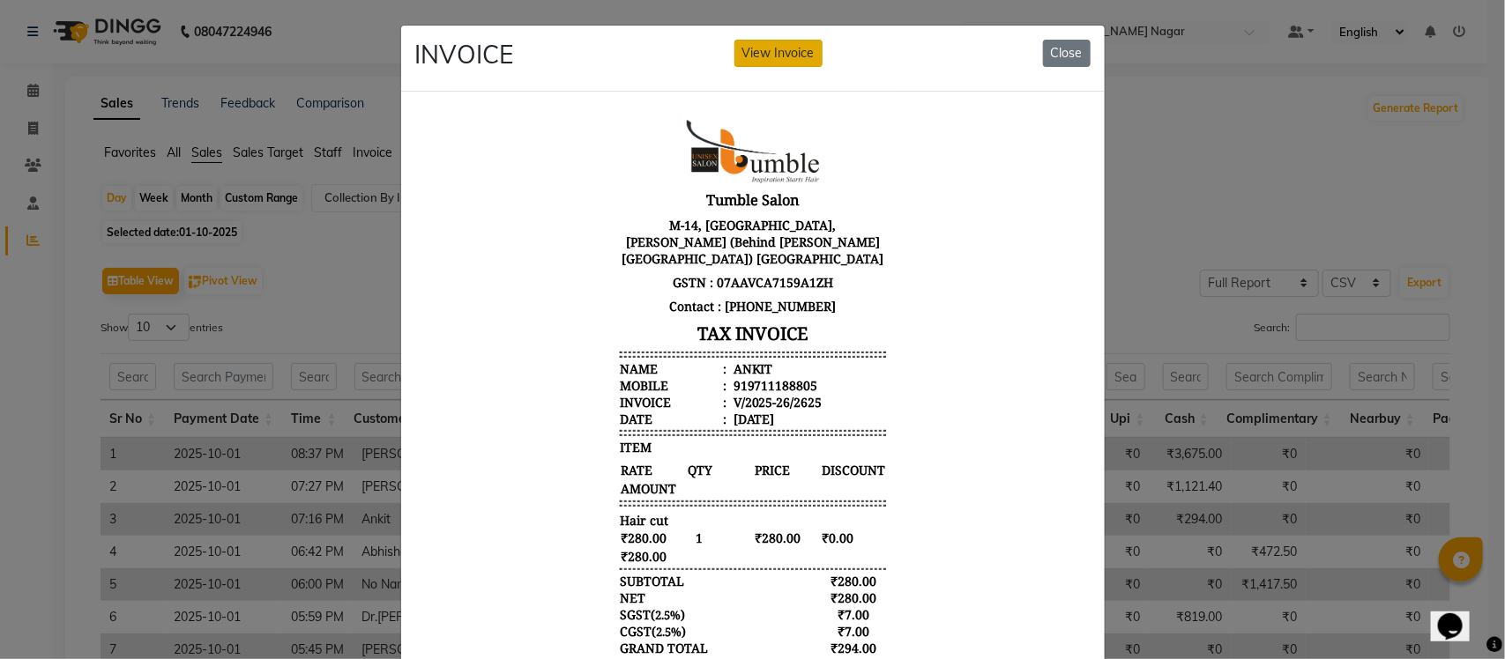
click at [771, 63] on button "View Invoice" at bounding box center [778, 53] width 88 height 27
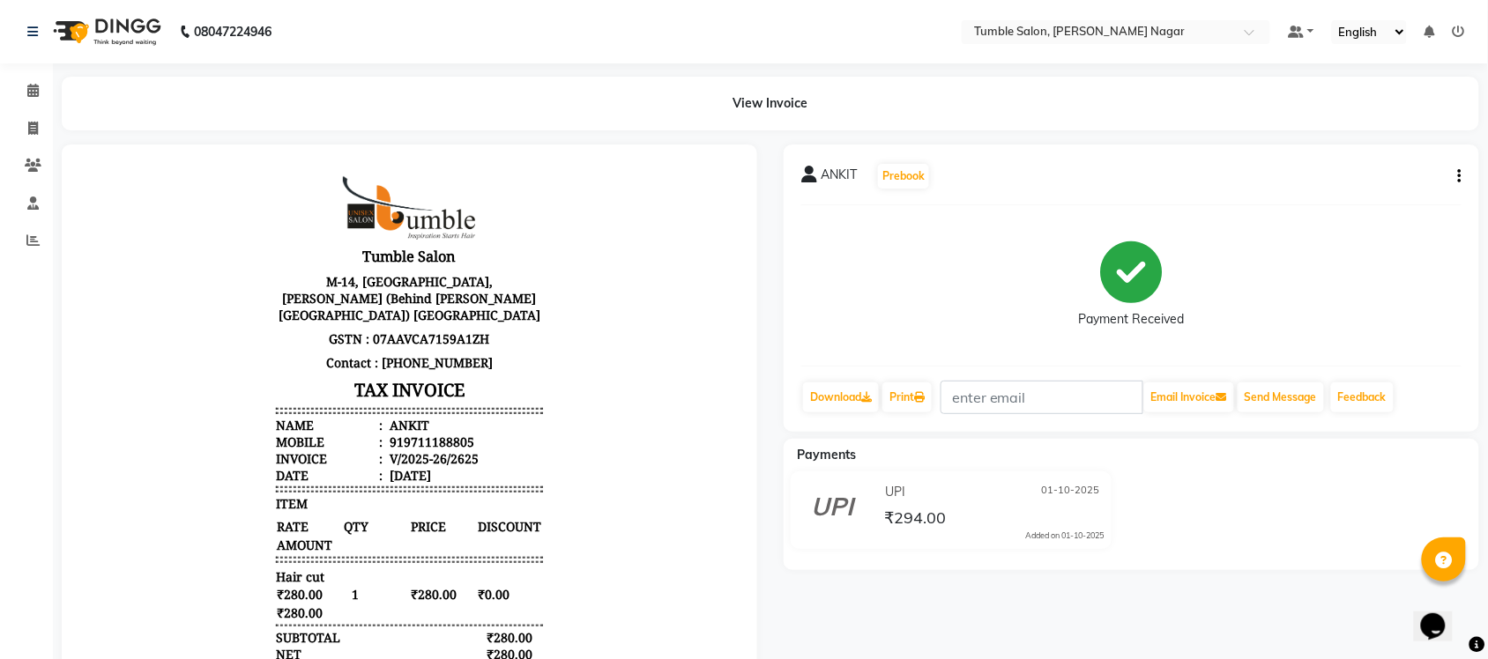
click at [1456, 183] on button "button" at bounding box center [1456, 176] width 11 height 19
click at [1381, 181] on div "Split Service Amount" at bounding box center [1372, 177] width 121 height 22
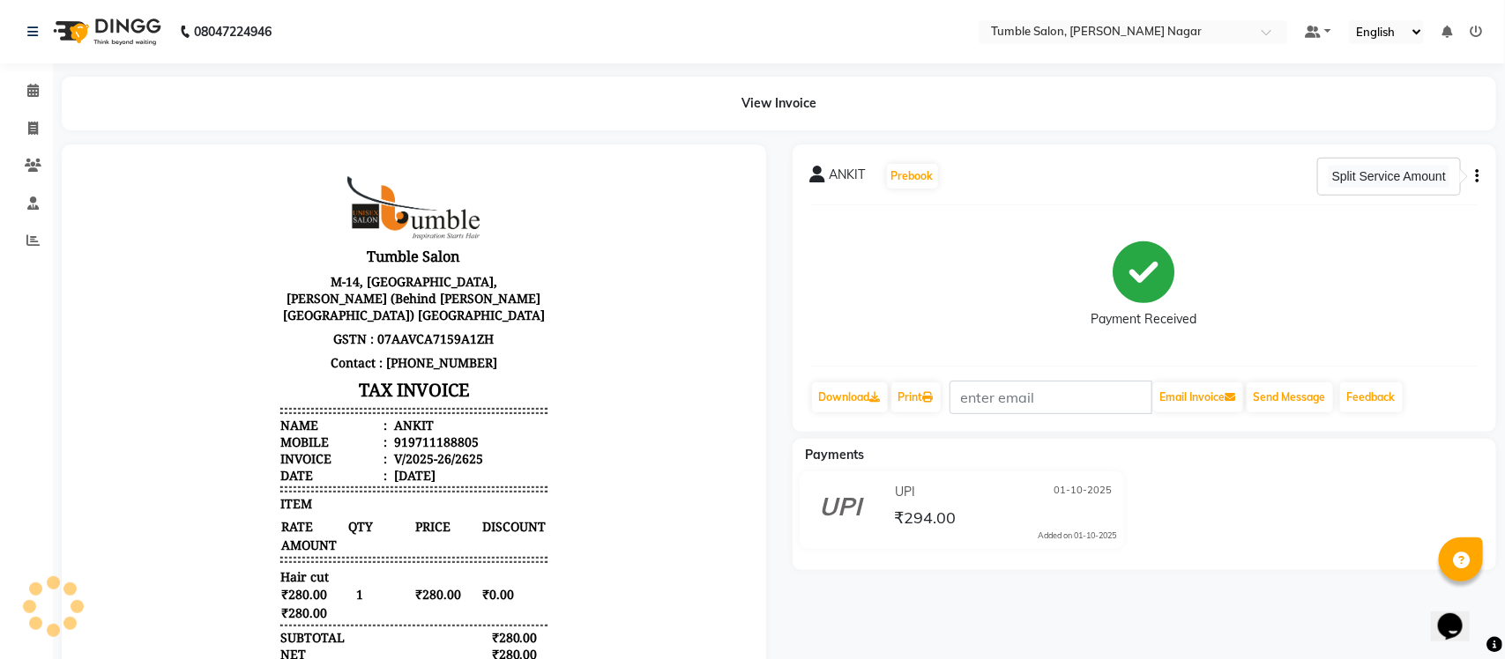
select select "77846"
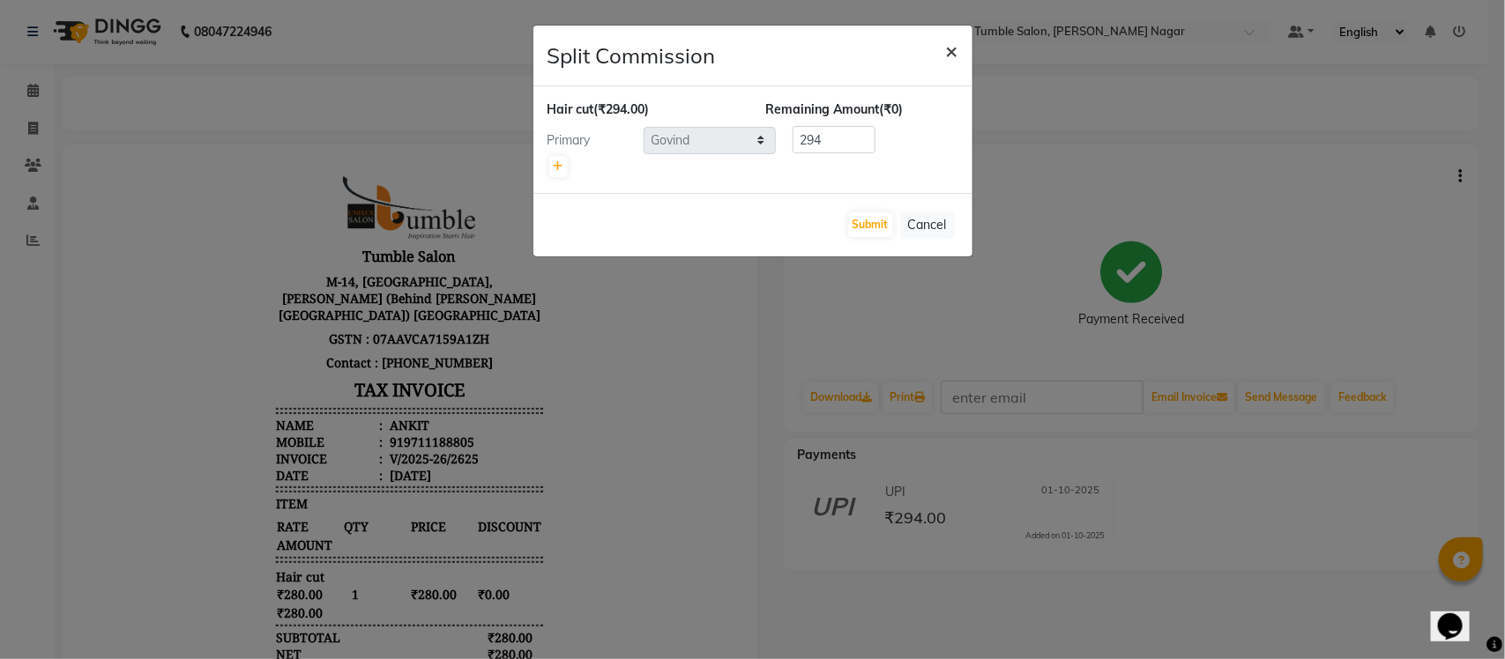
click at [948, 54] on span "×" at bounding box center [952, 50] width 12 height 26
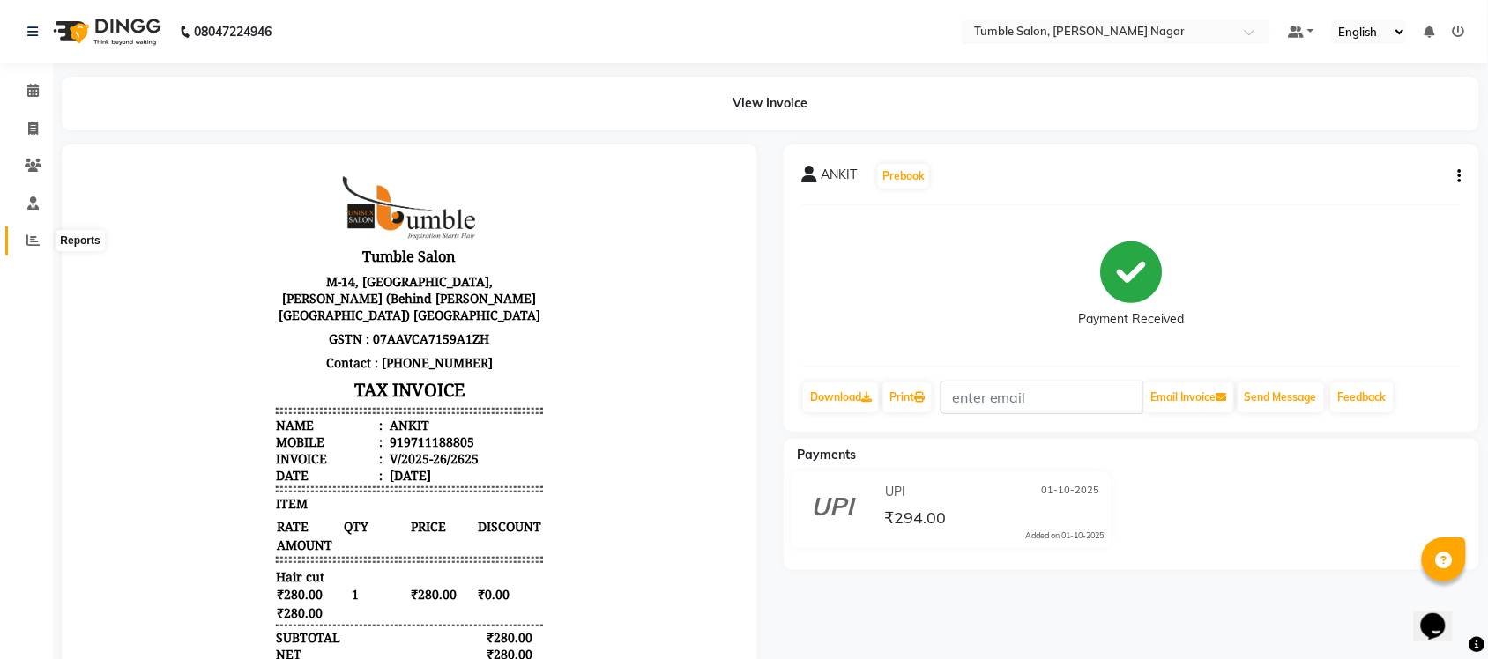
click at [28, 239] on icon at bounding box center [32, 240] width 13 height 13
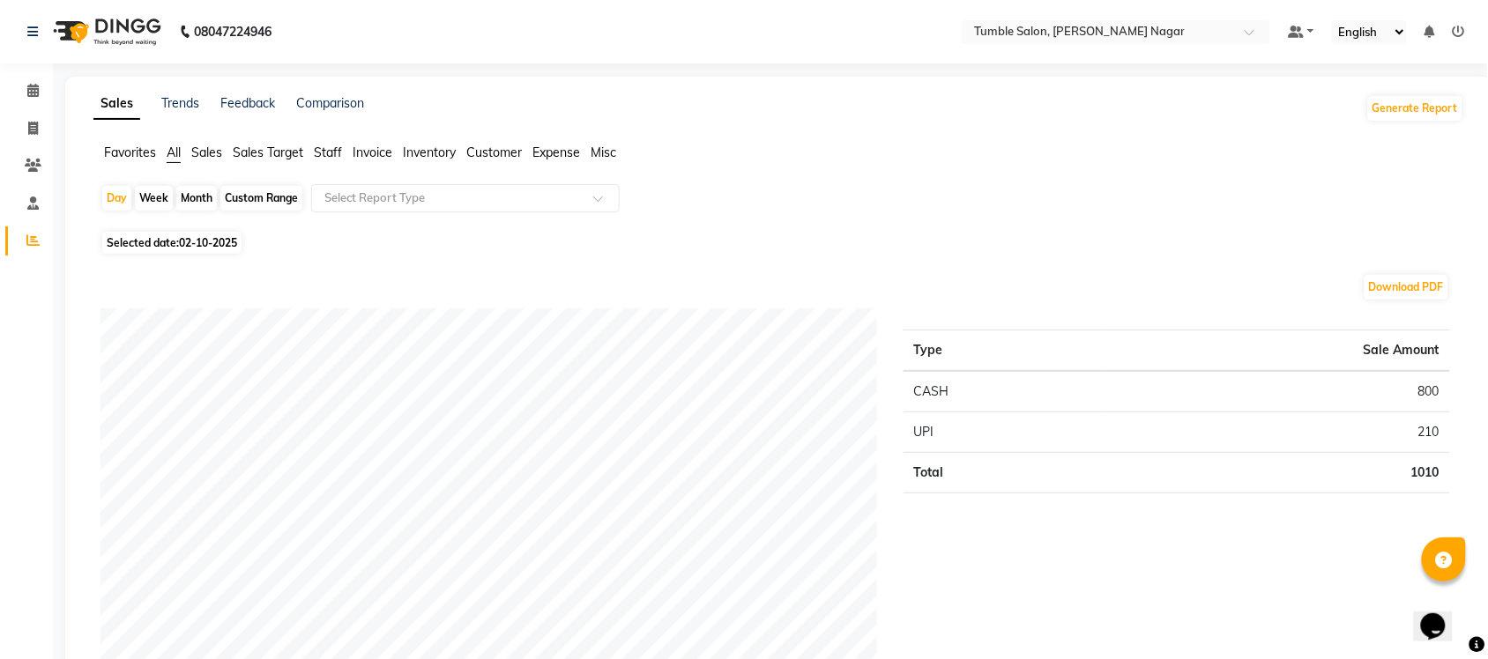
click at [210, 150] on span "Sales" at bounding box center [206, 153] width 31 height 16
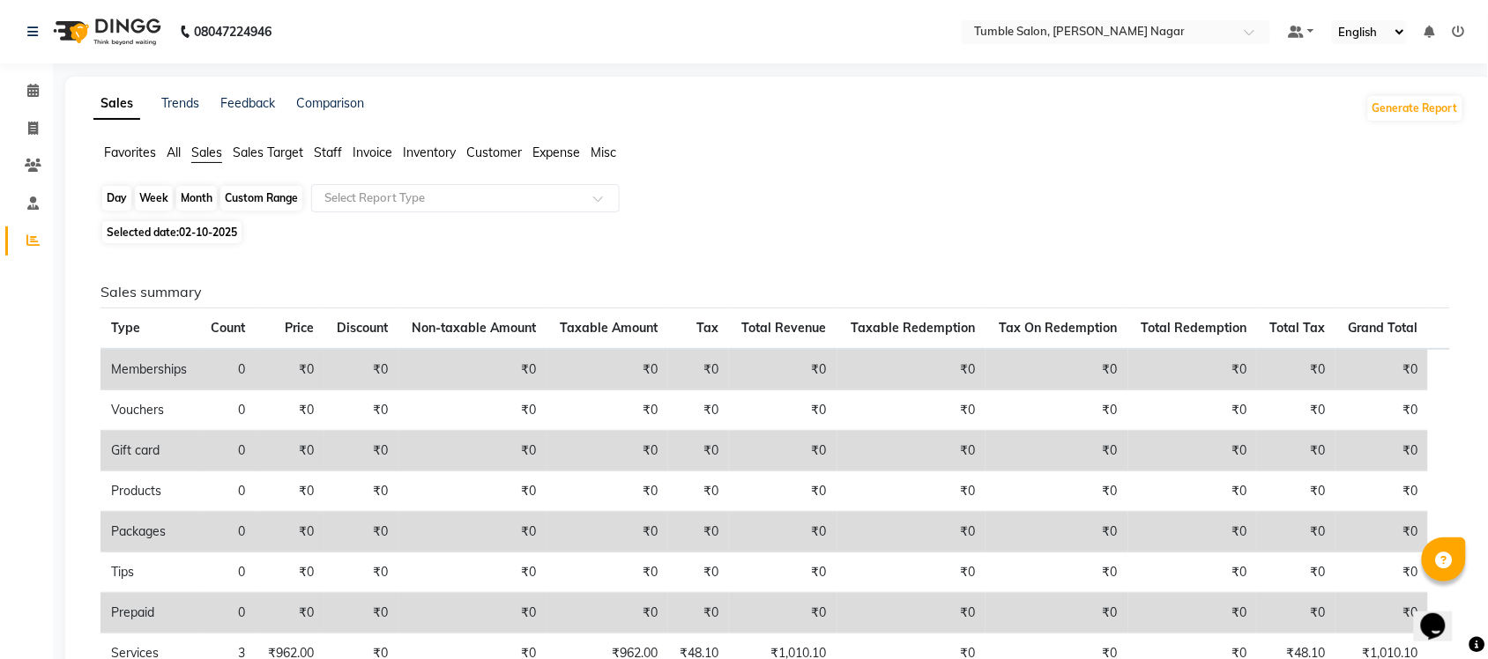
click at [124, 207] on div "Day" at bounding box center [116, 198] width 29 height 25
select select "10"
select select "2025"
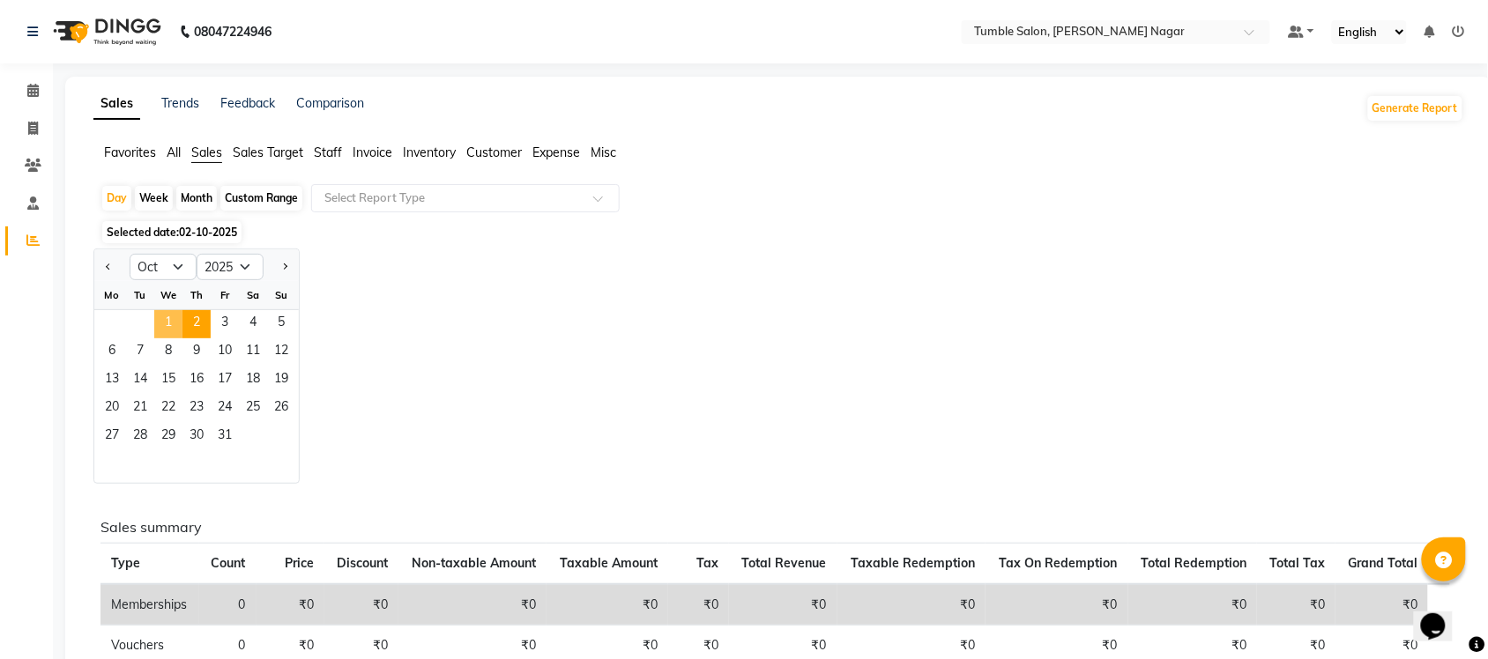
click at [168, 329] on span "1" at bounding box center [168, 324] width 28 height 28
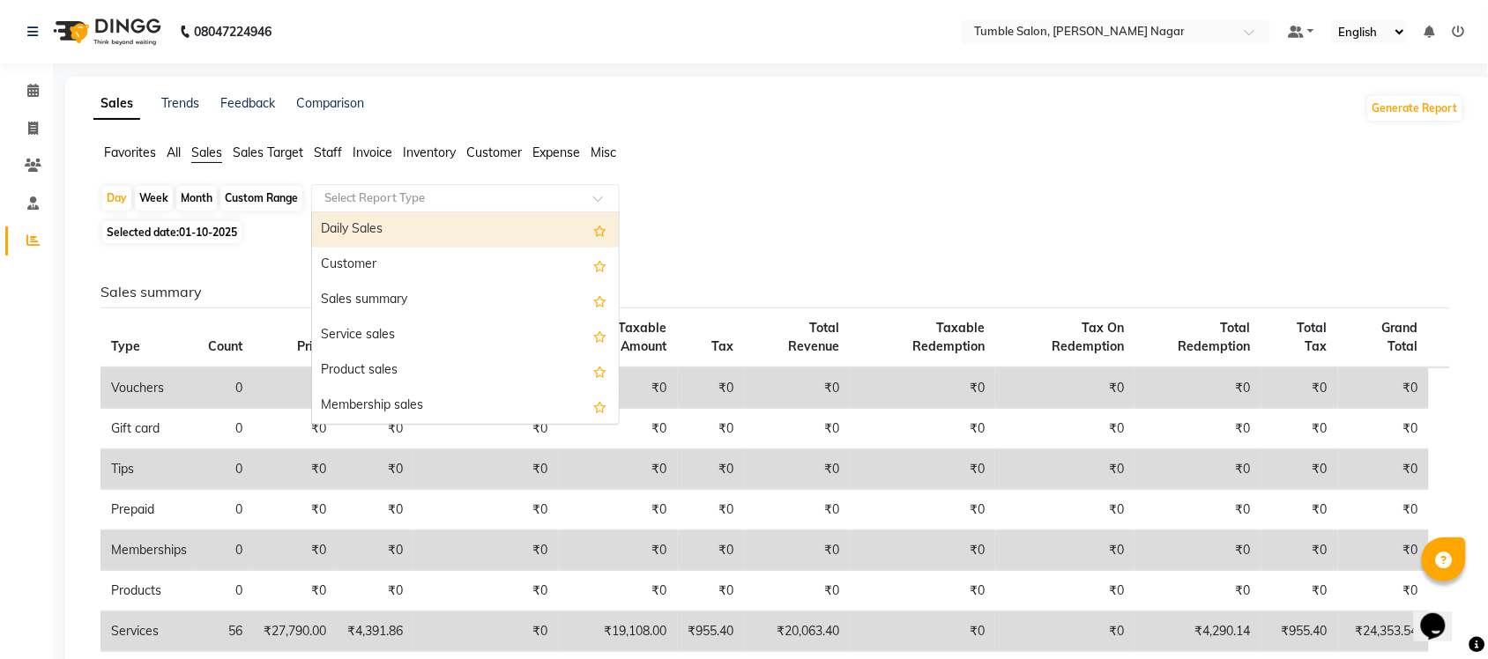
click at [601, 196] on span at bounding box center [604, 204] width 22 height 18
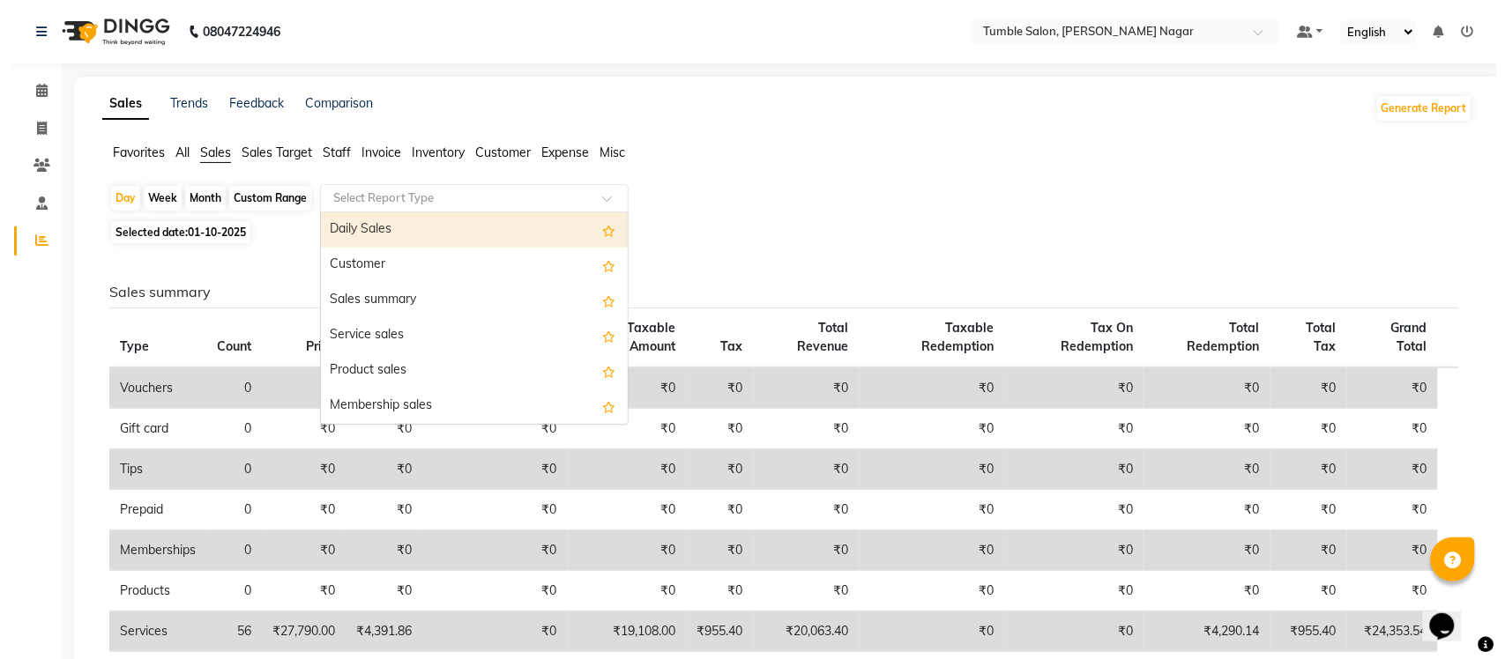
scroll to position [421, 0]
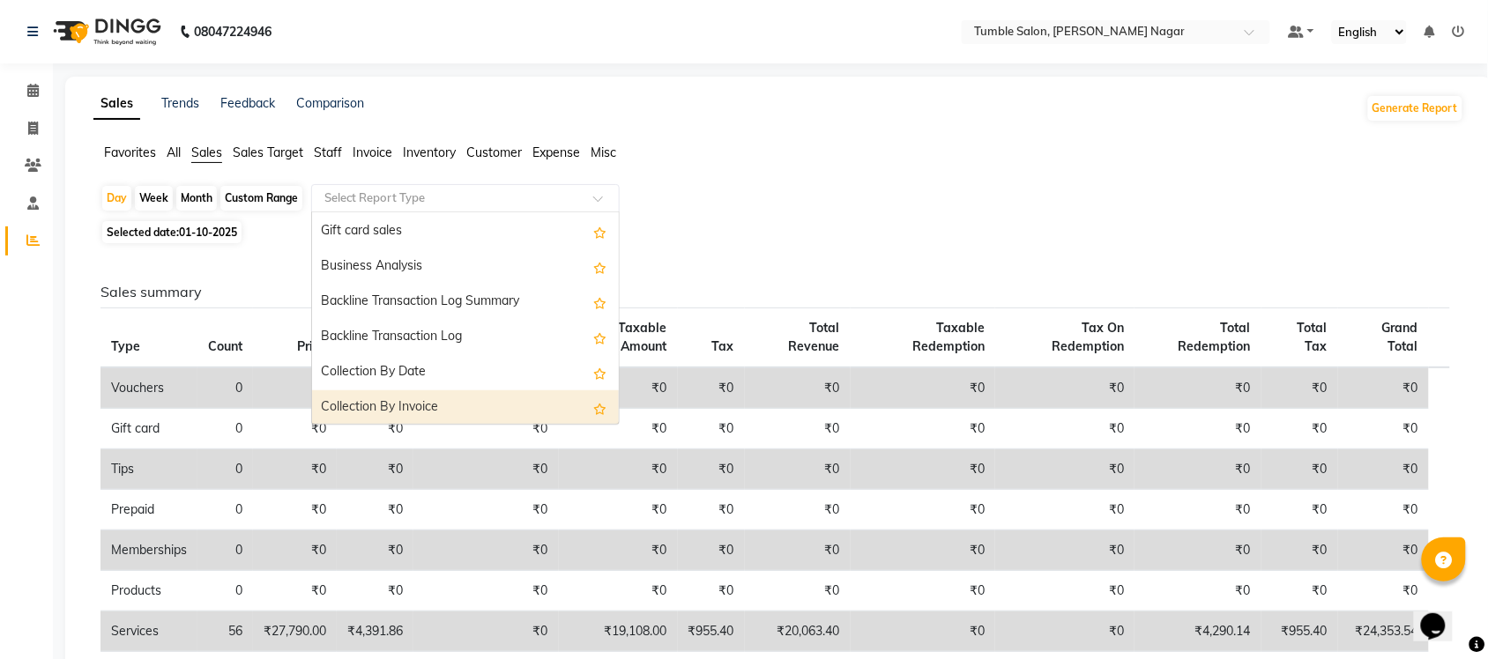
click at [504, 405] on div "Collection By Invoice" at bounding box center [465, 407] width 307 height 35
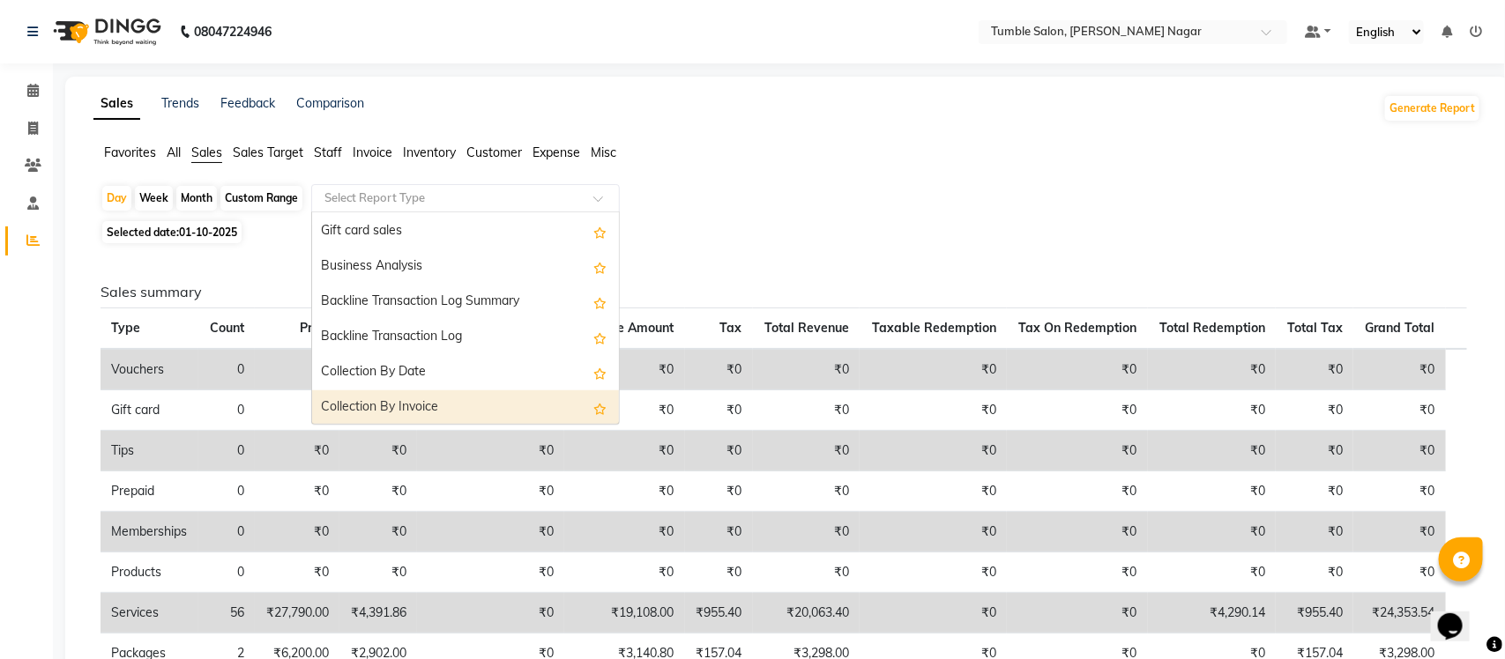
select select "full_report"
select select "csv"
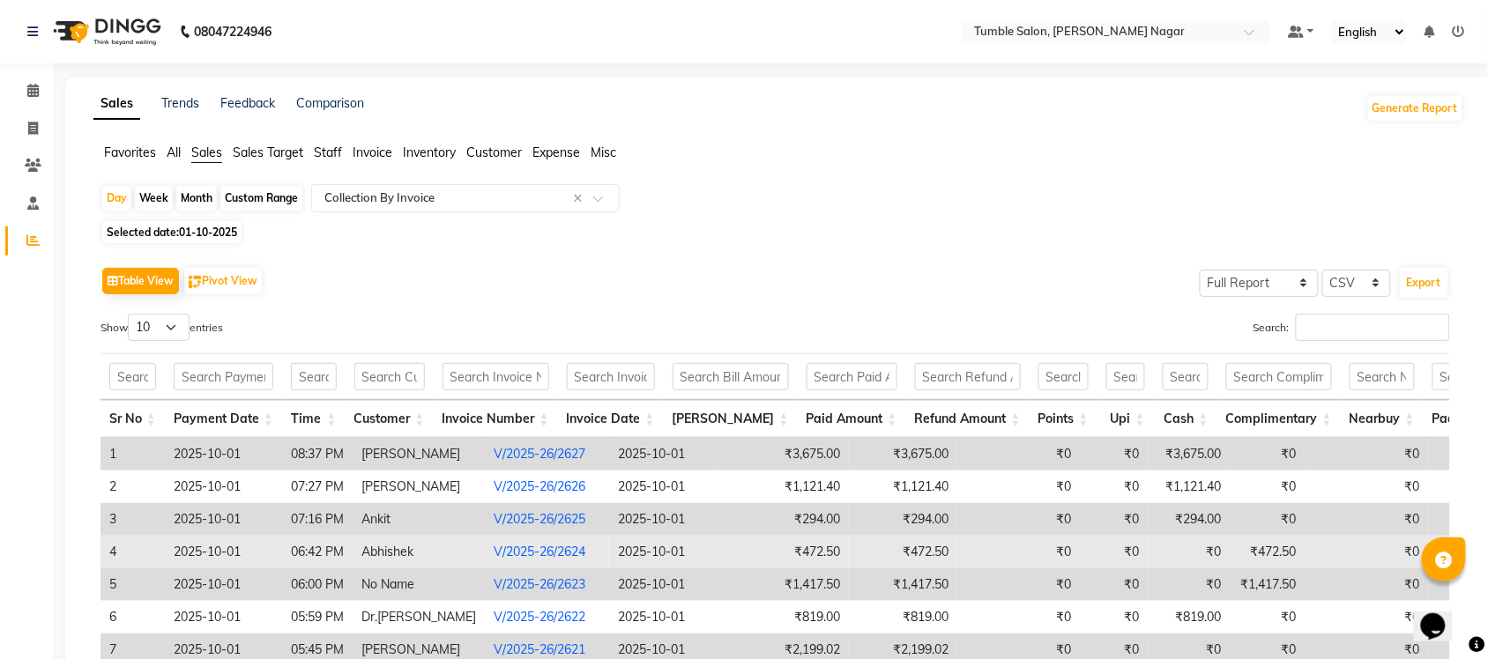
click at [509, 560] on link "V/2025-26/2624" at bounding box center [540, 552] width 92 height 16
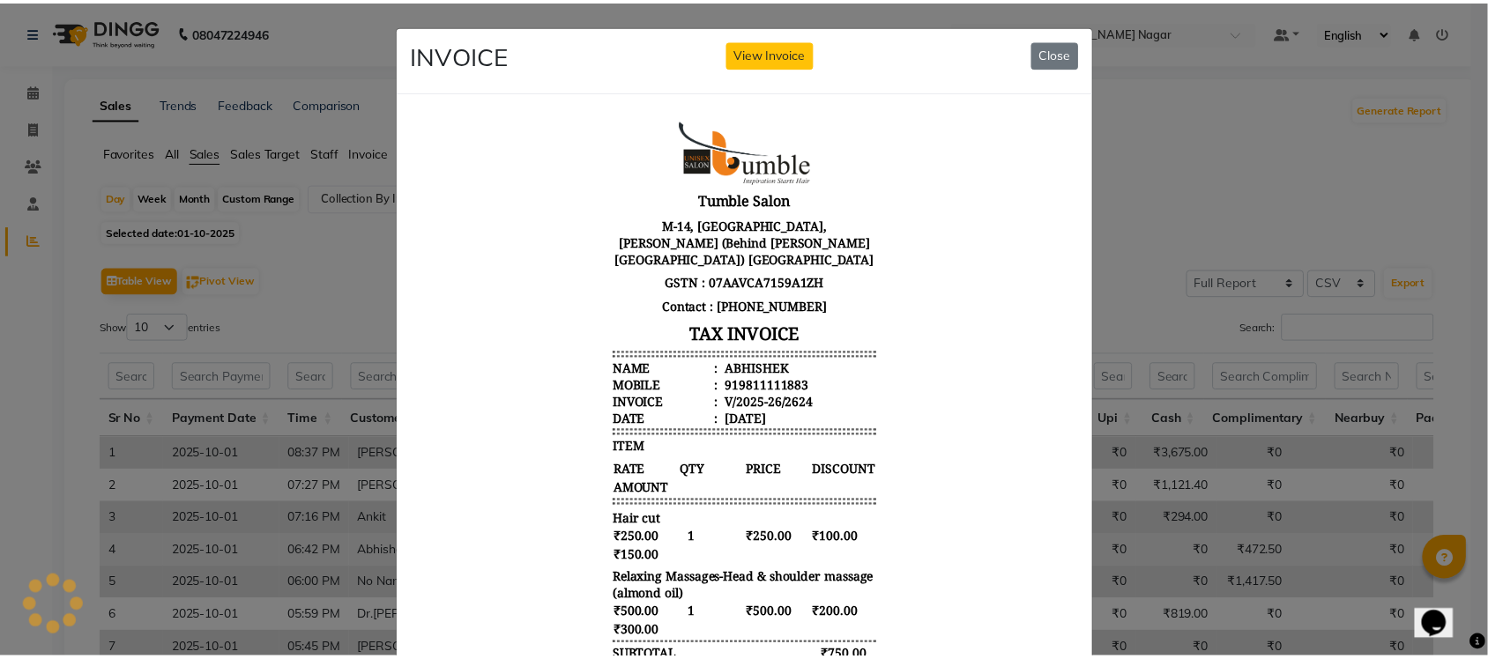
scroll to position [0, 0]
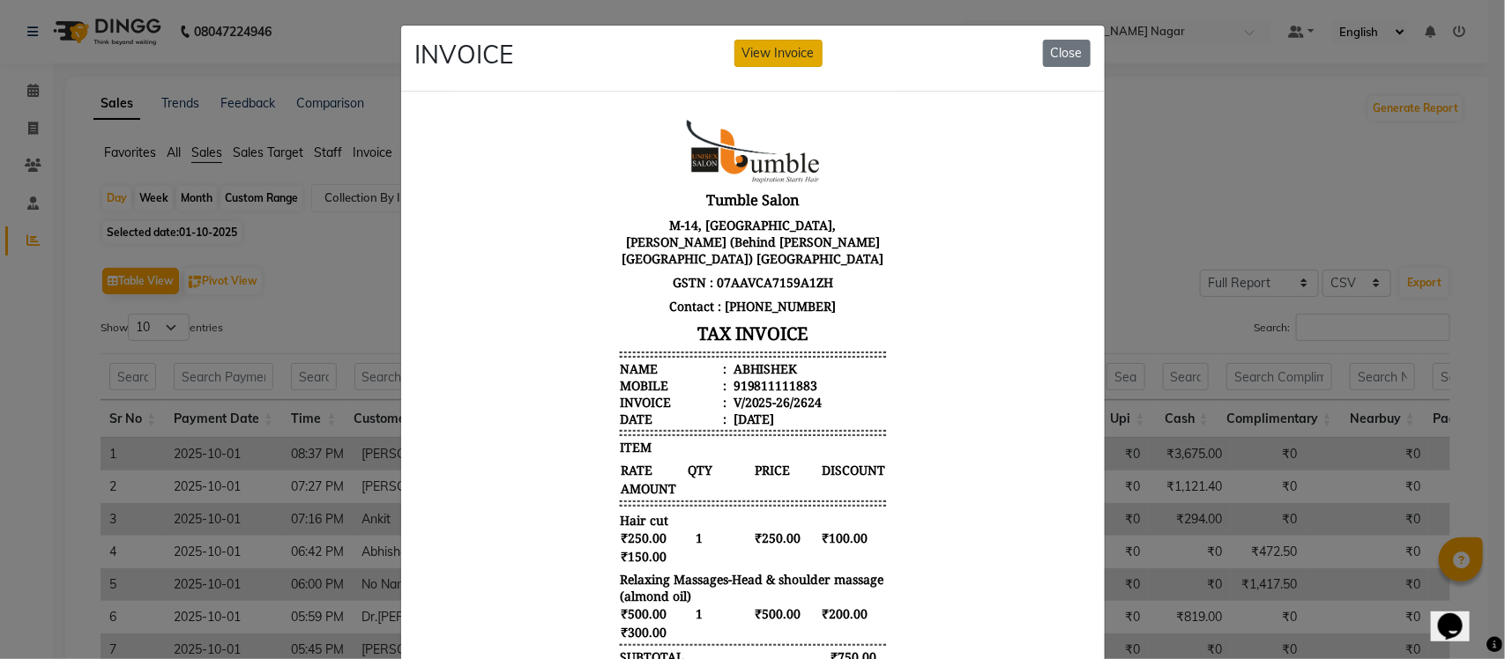
click at [799, 55] on button "View Invoice" at bounding box center [778, 53] width 88 height 27
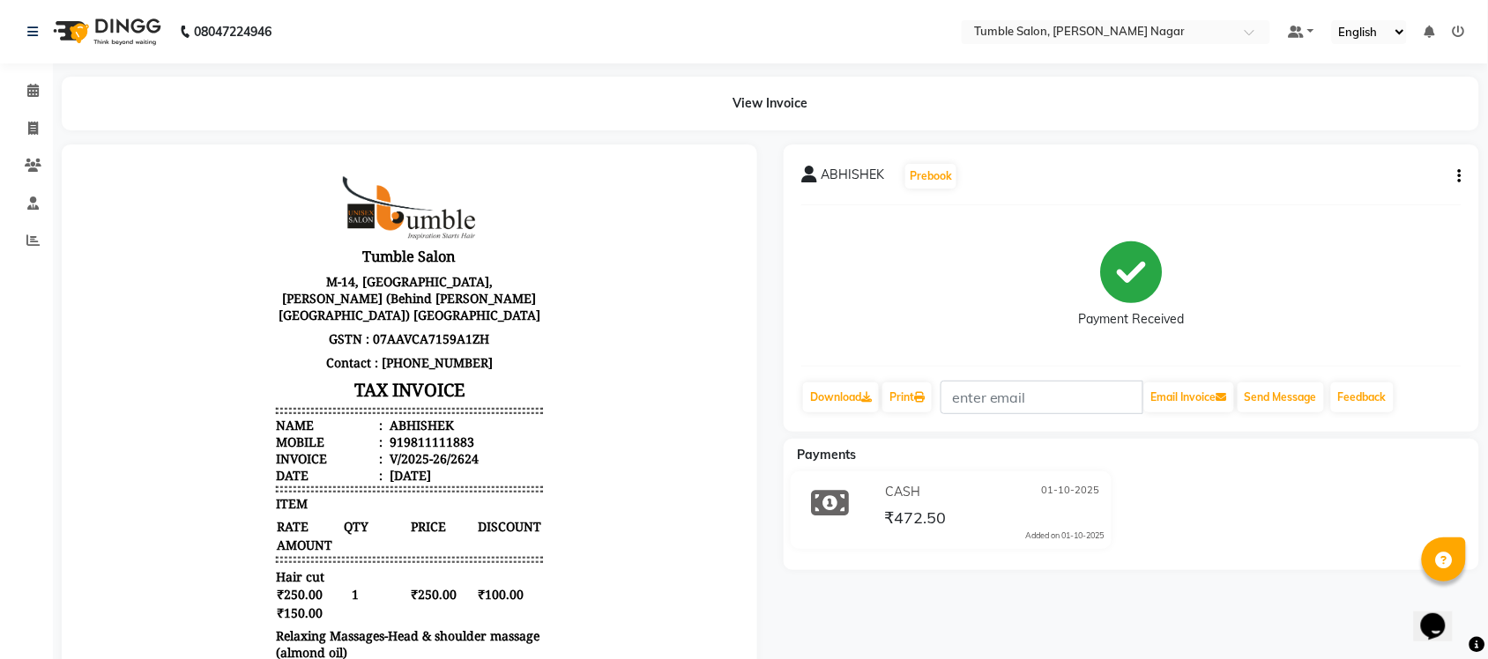
click at [1455, 173] on button "button" at bounding box center [1456, 176] width 11 height 19
click at [1394, 177] on div "Split Service Amount" at bounding box center [1372, 177] width 121 height 22
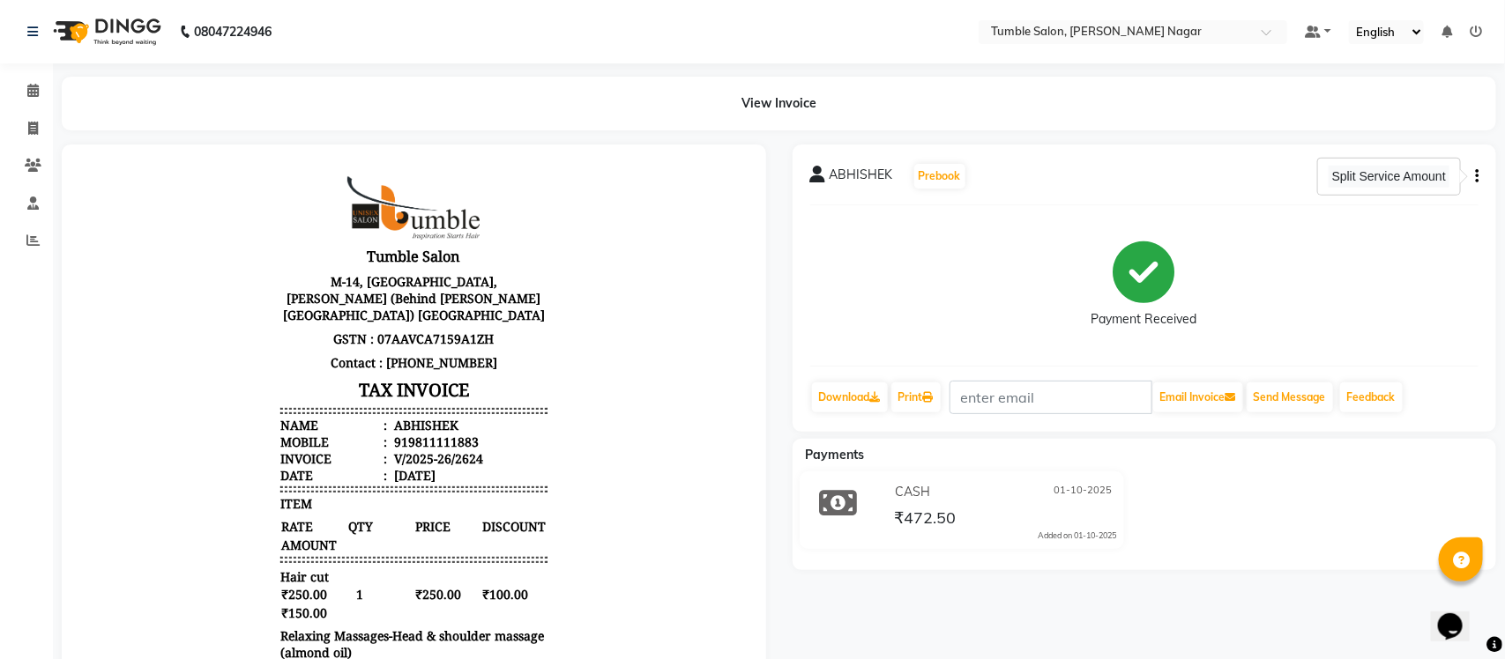
select select "77846"
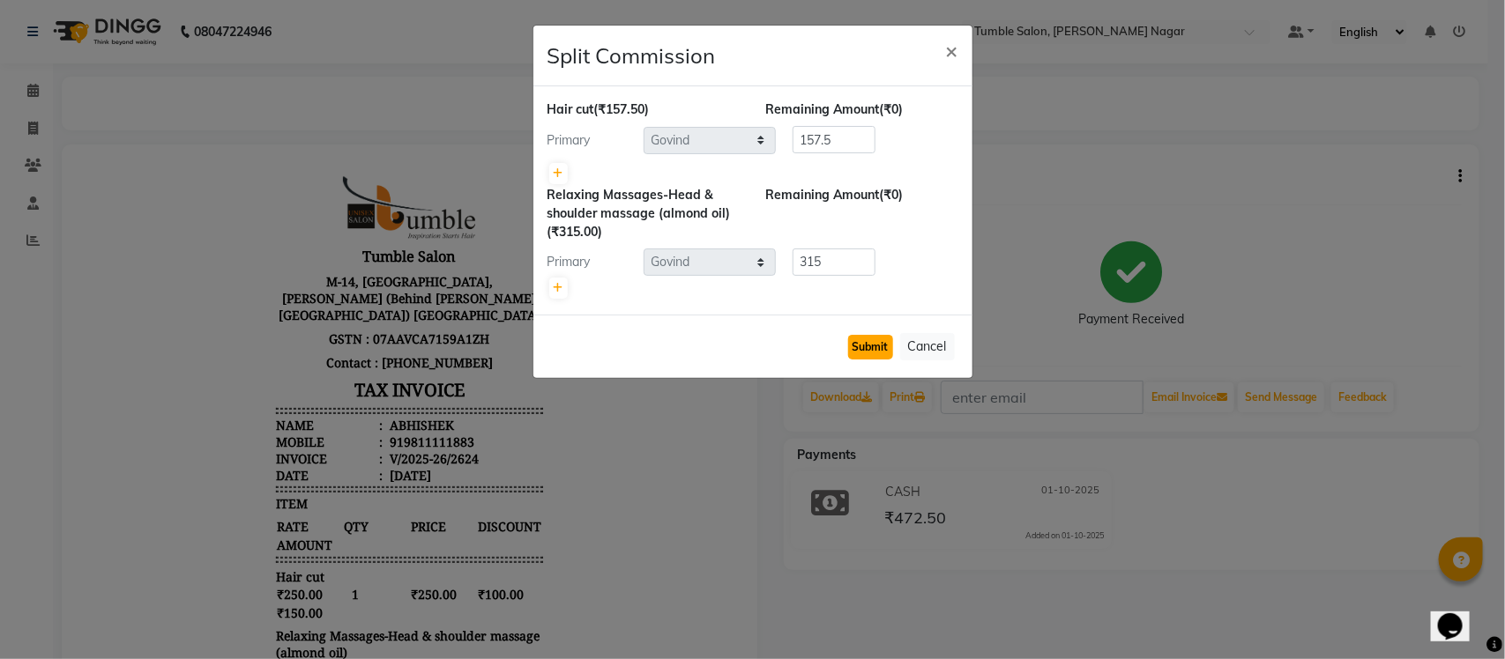
click at [882, 351] on button "Submit" at bounding box center [870, 347] width 45 height 25
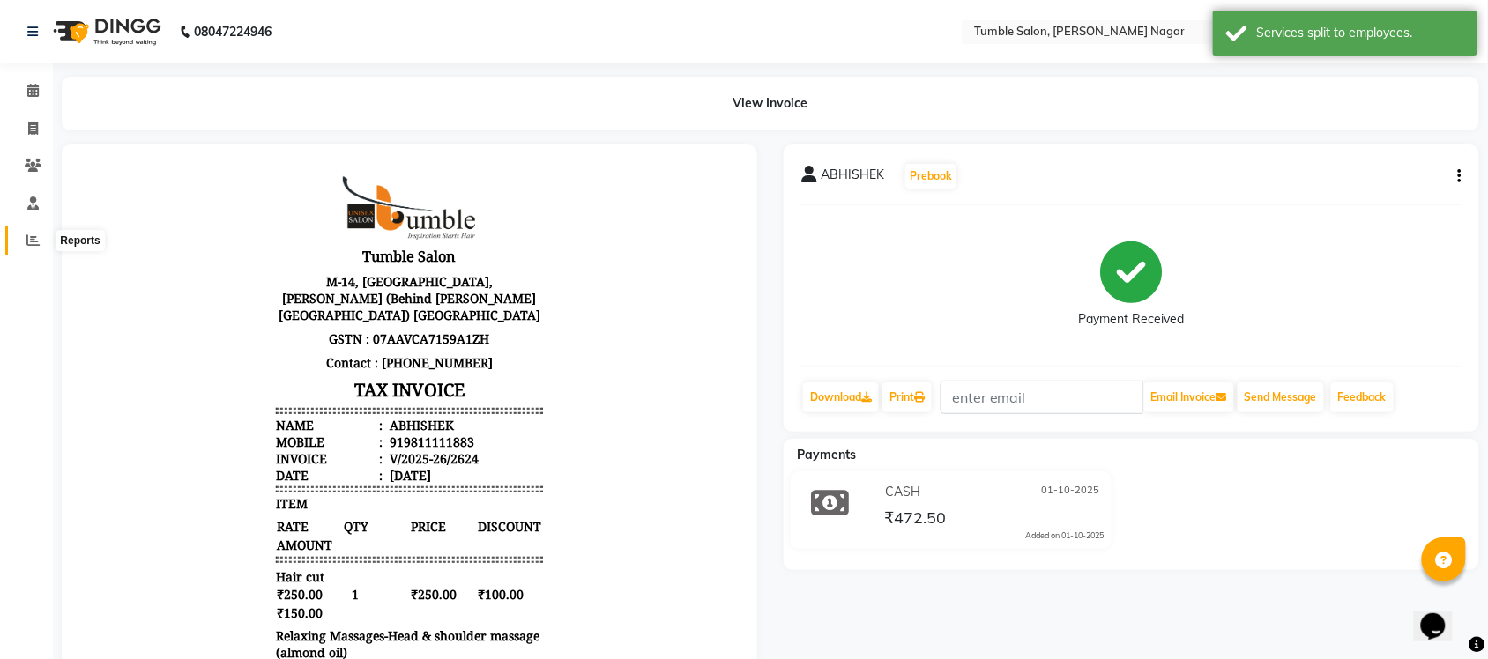
click at [32, 244] on icon at bounding box center [32, 240] width 13 height 13
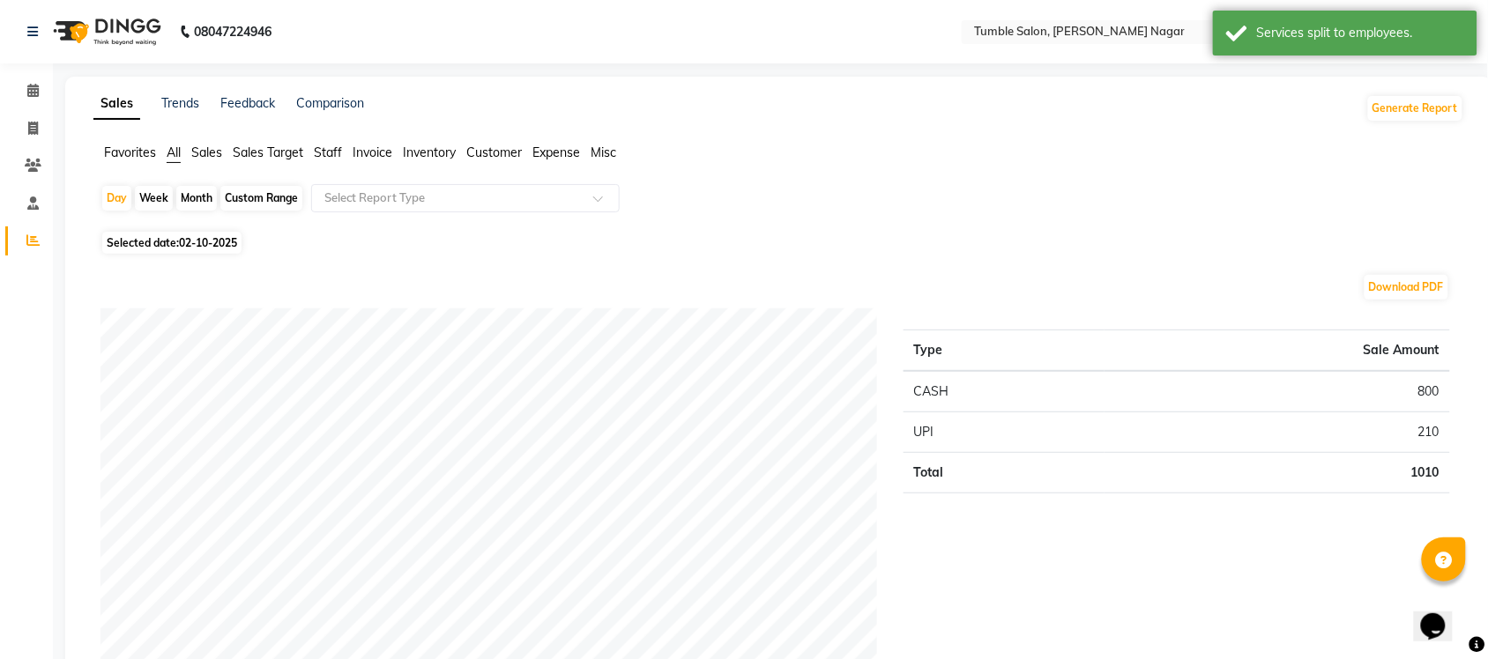
click at [204, 151] on span "Sales" at bounding box center [206, 153] width 31 height 16
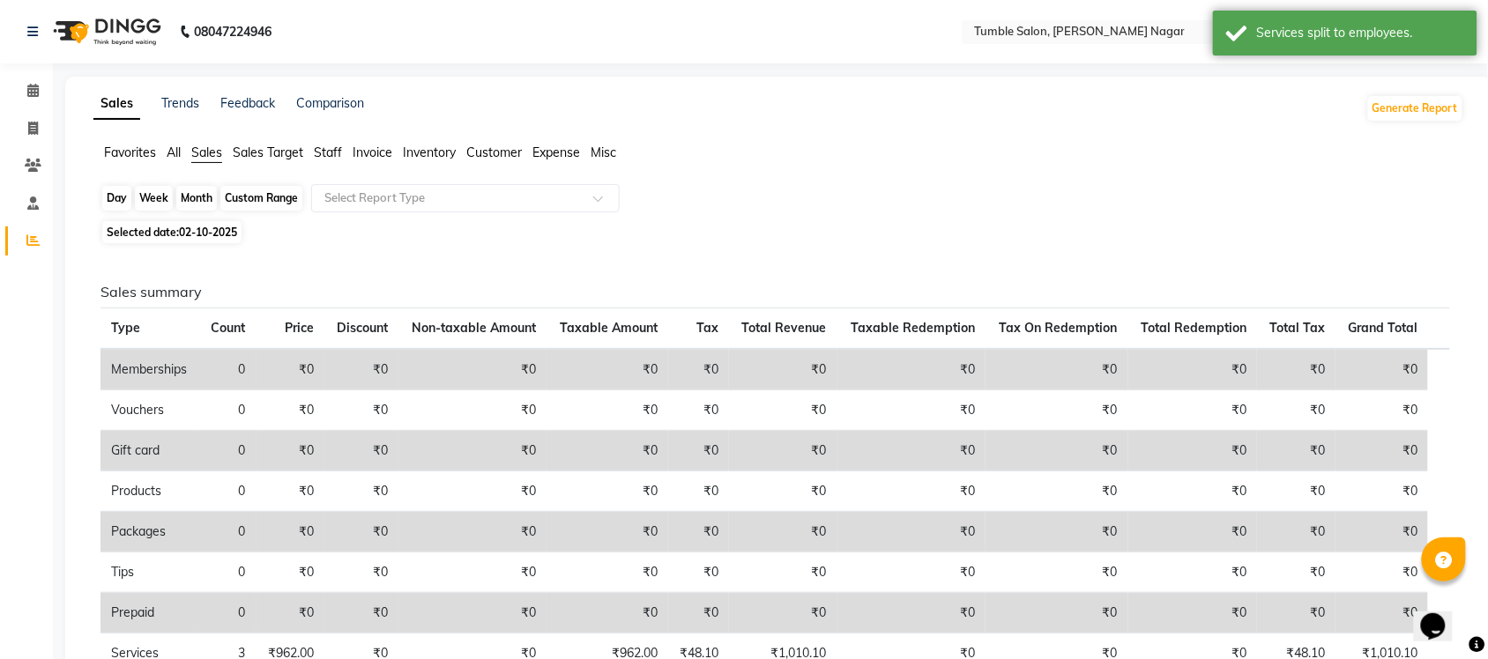
click at [124, 204] on div "Day" at bounding box center [116, 198] width 29 height 25
select select "10"
select select "2025"
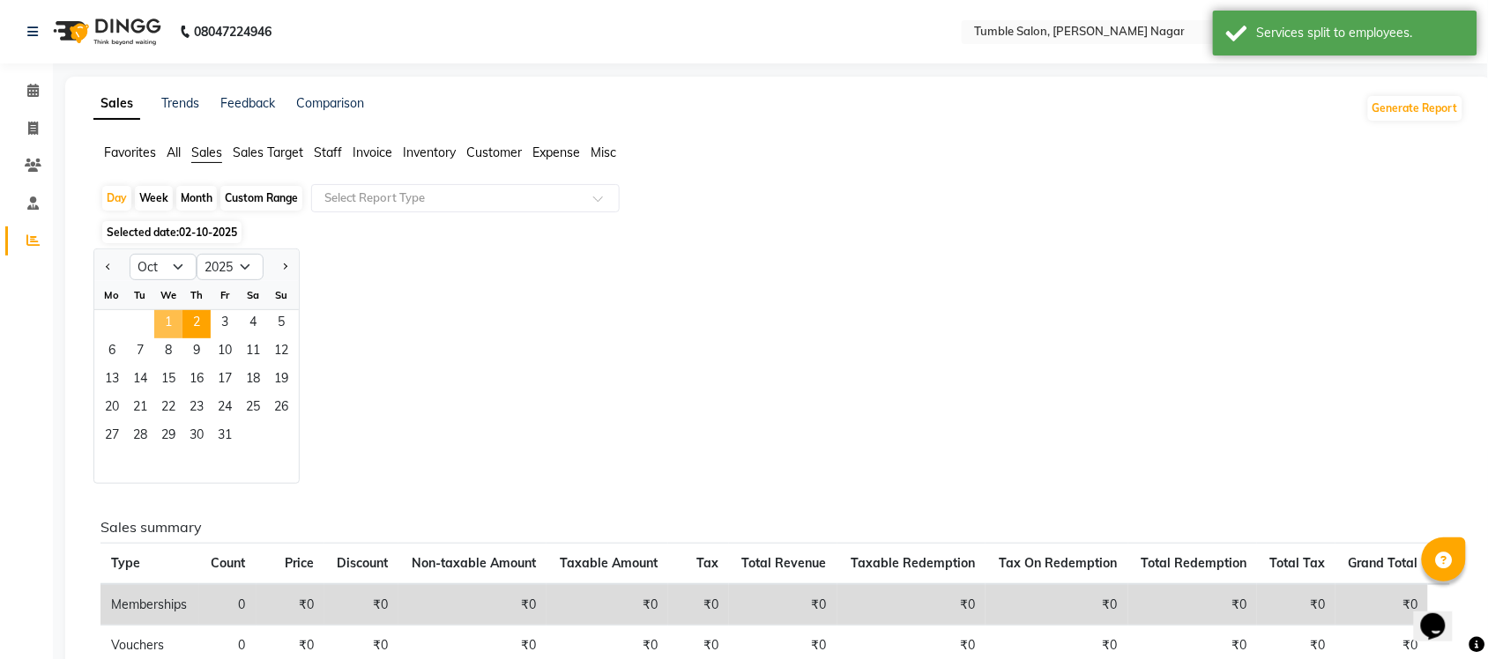
click at [170, 320] on span "1" at bounding box center [168, 324] width 28 height 28
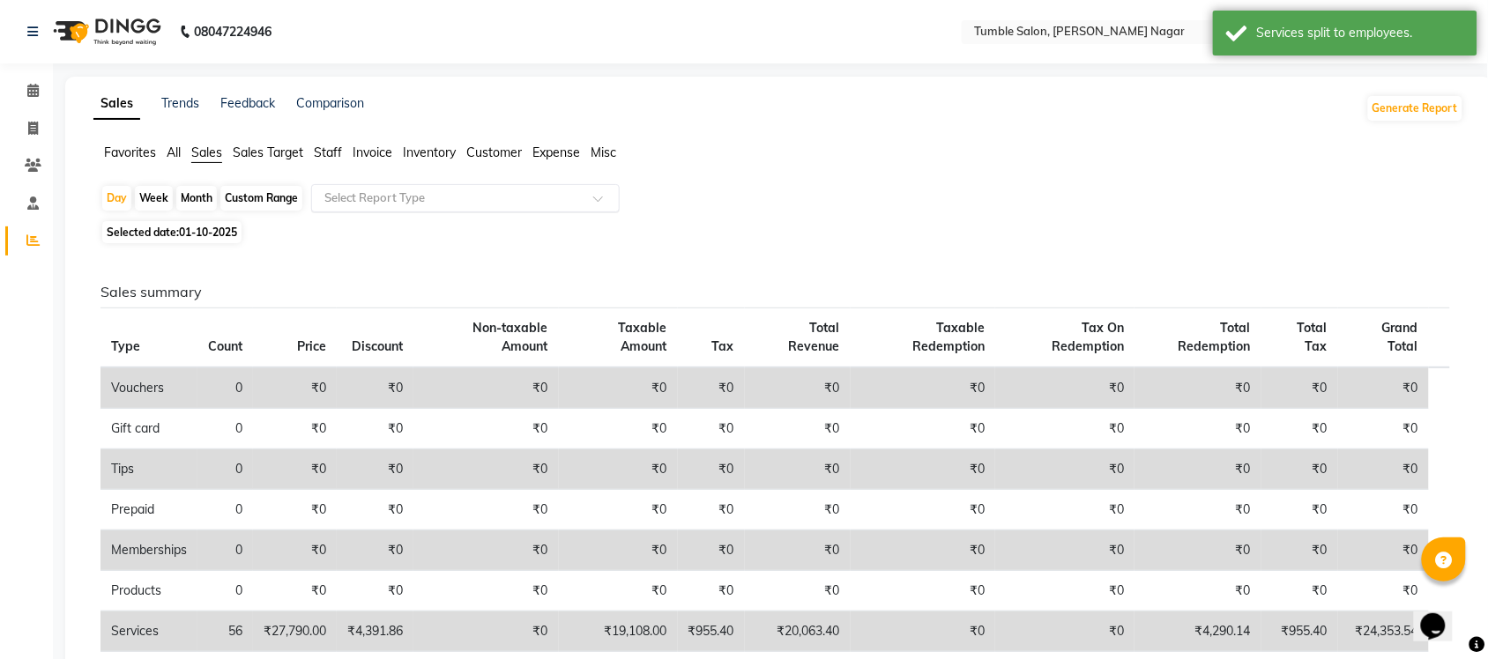
click at [609, 199] on span at bounding box center [604, 204] width 22 height 18
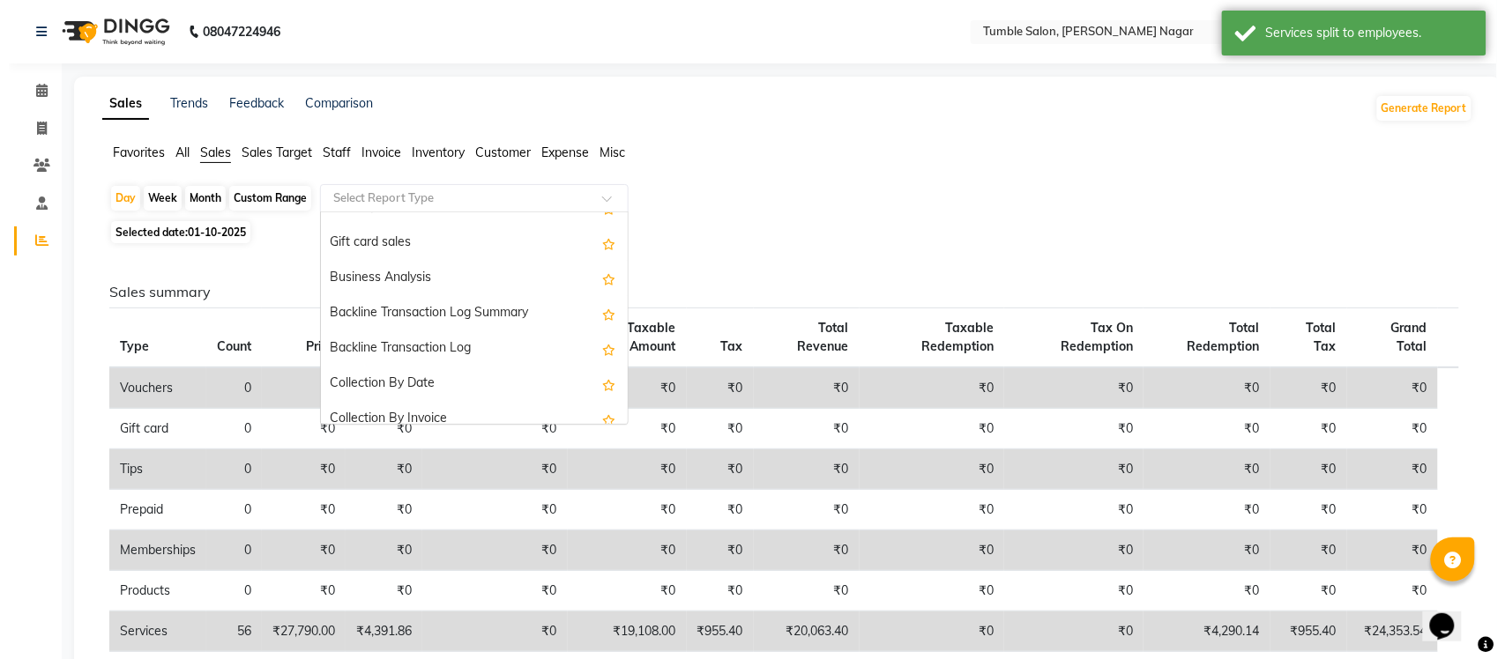
scroll to position [421, 0]
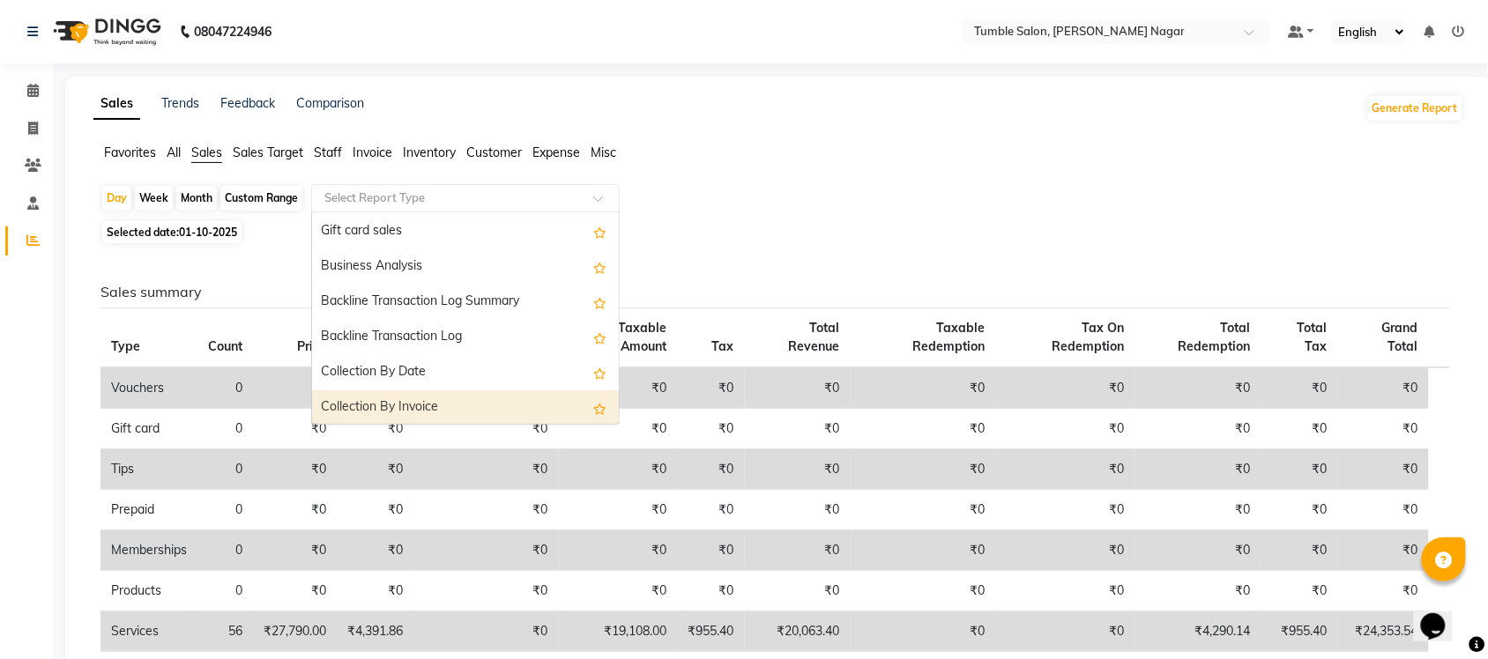
click at [508, 404] on div "Collection By Invoice" at bounding box center [465, 407] width 307 height 35
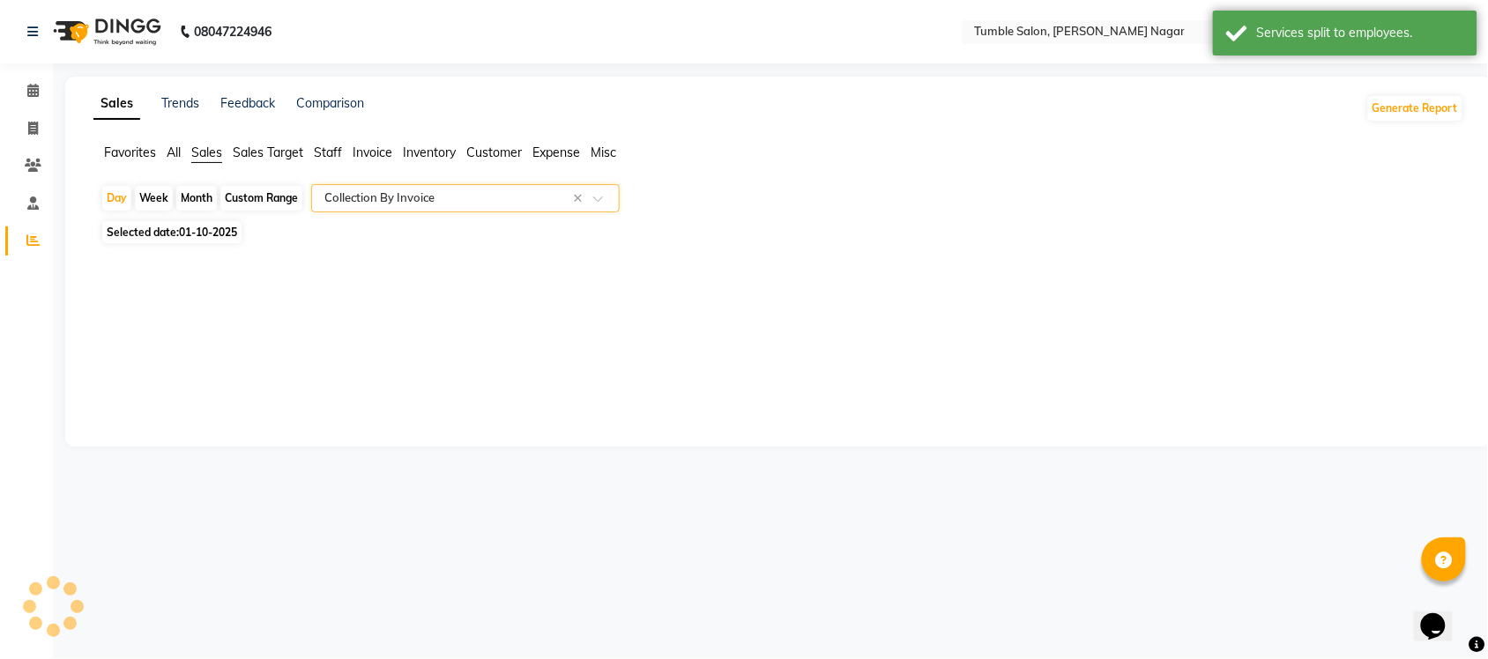
select select "full_report"
select select "csv"
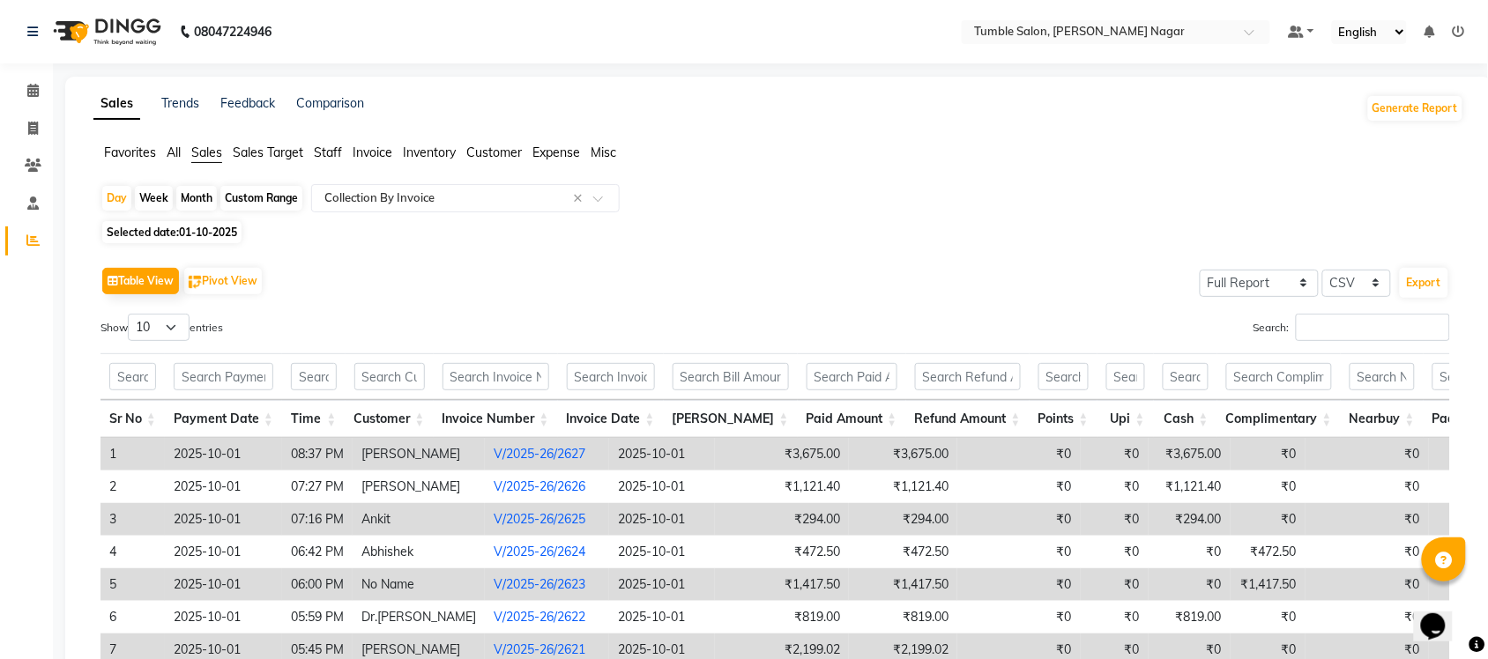
click at [516, 591] on link "V/2025-26/2623" at bounding box center [540, 584] width 92 height 16
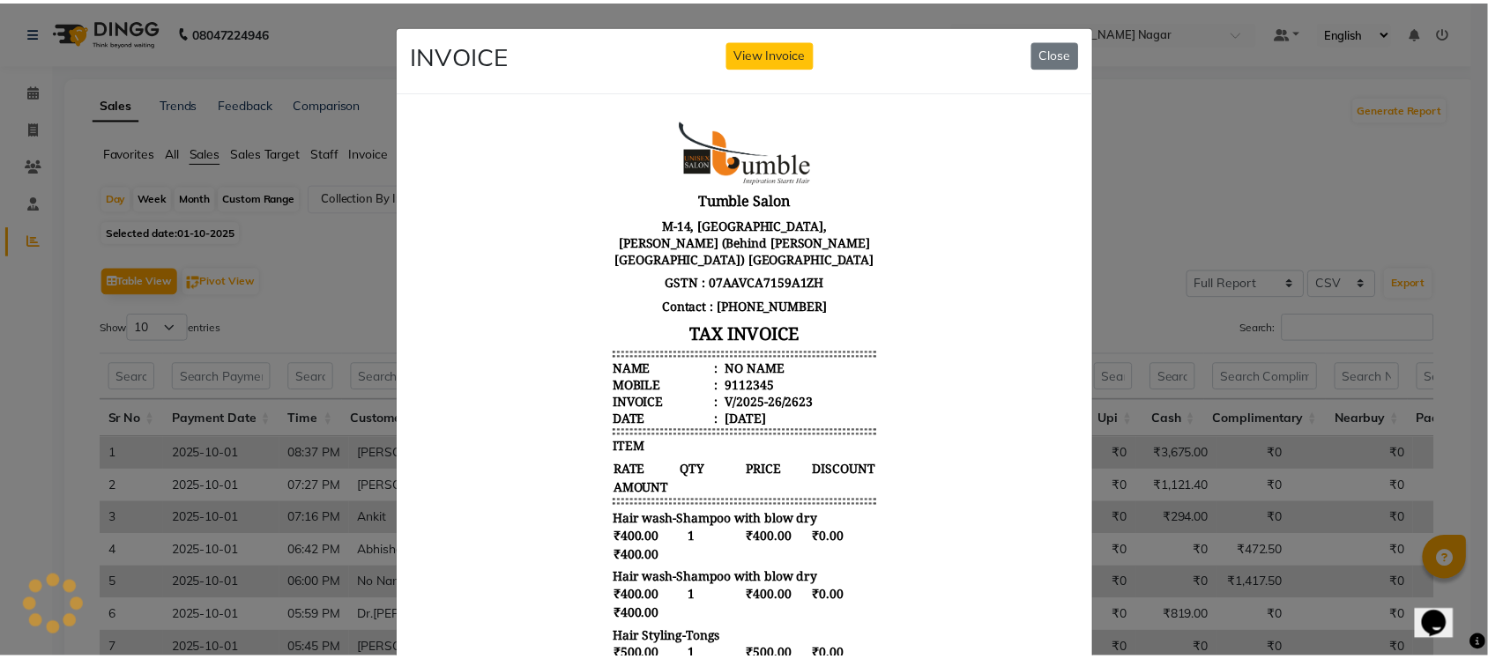
scroll to position [0, 0]
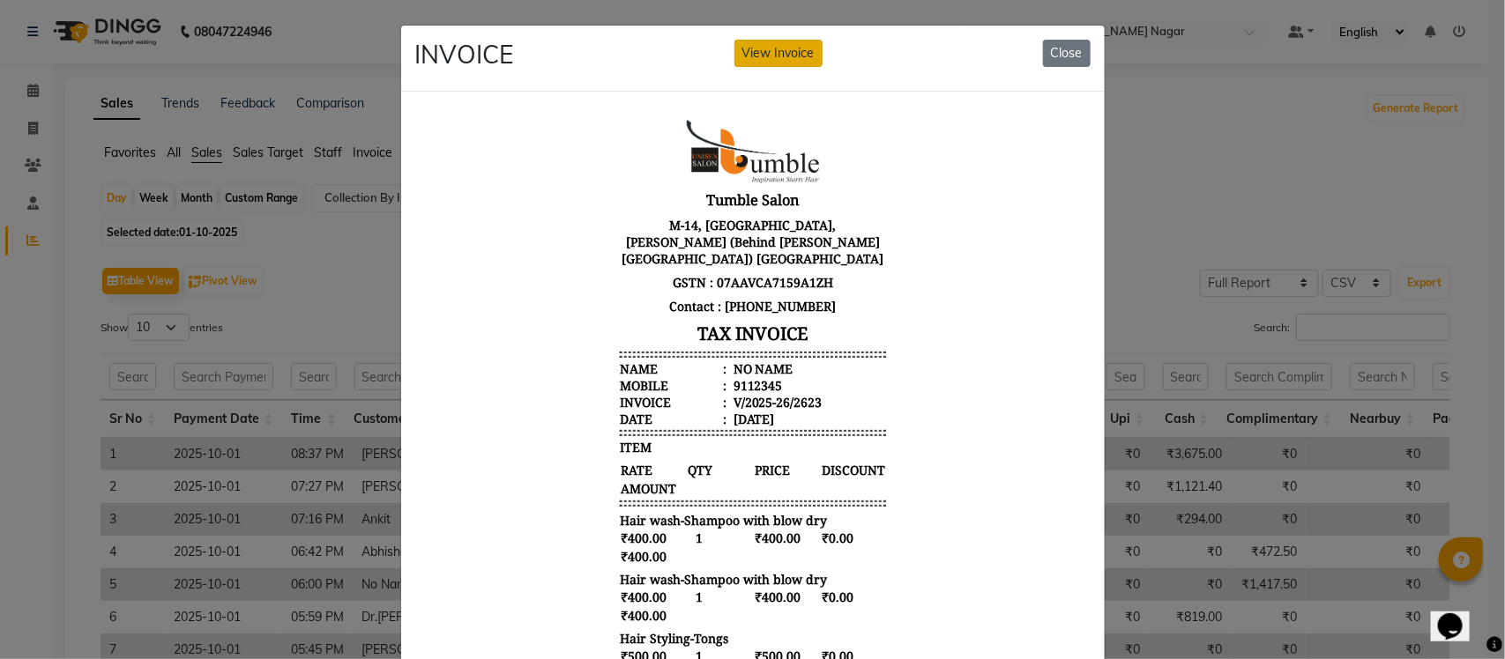
click at [760, 51] on button "View Invoice" at bounding box center [778, 53] width 88 height 27
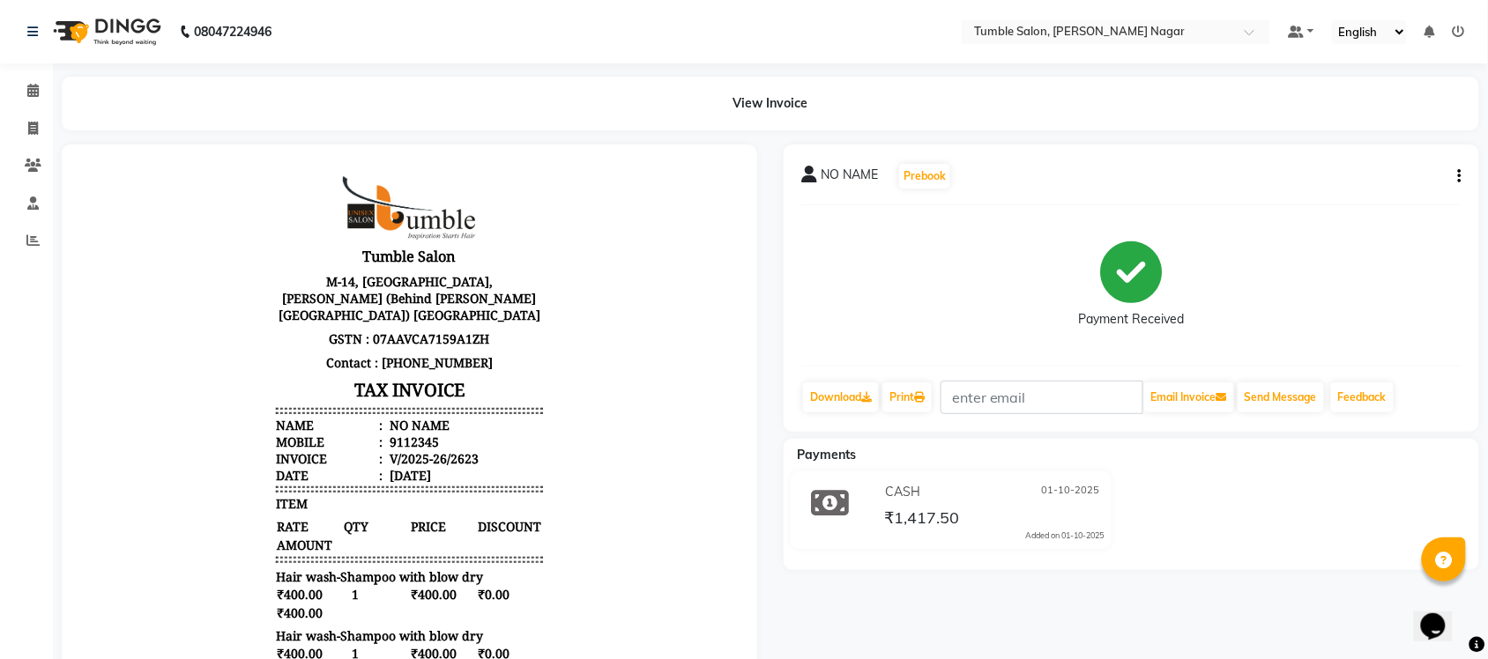
click at [1460, 177] on icon "button" at bounding box center [1460, 176] width 4 height 1
click at [1359, 170] on div "Split Service Amount" at bounding box center [1372, 177] width 121 height 22
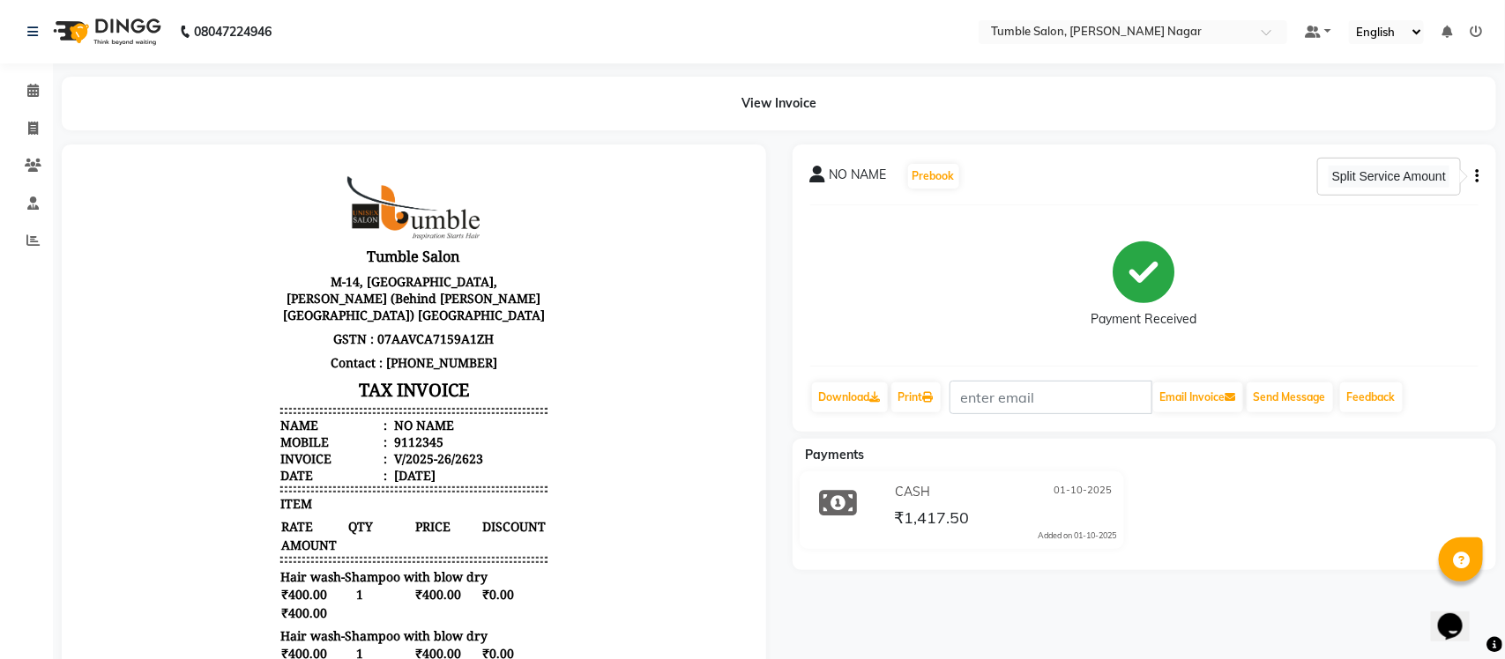
select select "77841"
select select "77845"
select select "77846"
select select "77845"
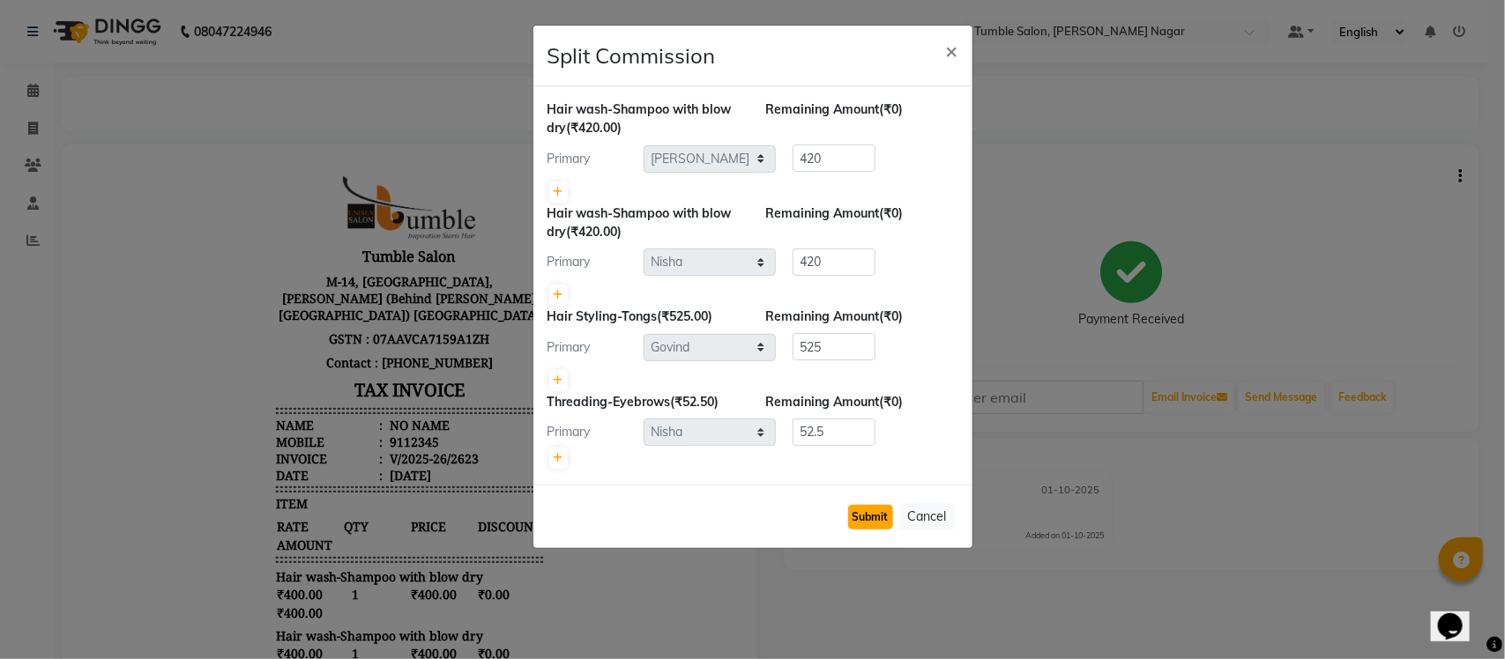
click at [883, 513] on button "Submit" at bounding box center [870, 517] width 45 height 25
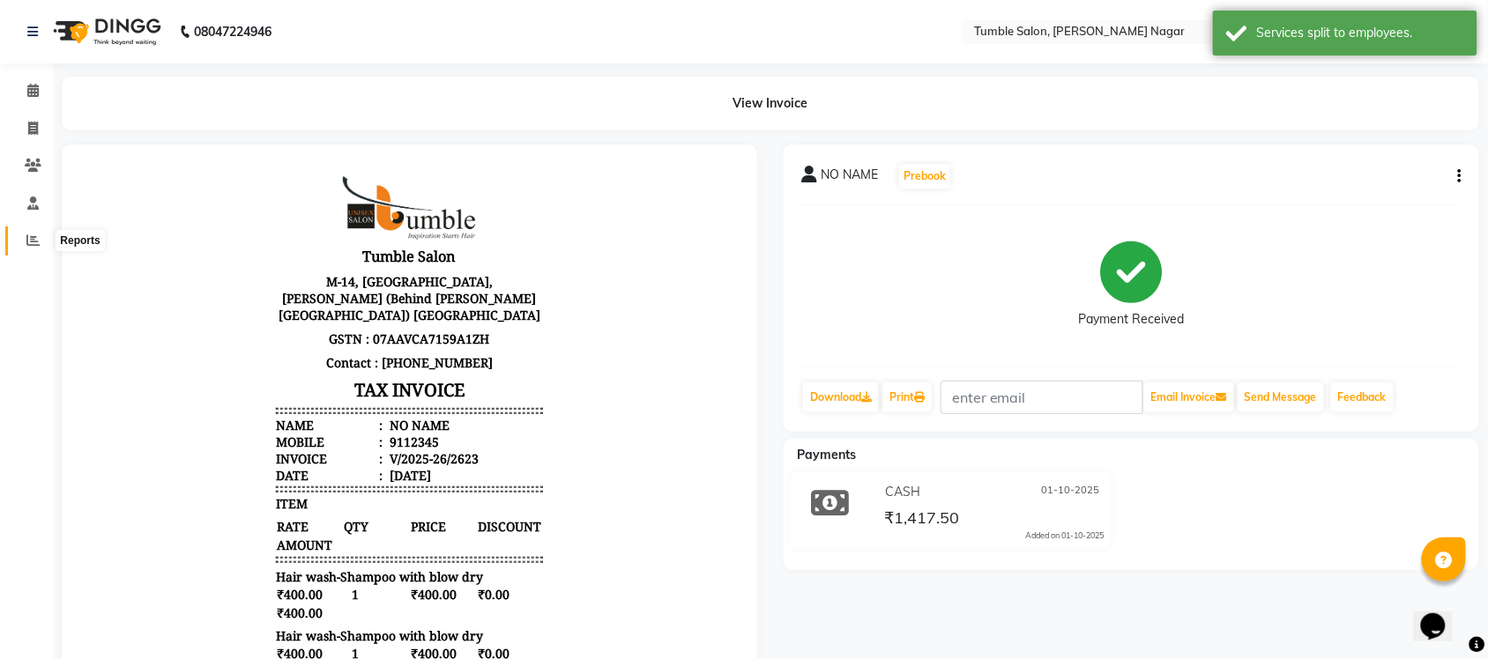
click at [36, 245] on icon at bounding box center [32, 240] width 13 height 13
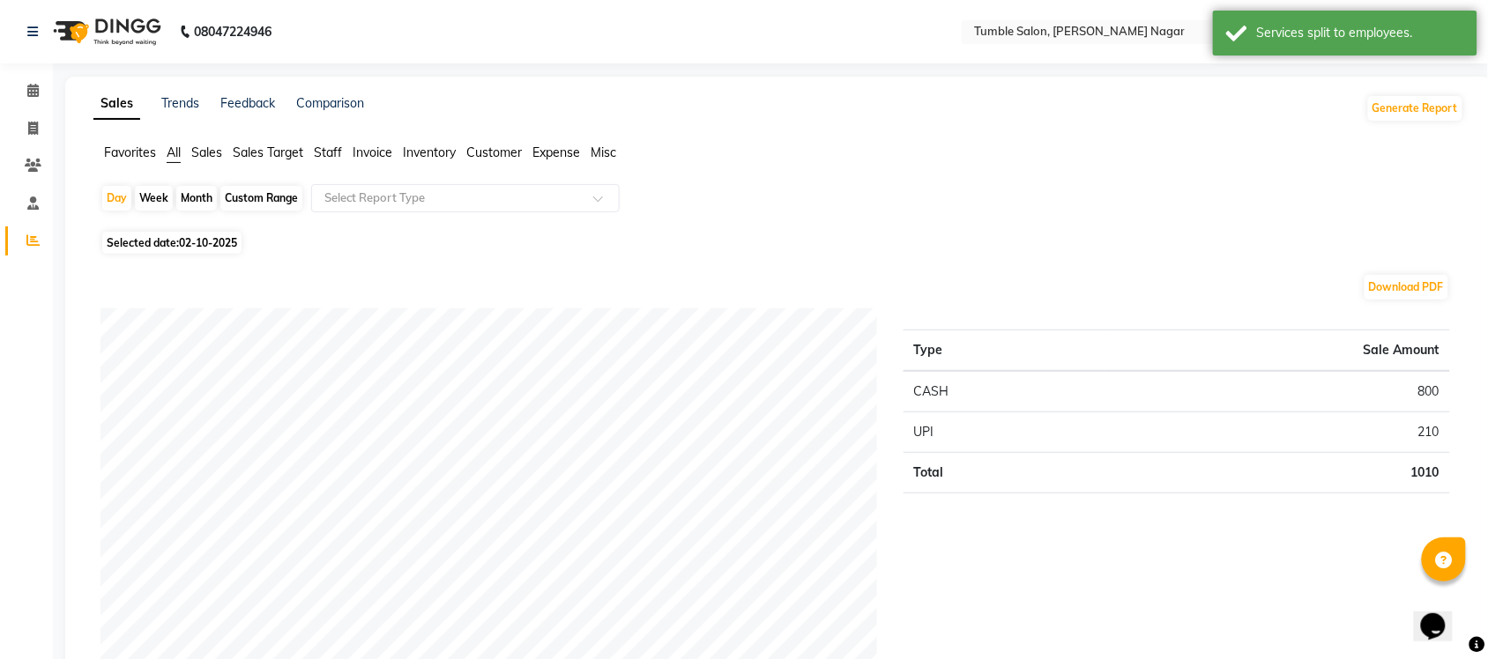
click at [207, 151] on span "Sales" at bounding box center [206, 153] width 31 height 16
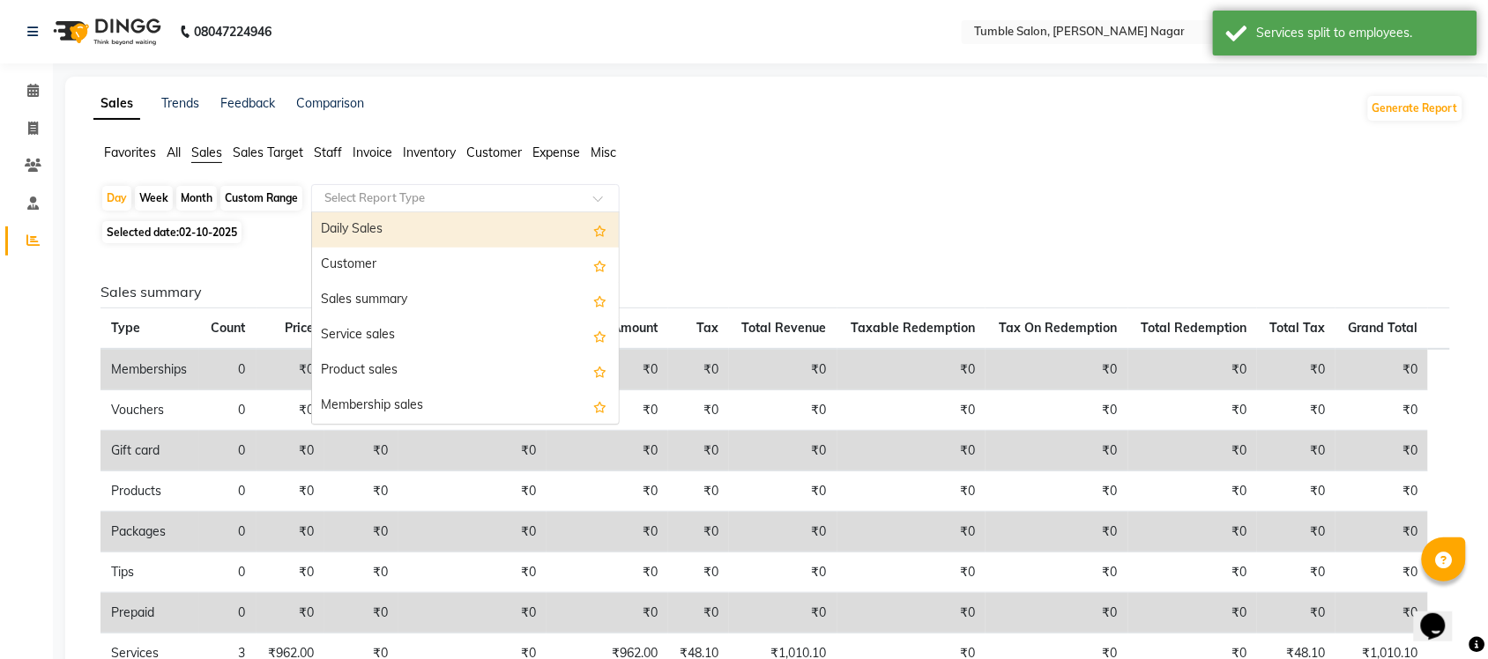
click at [609, 198] on span at bounding box center [604, 204] width 22 height 18
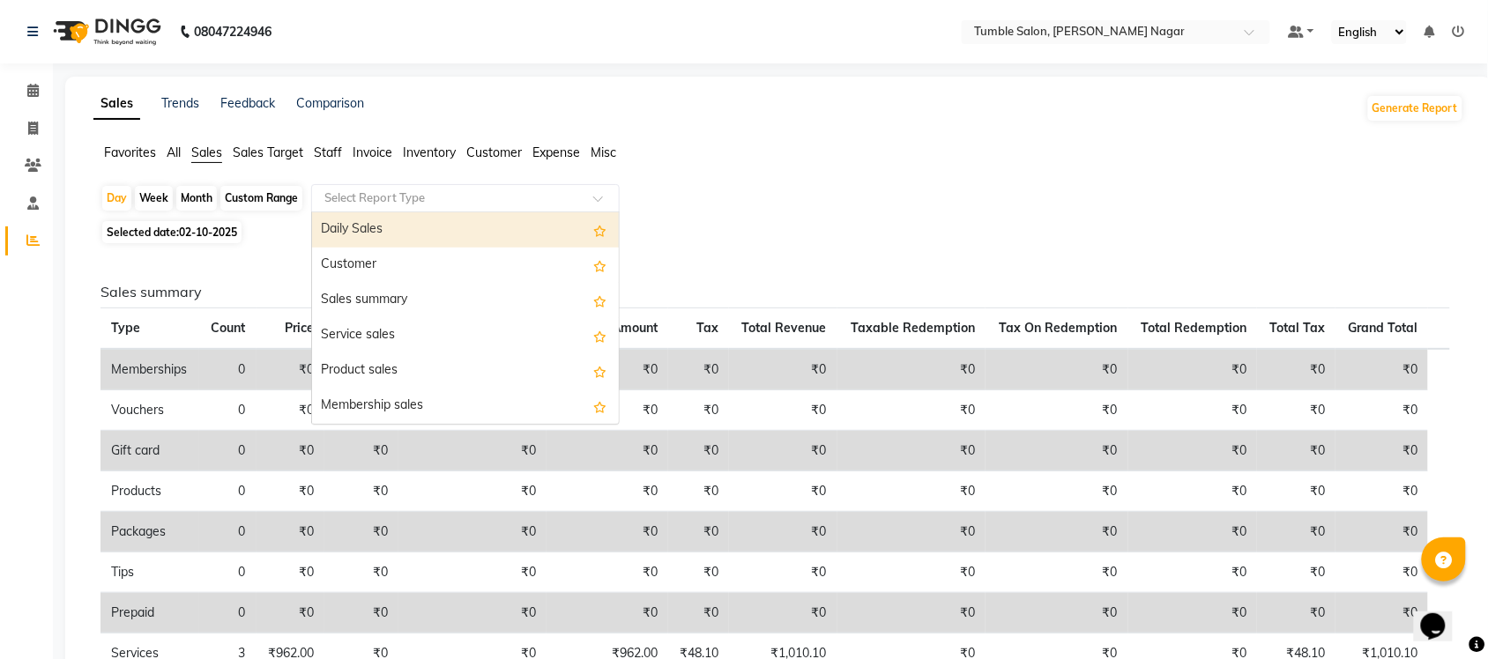
scroll to position [421, 0]
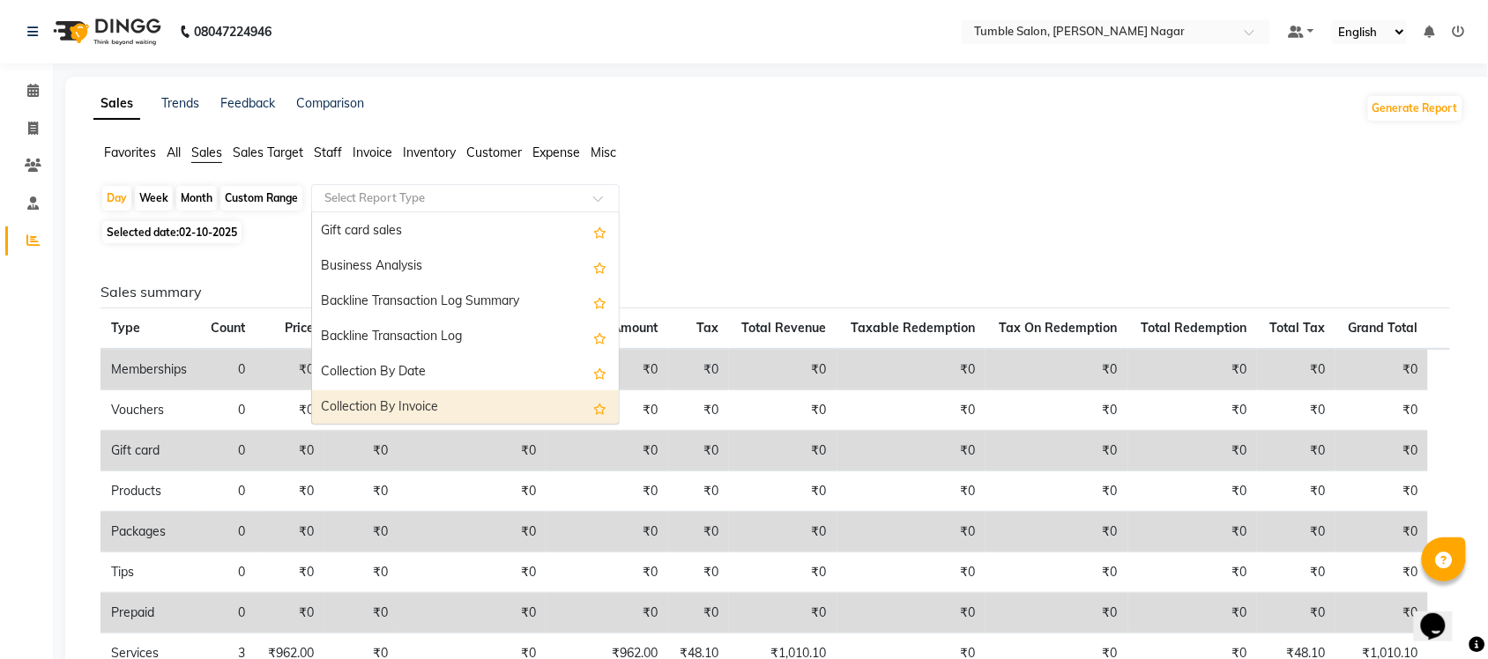
click at [483, 410] on div "Collection By Invoice" at bounding box center [465, 407] width 307 height 35
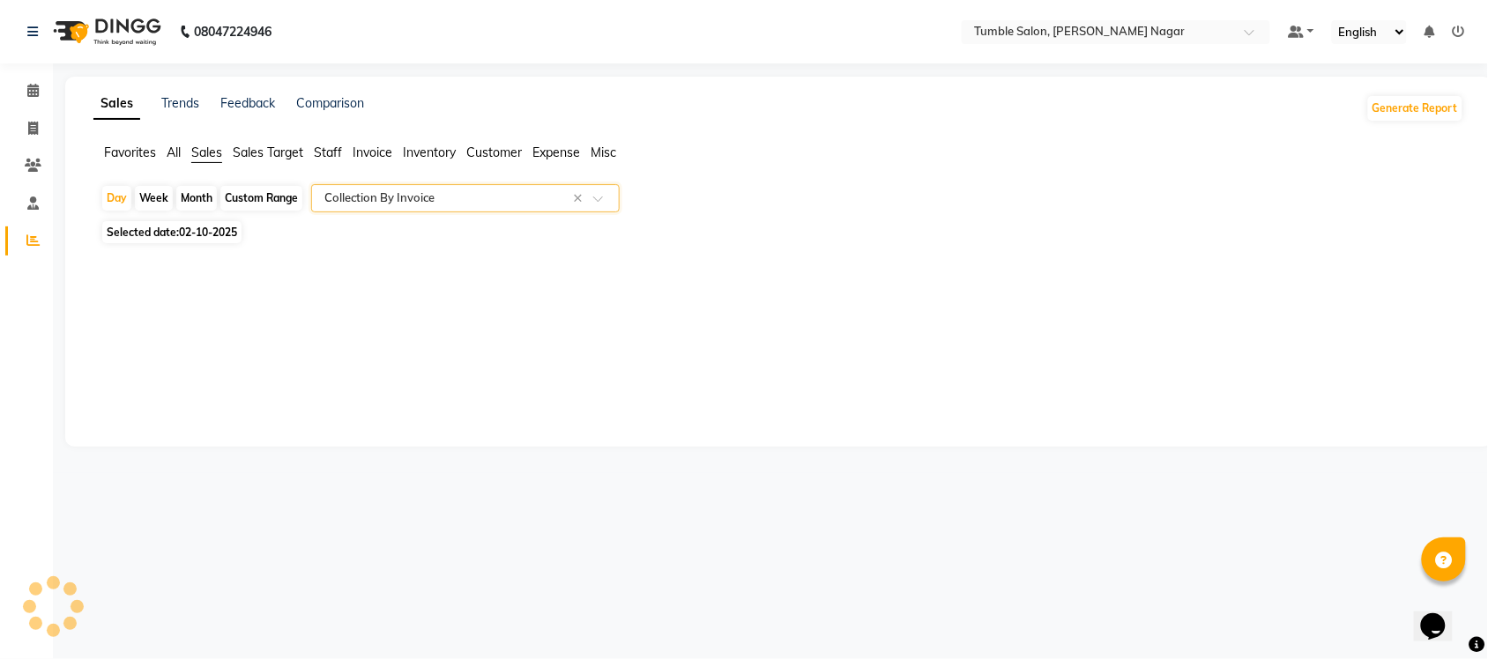
select select "full_report"
select select "csv"
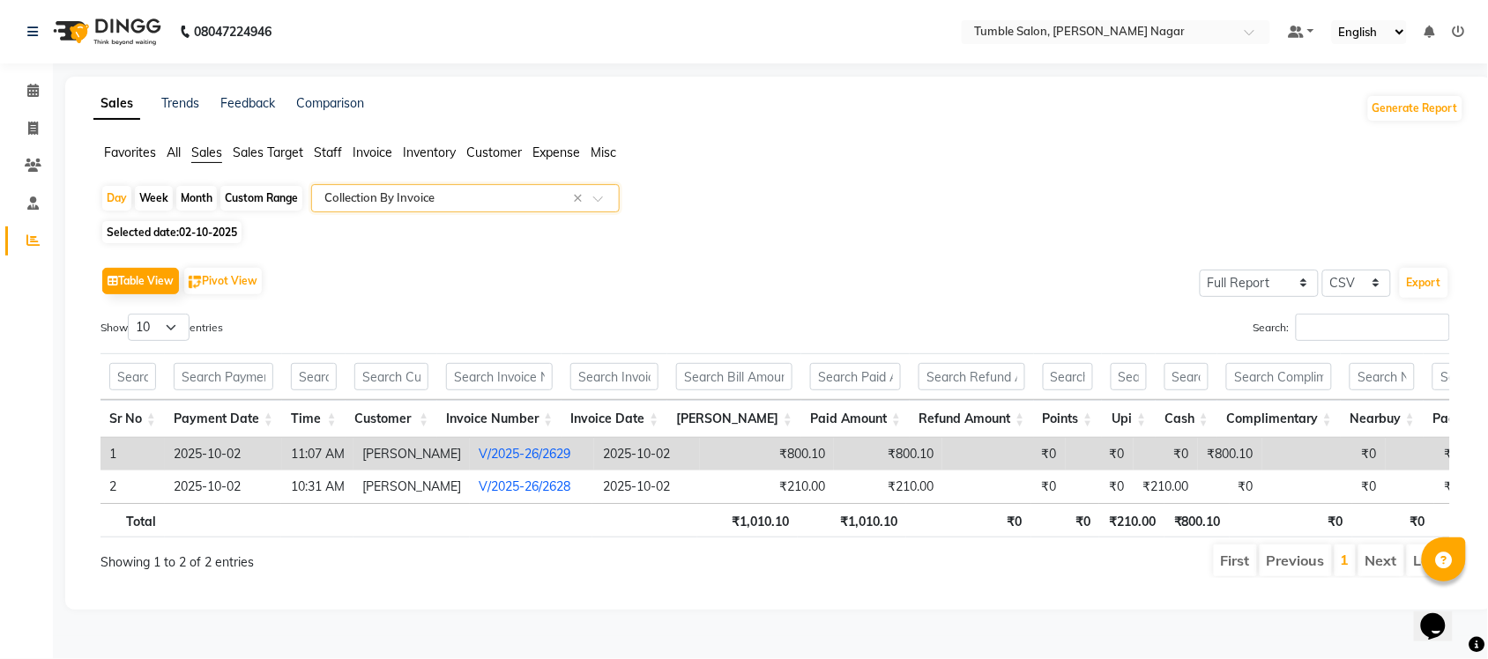
click at [913, 256] on div "Table View Pivot View Select Full Report Filtered Report Select CSV PDF Export …" at bounding box center [775, 421] width 1378 height 344
click at [106, 205] on div "Day" at bounding box center [116, 198] width 29 height 25
select select "10"
select select "2025"
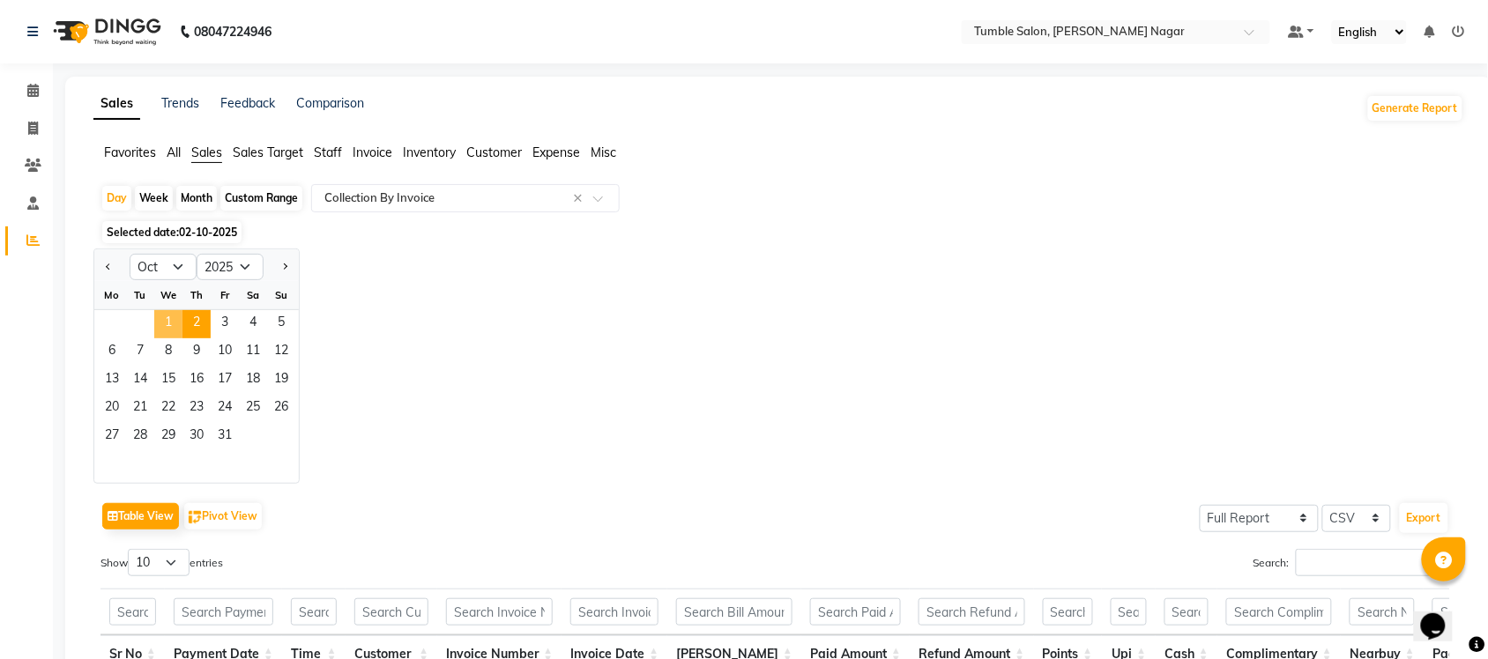
click at [167, 320] on span "1" at bounding box center [168, 324] width 28 height 28
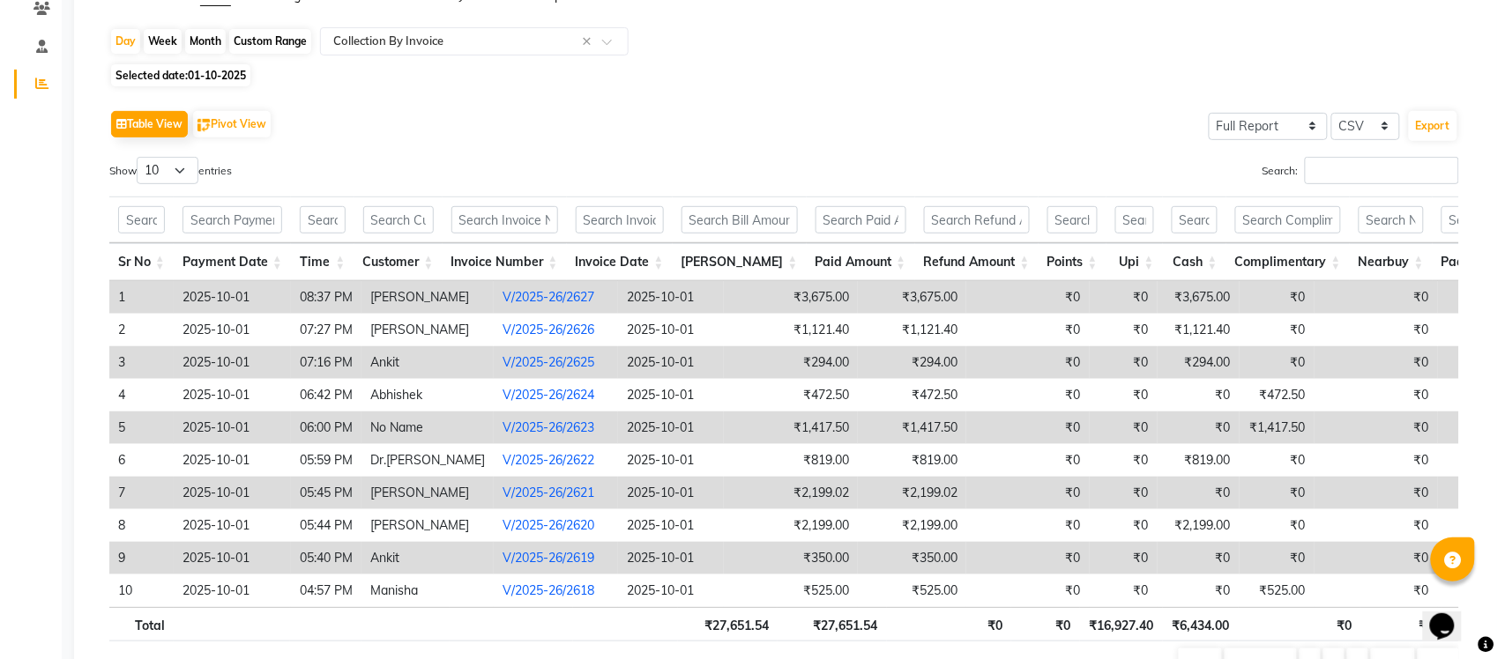
scroll to position [176, 0]
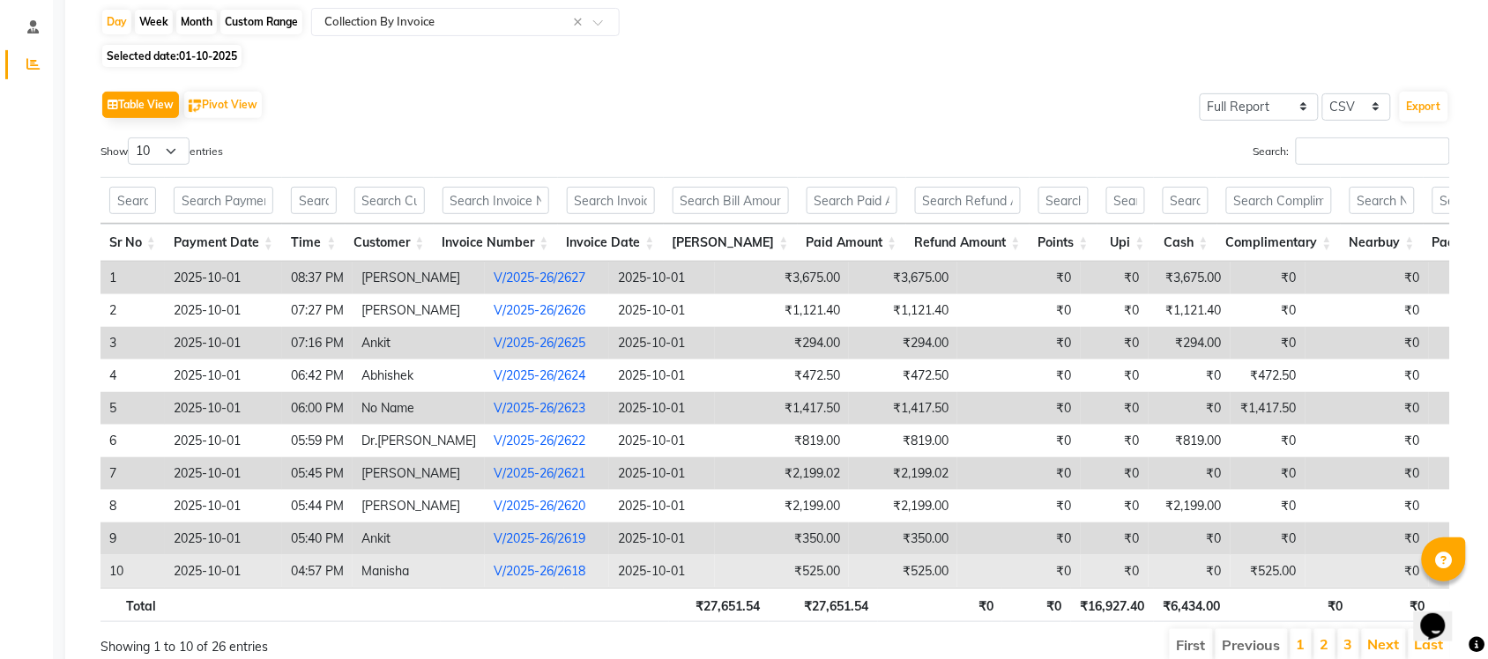
click at [494, 566] on link "V/2025-26/2618" at bounding box center [540, 571] width 92 height 16
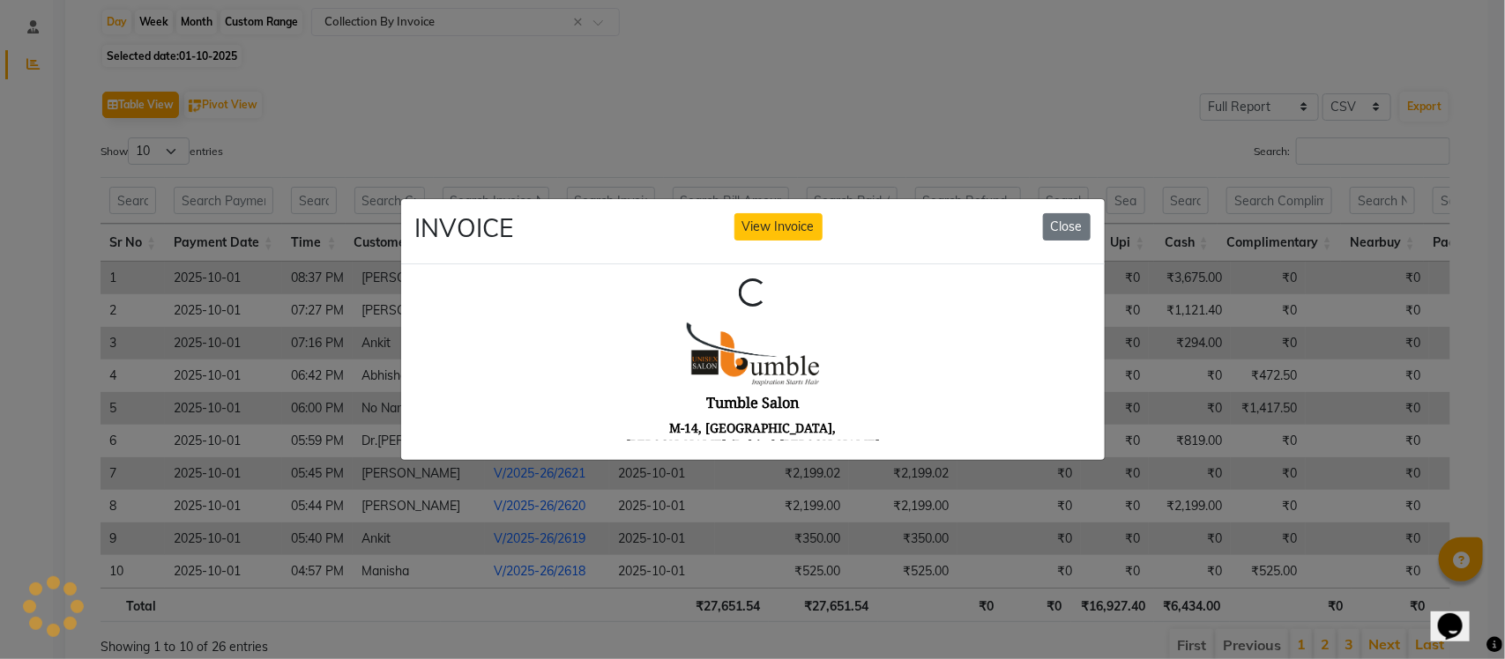
scroll to position [0, 0]
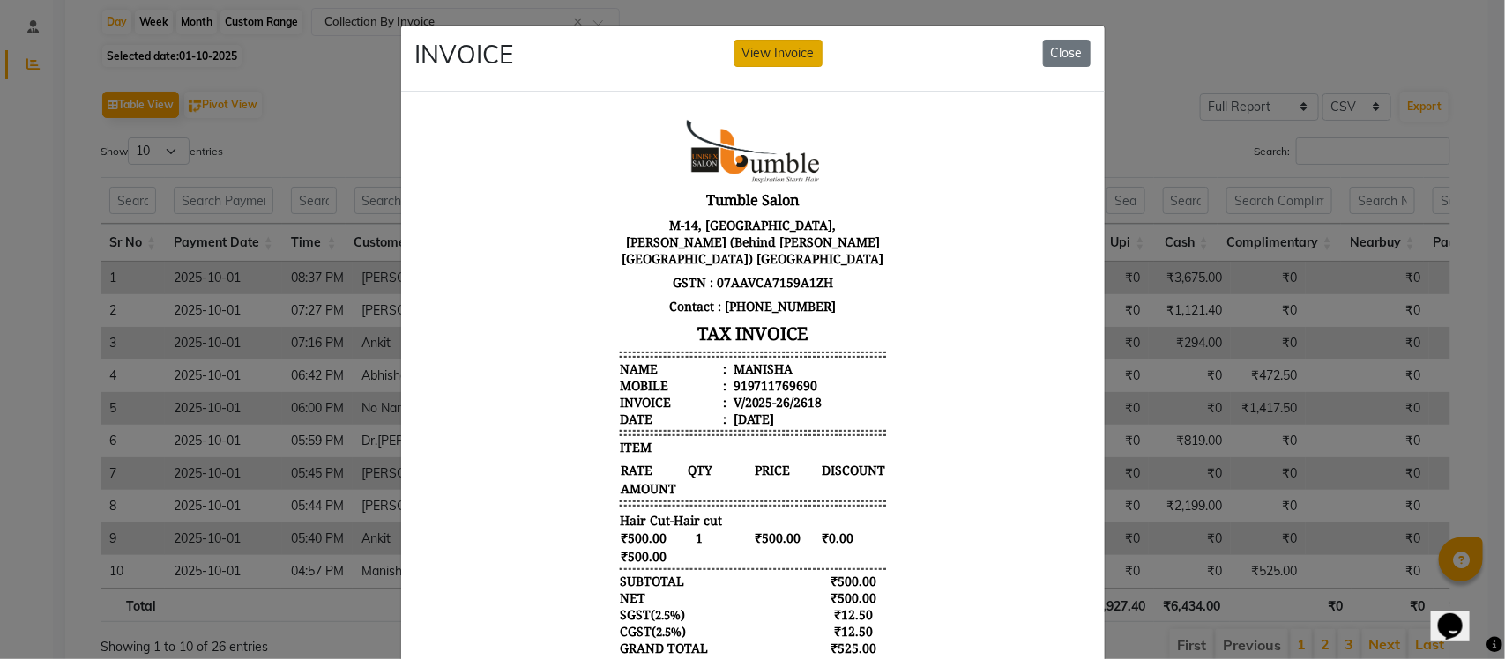
click at [755, 54] on button "View Invoice" at bounding box center [778, 53] width 88 height 27
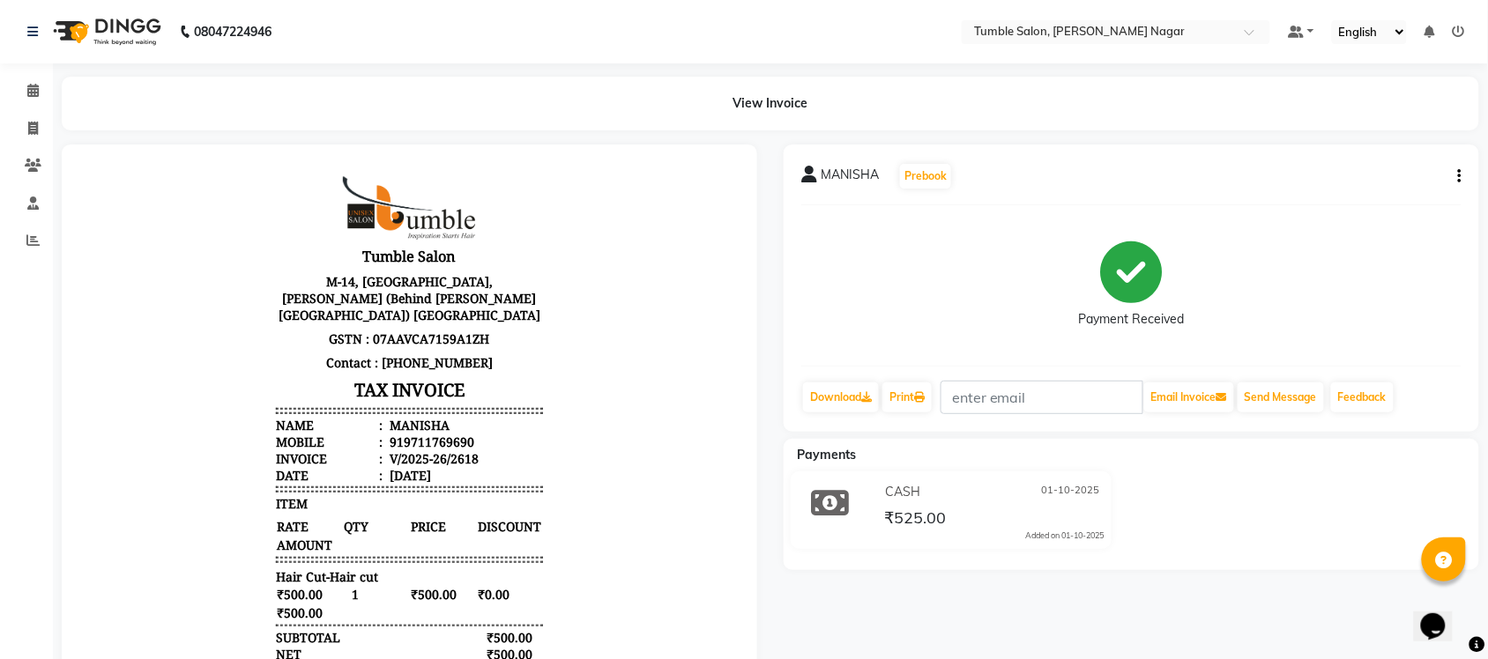
click at [1465, 173] on div "[PERSON_NAME] Prebook Payment Received Download Print Email Invoice Send Messag…" at bounding box center [1131, 288] width 695 height 287
click at [1461, 174] on div "[PERSON_NAME] Prebook Payment Received Download Print Email Invoice Send Messag…" at bounding box center [1131, 288] width 695 height 287
click at [1453, 169] on button "button" at bounding box center [1456, 176] width 11 height 19
click at [1419, 170] on div "Split Service Amount" at bounding box center [1372, 177] width 121 height 22
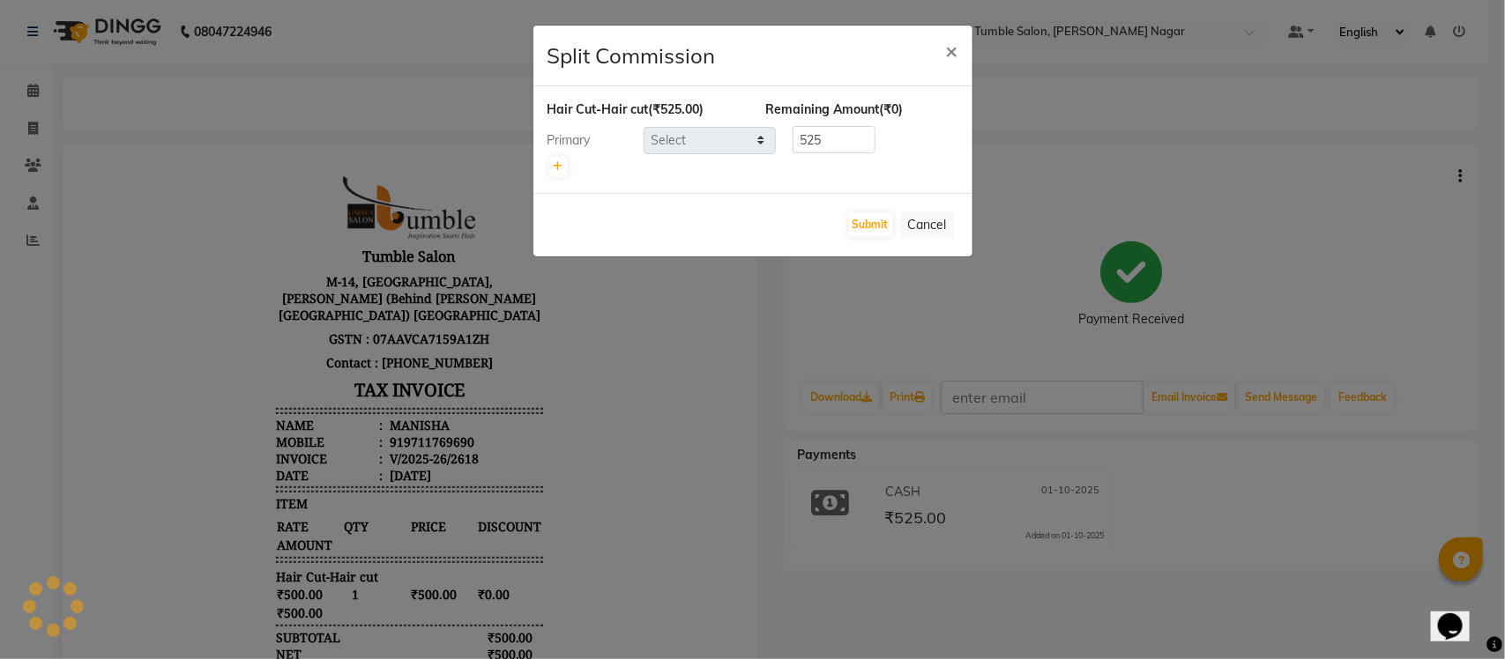
select select "77846"
click at [865, 222] on button "Submit" at bounding box center [870, 224] width 45 height 25
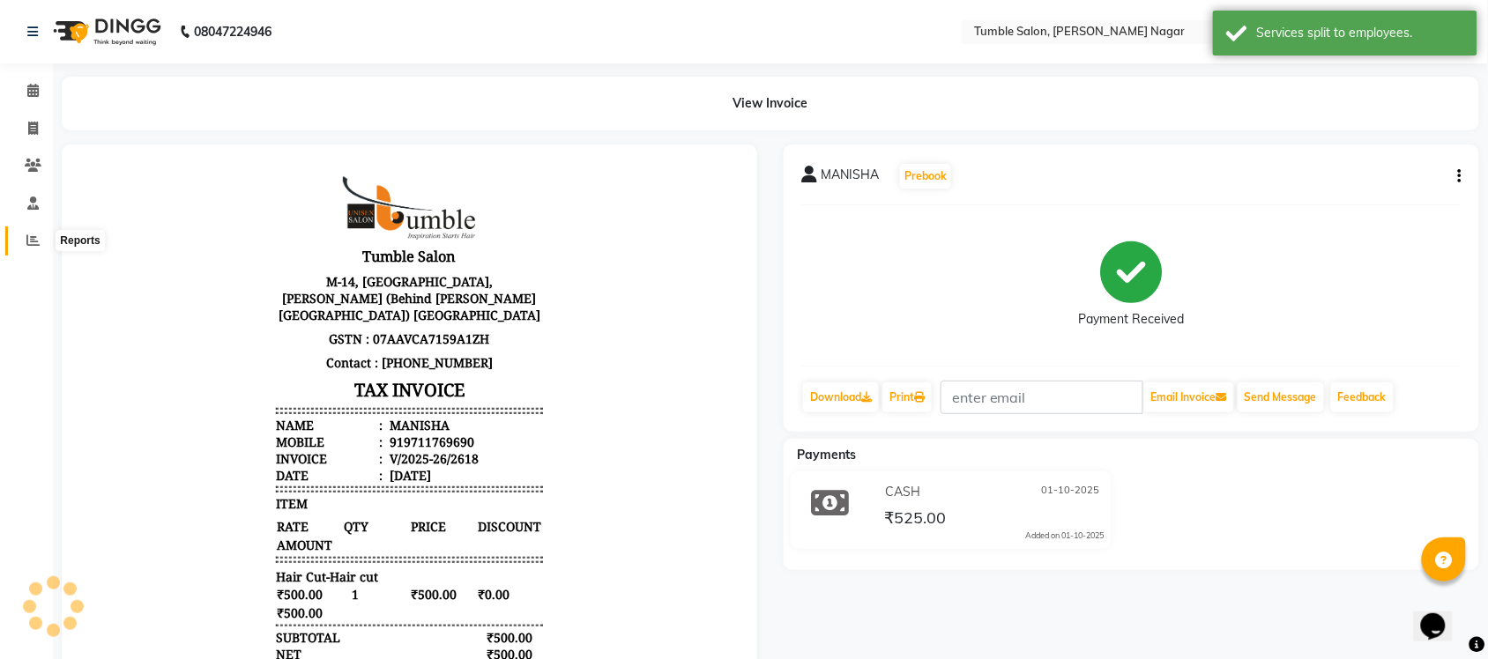
click at [28, 242] on icon at bounding box center [32, 240] width 13 height 13
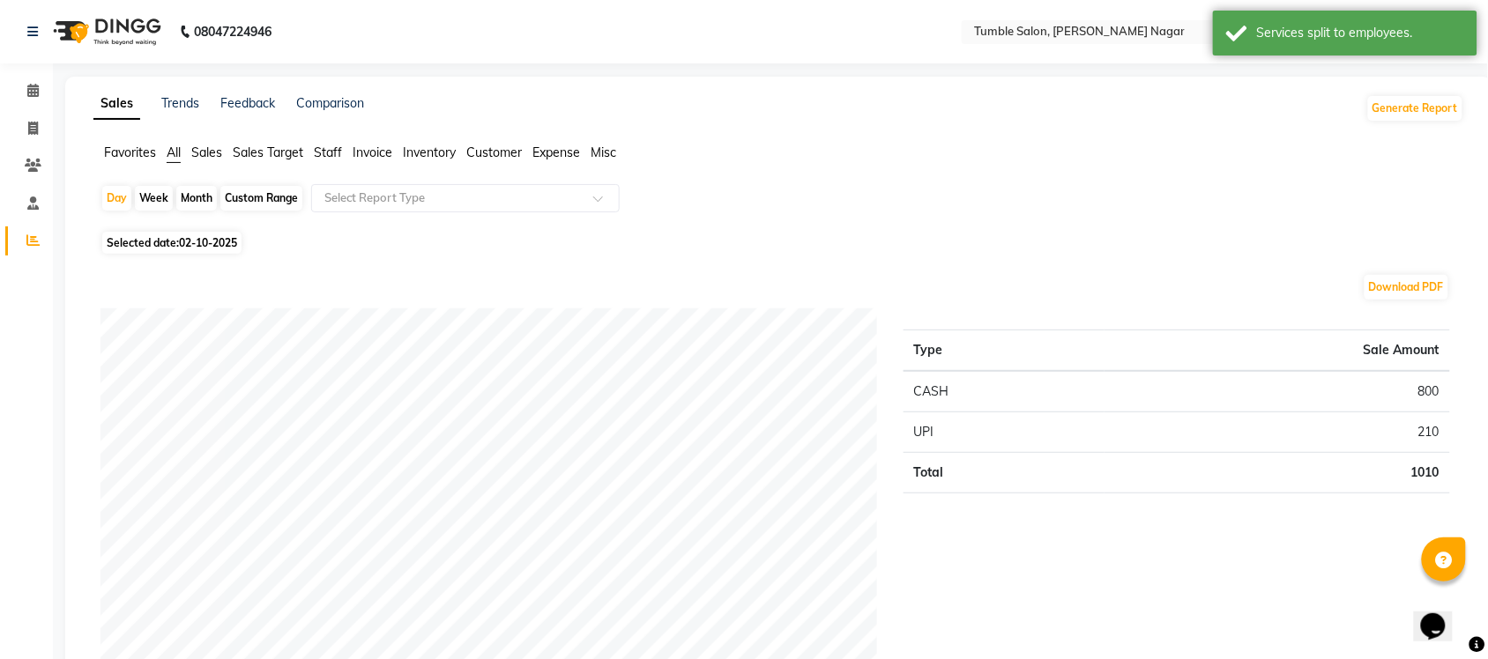
click at [217, 152] on span "Sales" at bounding box center [206, 153] width 31 height 16
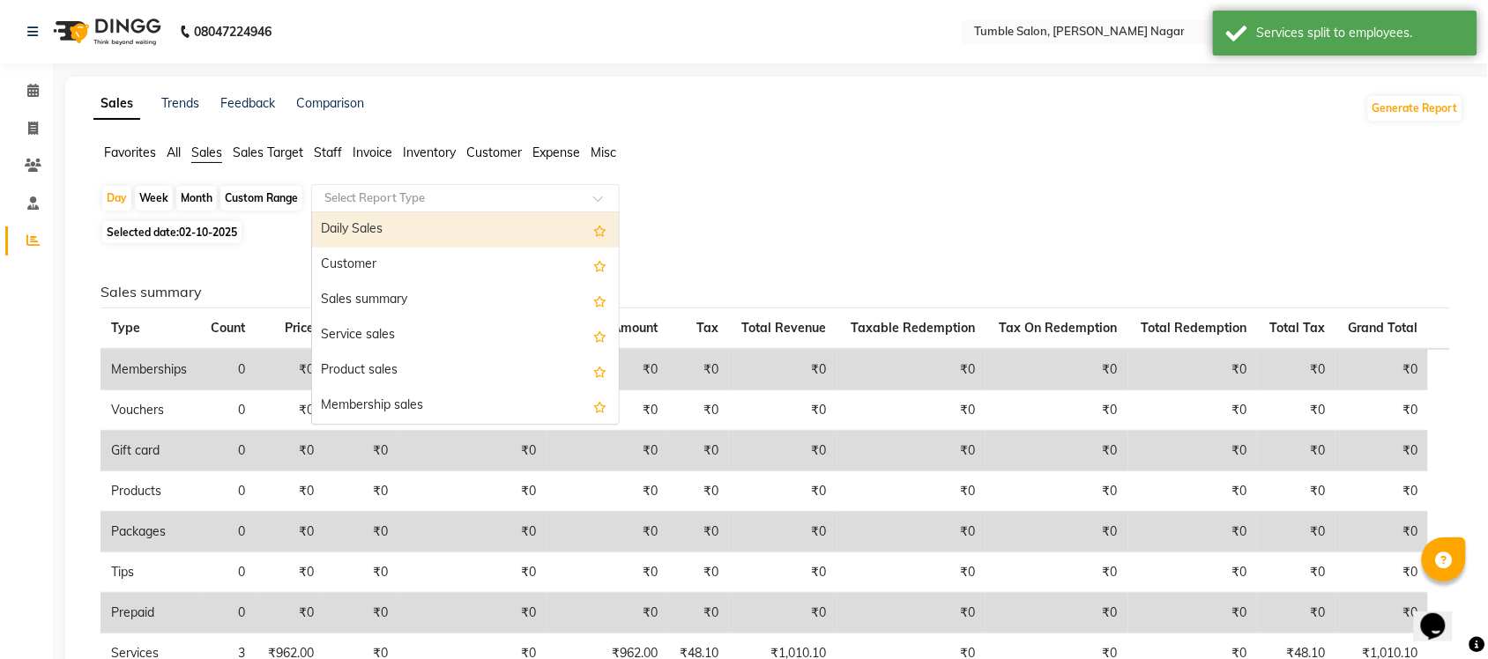
click at [593, 203] on span at bounding box center [604, 204] width 22 height 18
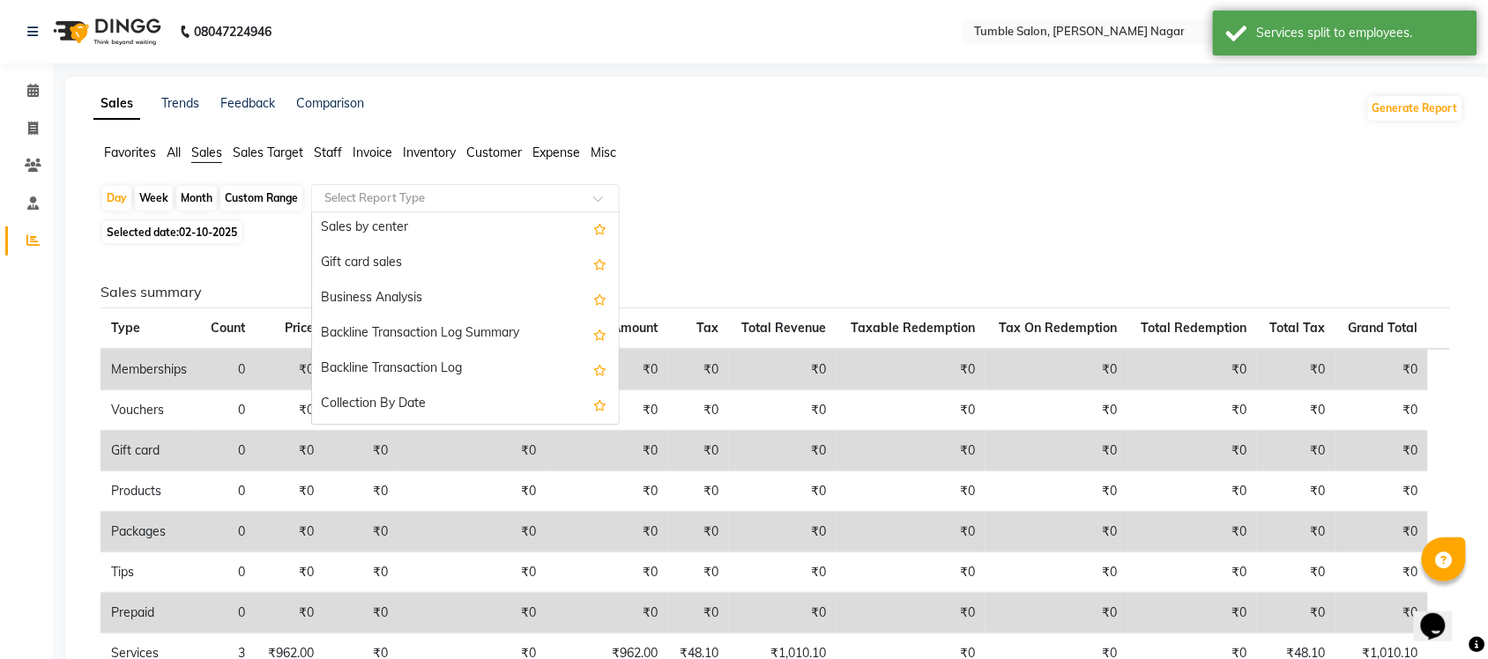
scroll to position [421, 0]
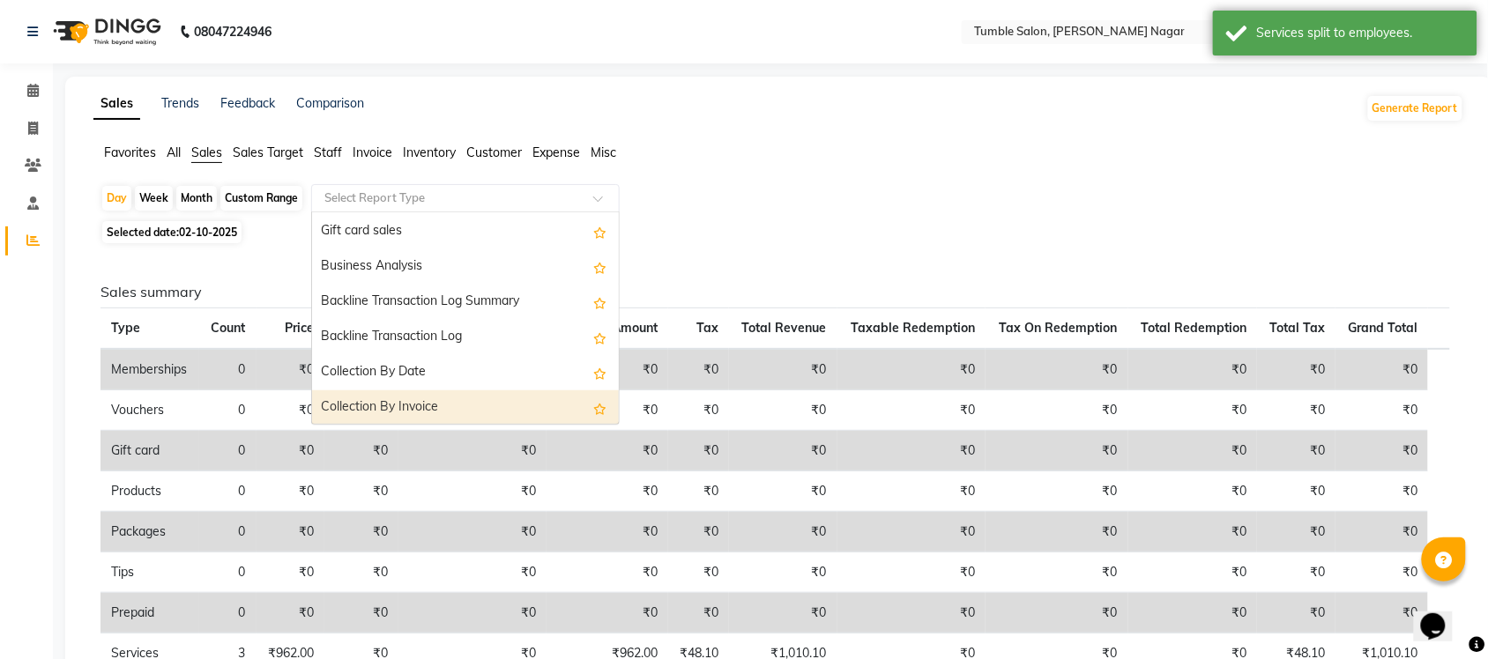
click at [433, 417] on div "Collection By Invoice" at bounding box center [465, 407] width 307 height 35
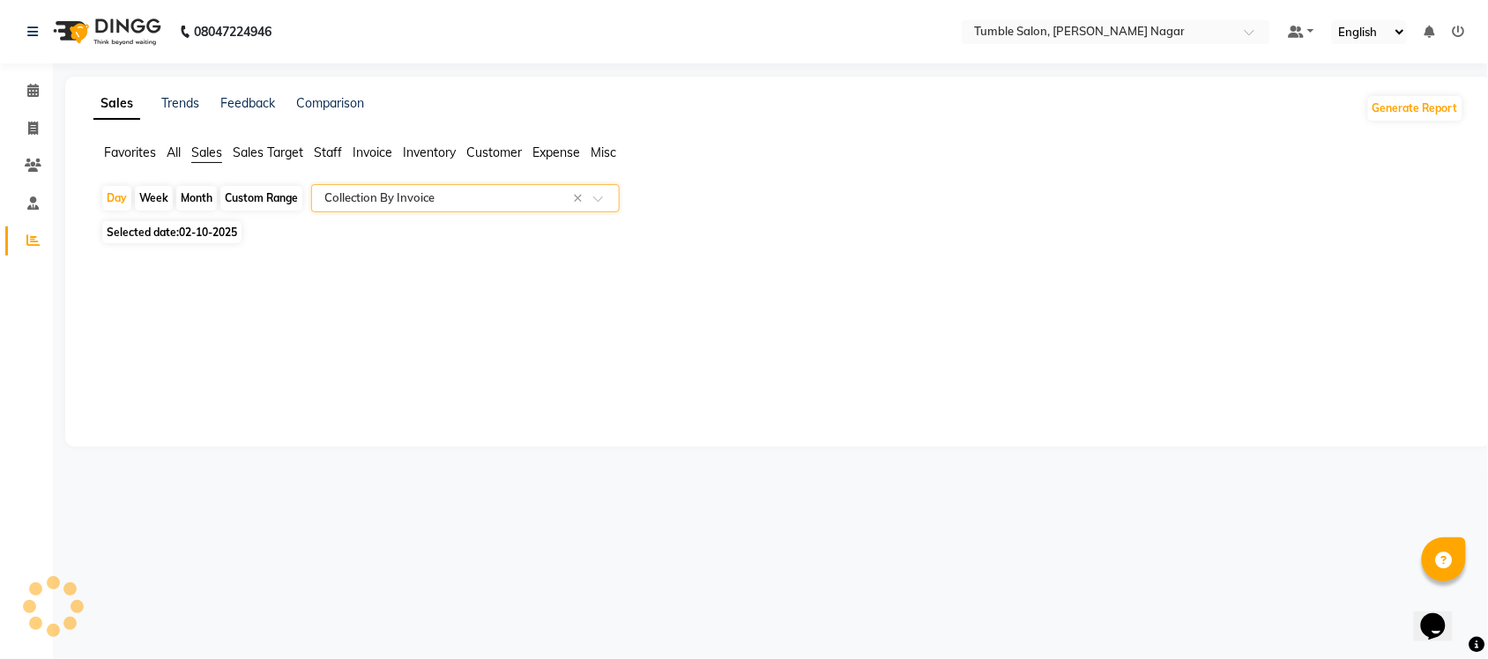
select select "full_report"
select select "csv"
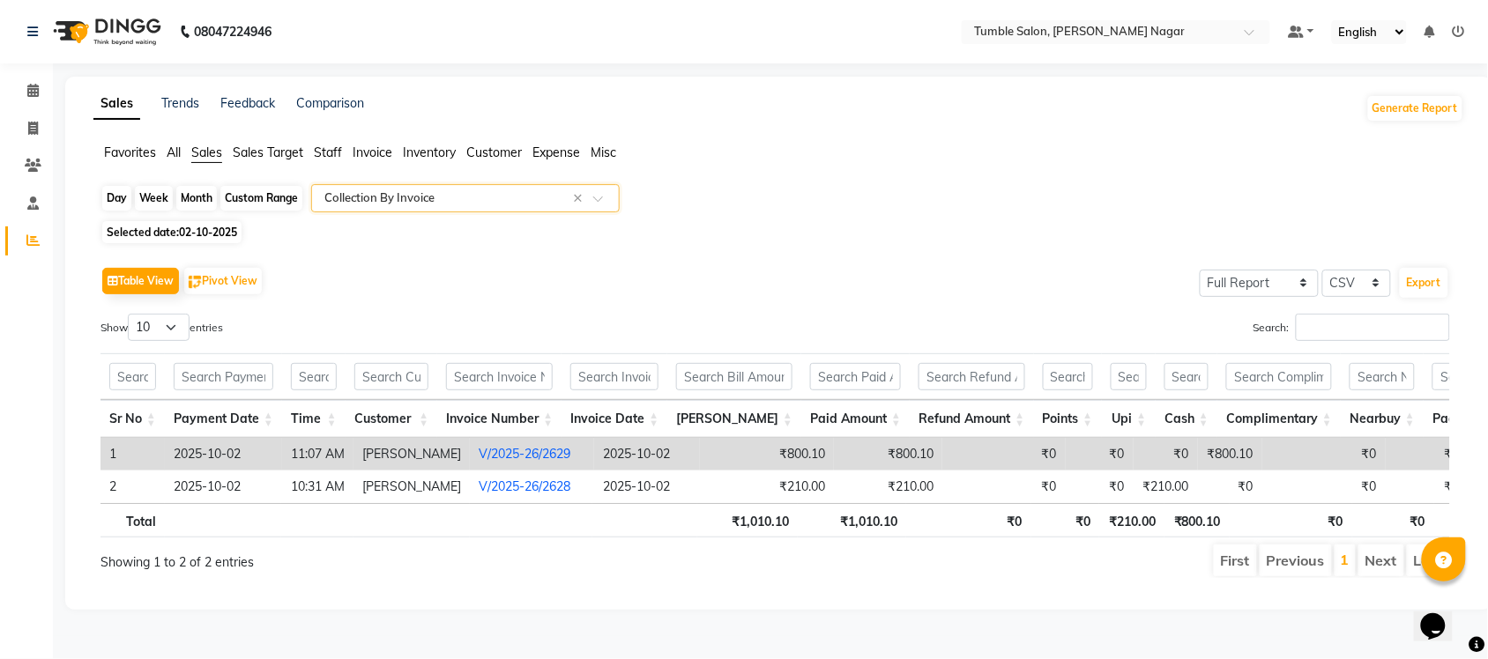
click at [116, 201] on div "Day" at bounding box center [116, 198] width 29 height 25
select select "10"
select select "2025"
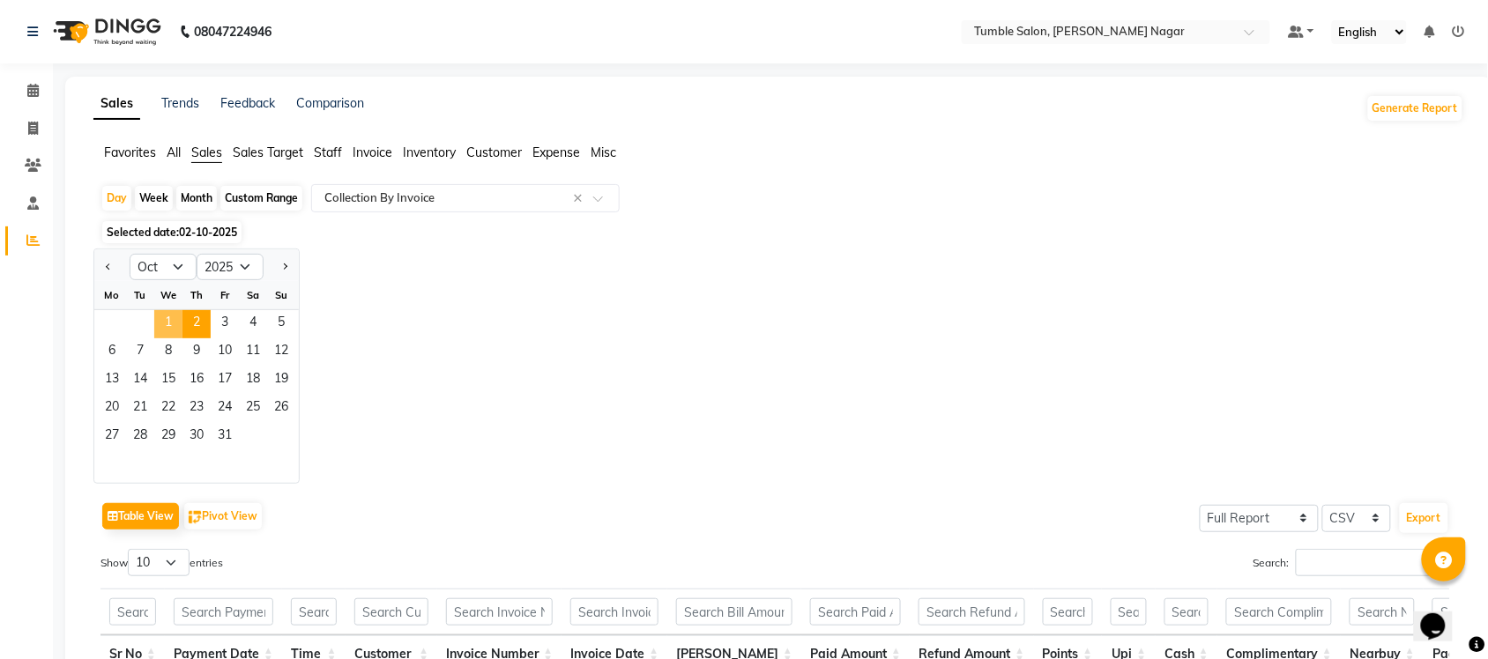
click at [168, 324] on span "1" at bounding box center [168, 324] width 28 height 28
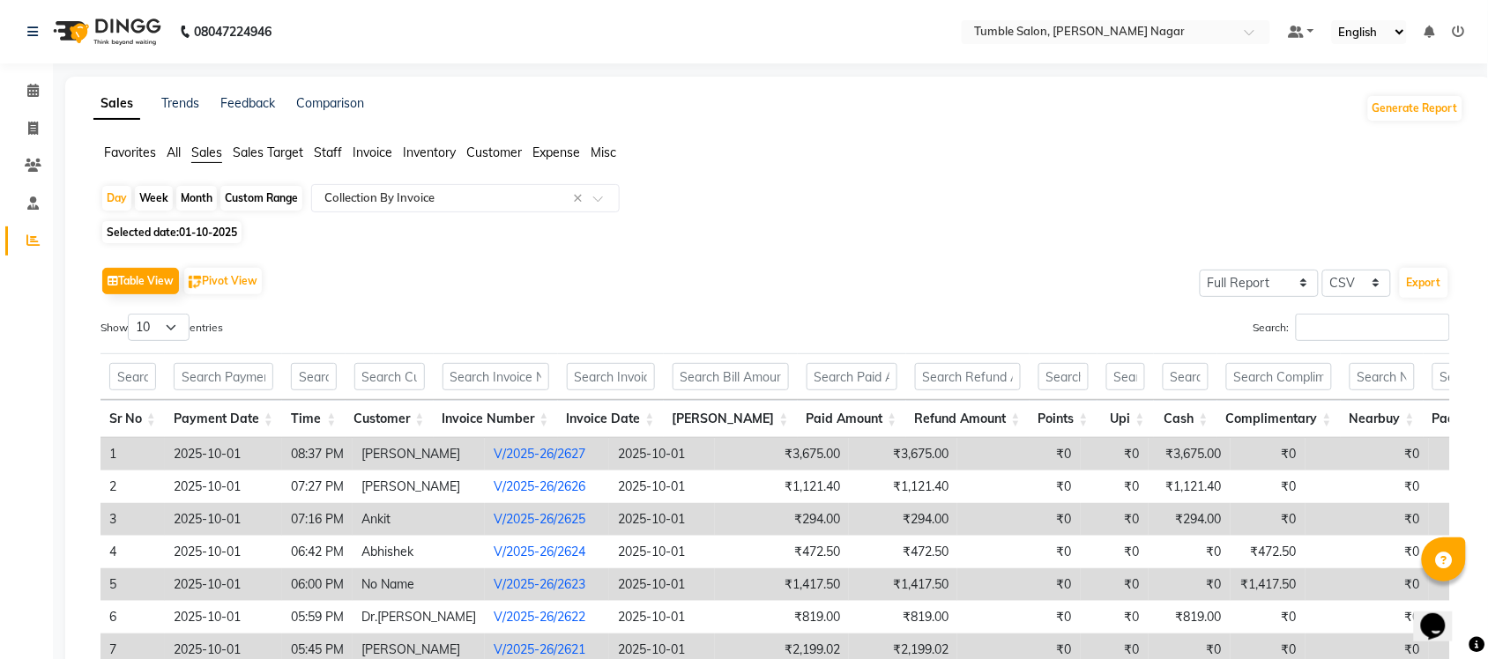
scroll to position [273, 0]
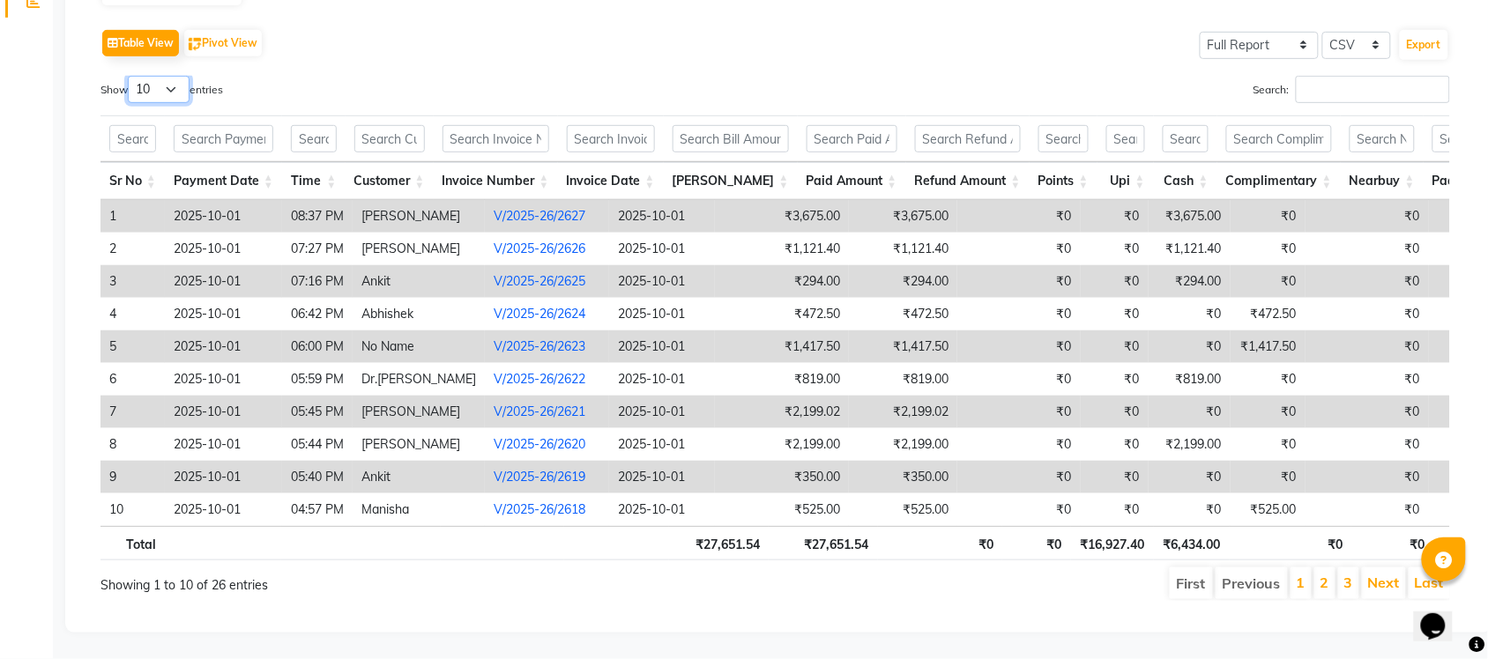
click at [174, 76] on select "10 25 50 100" at bounding box center [159, 89] width 62 height 27
select select "50"
click at [130, 76] on select "10 25 50 100" at bounding box center [159, 89] width 62 height 27
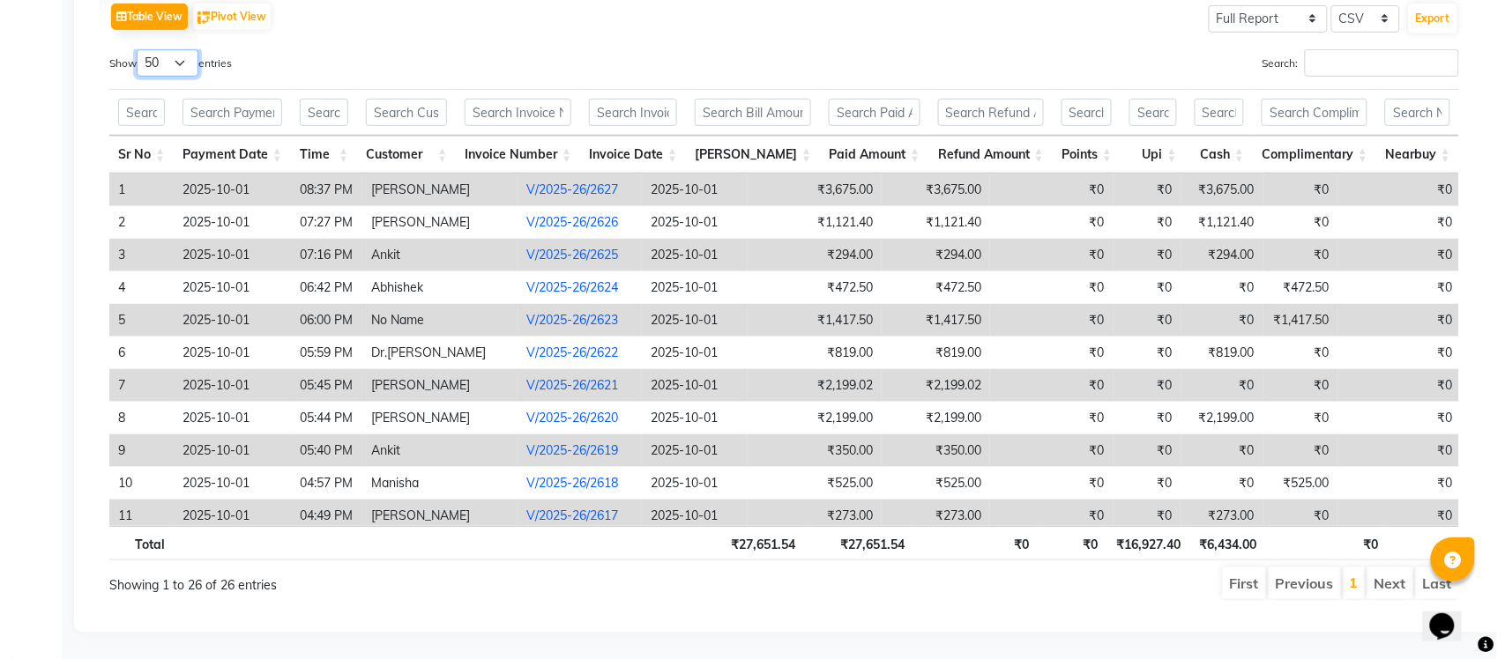
scroll to position [0, 0]
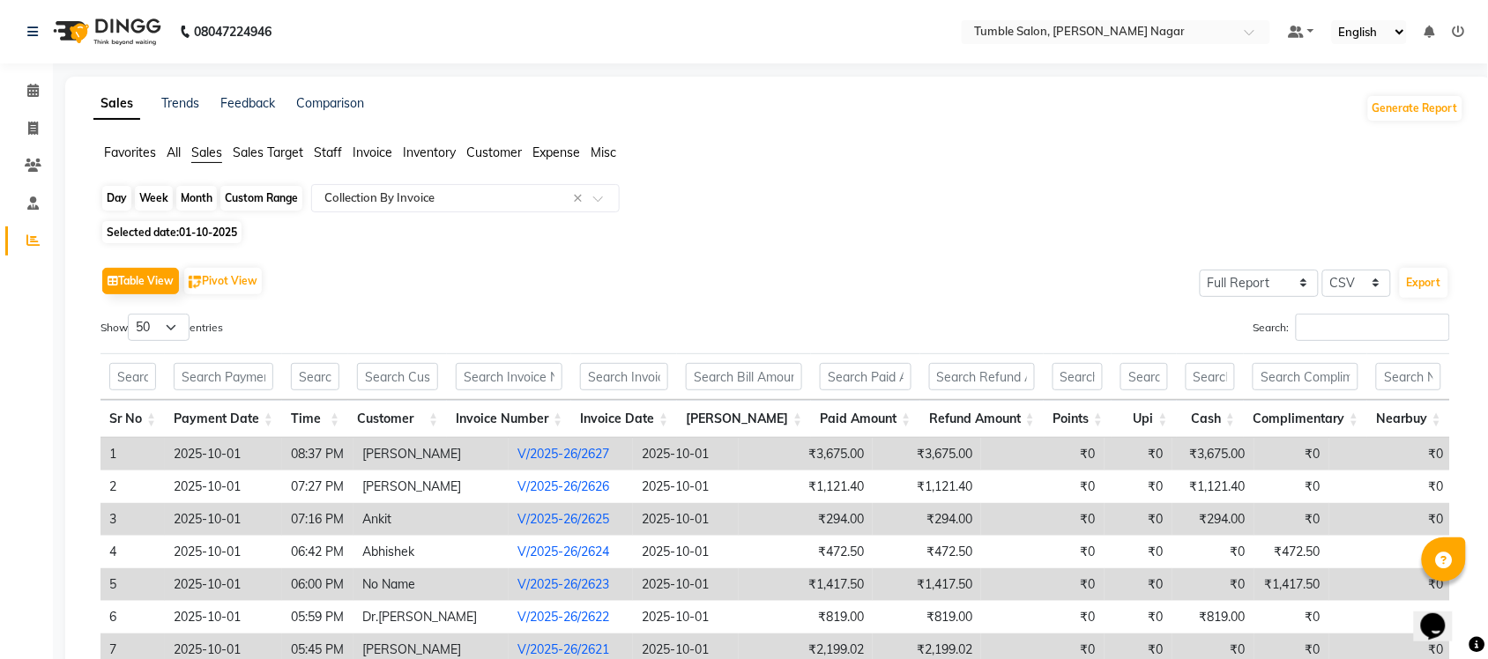
click at [126, 196] on div "Day" at bounding box center [116, 198] width 29 height 25
select select "10"
select select "2025"
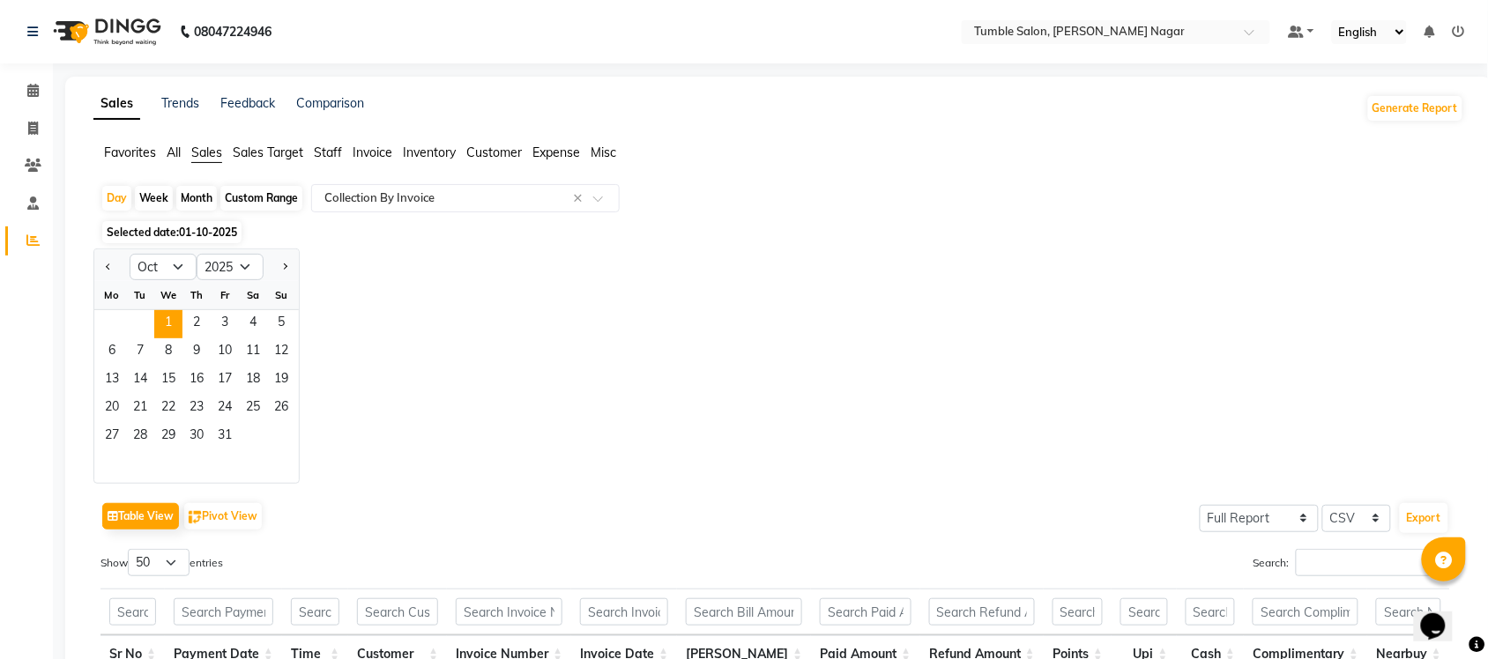
click at [100, 265] on div at bounding box center [111, 267] width 35 height 28
click at [112, 265] on button "Previous month" at bounding box center [108, 267] width 14 height 28
select select "9"
click at [145, 442] on span "30" at bounding box center [140, 437] width 28 height 28
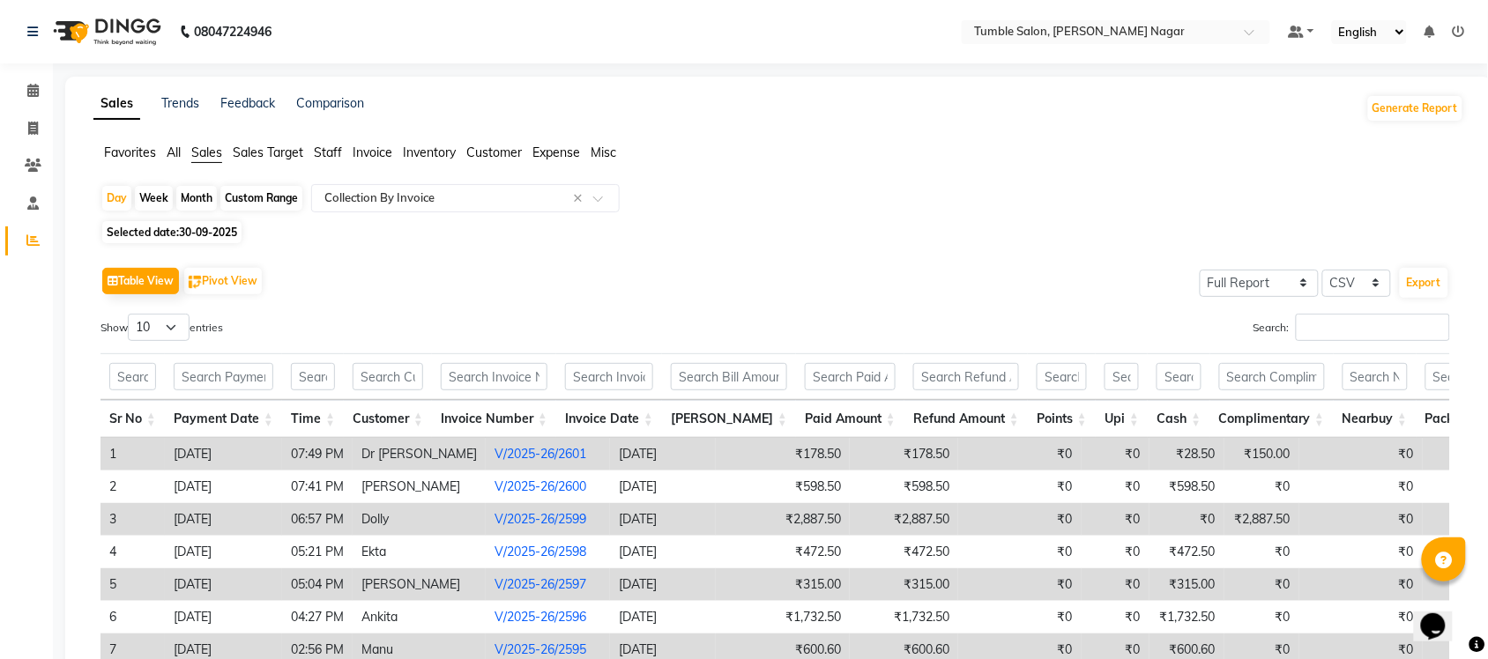
click at [494, 524] on link "V/2025-26/2599" at bounding box center [540, 519] width 92 height 16
